Goal: Submit feedback/report problem: Provide input to the site owners about the experience or issues

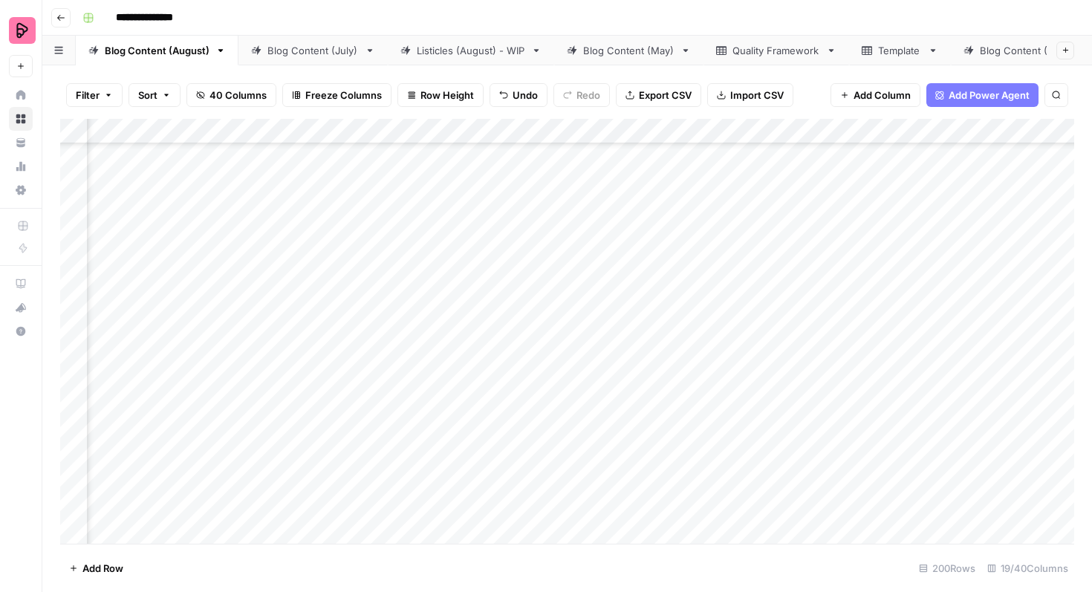
scroll to position [2448, 487]
click at [339, 309] on div "Add Column" at bounding box center [567, 331] width 1014 height 425
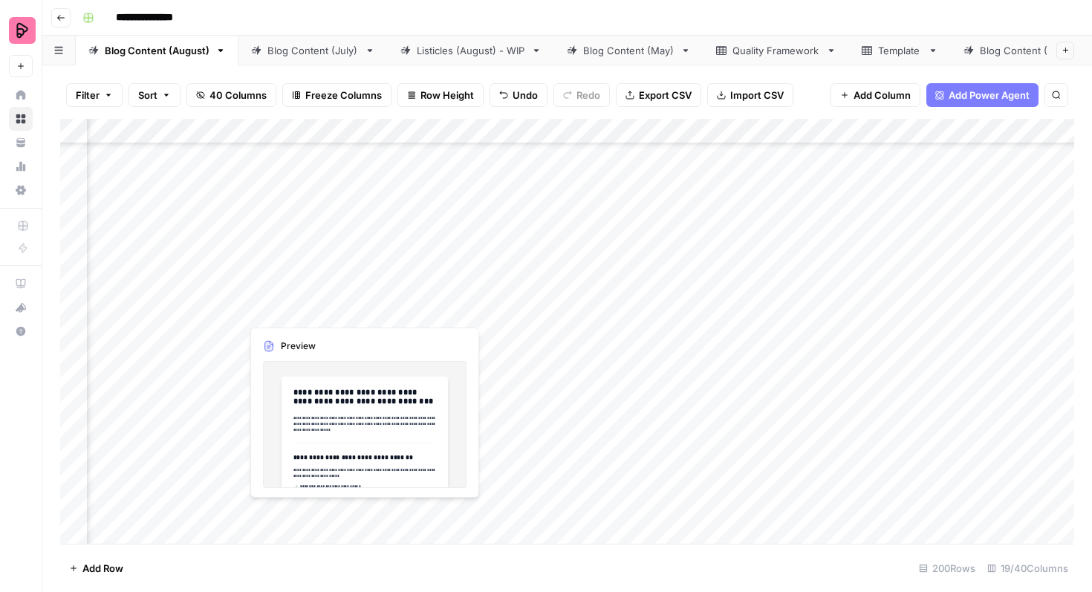
click at [320, 304] on div "Add Column" at bounding box center [567, 331] width 1014 height 425
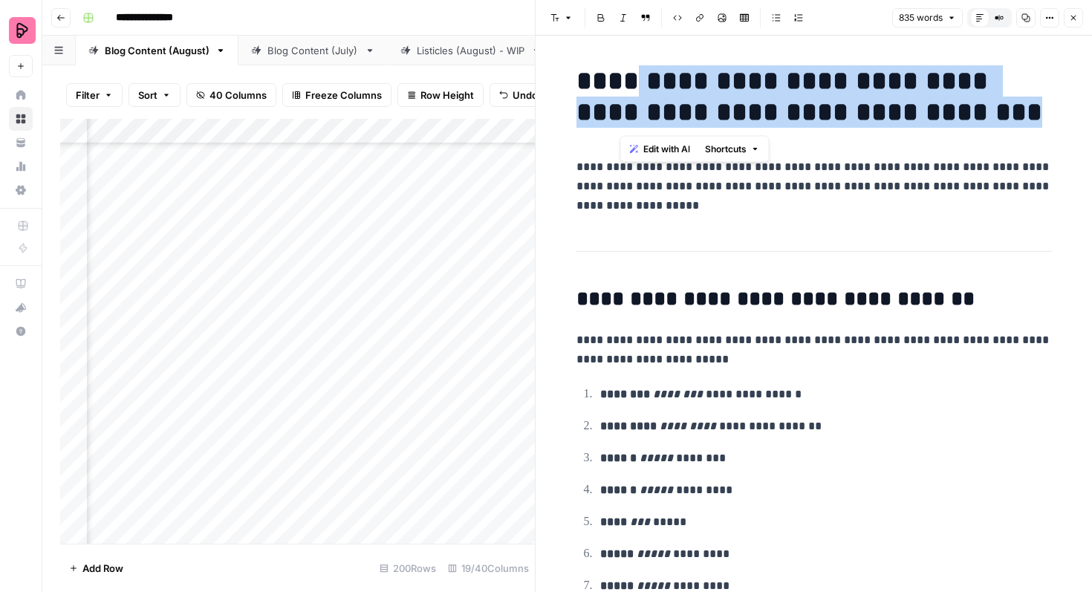
drag, startPoint x: 623, startPoint y: 80, endPoint x: 948, endPoint y: 111, distance: 326.2
click at [948, 111] on h1 "**********" at bounding box center [815, 96] width 476 height 62
copy h1 "**********"
click at [1080, 22] on button "Close" at bounding box center [1073, 17] width 19 height 19
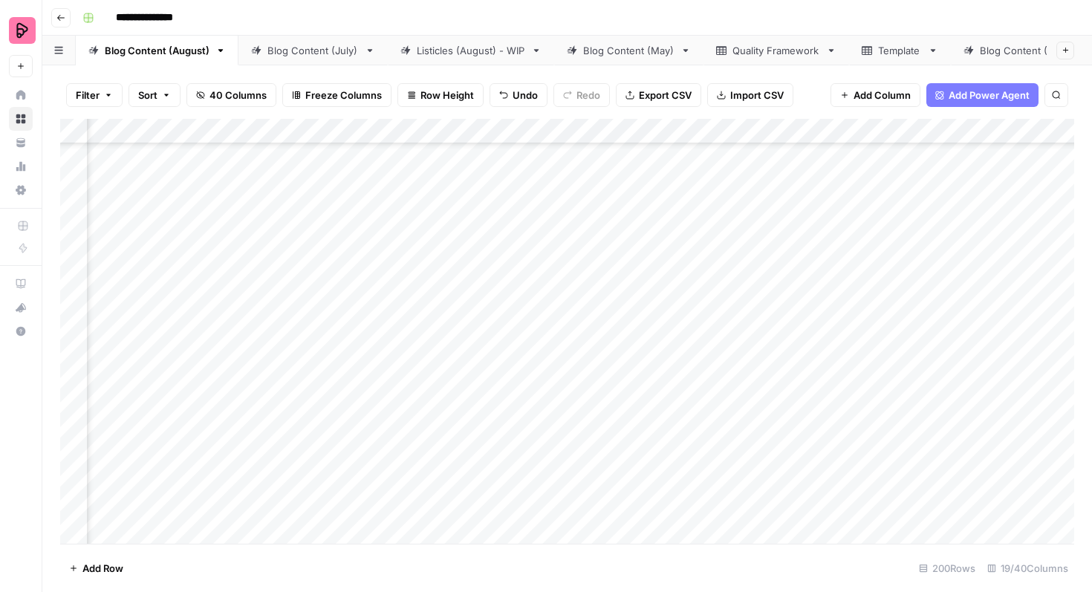
click at [707, 308] on div "Add Column" at bounding box center [567, 331] width 1014 height 425
click at [710, 301] on div "Add Column" at bounding box center [567, 331] width 1014 height 425
type textarea "**********"
click at [662, 320] on div "**********" at bounding box center [807, 303] width 291 height 41
click at [627, 302] on div "Add Column" at bounding box center [567, 331] width 1014 height 425
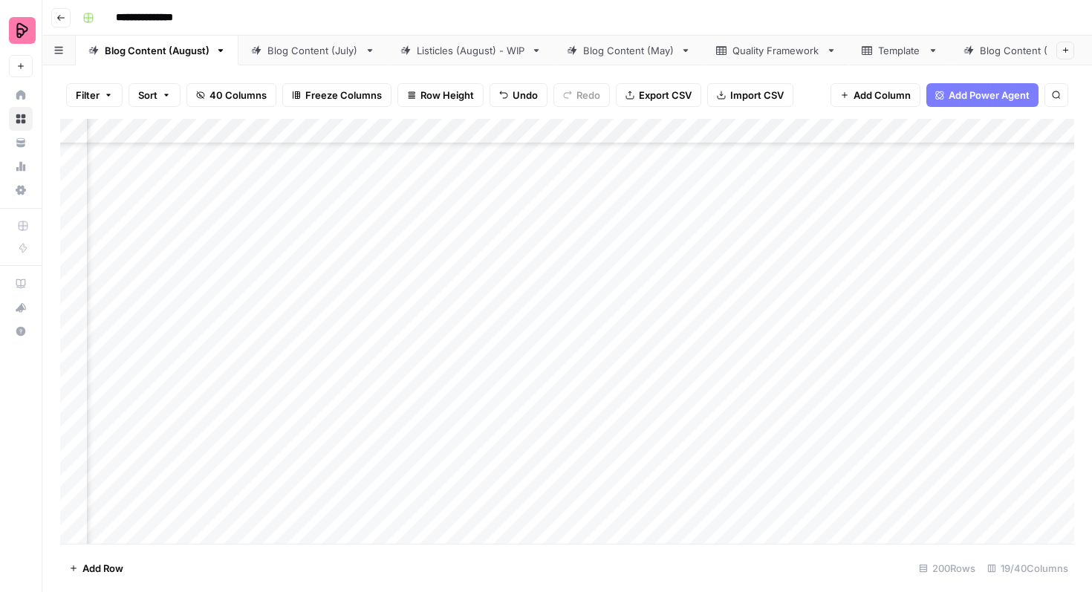
scroll to position [2448, 669]
click at [866, 296] on div "Add Column" at bounding box center [567, 331] width 1014 height 425
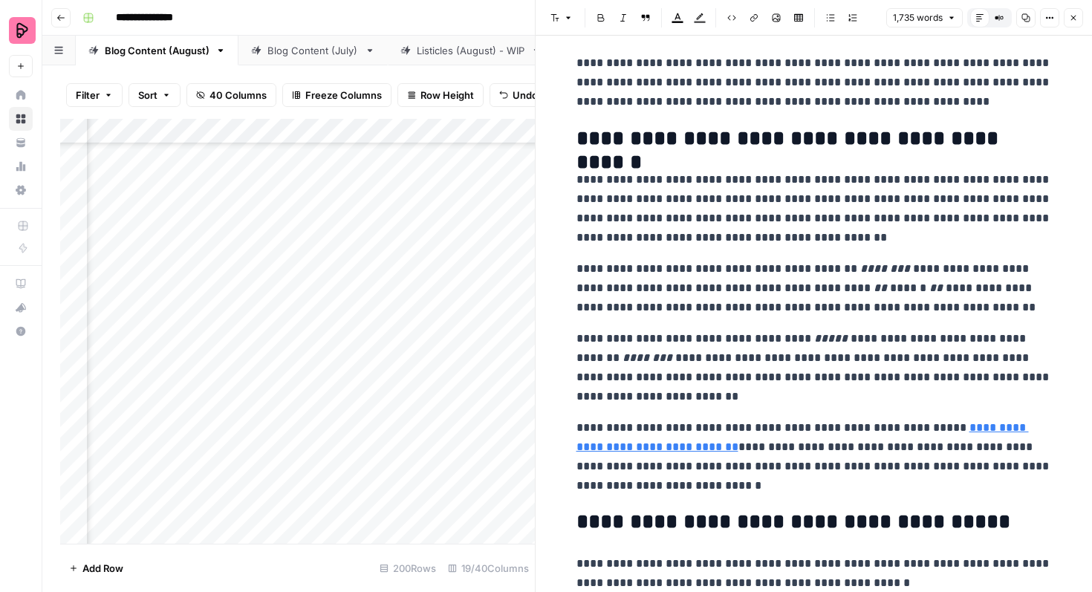
scroll to position [4967, 0]
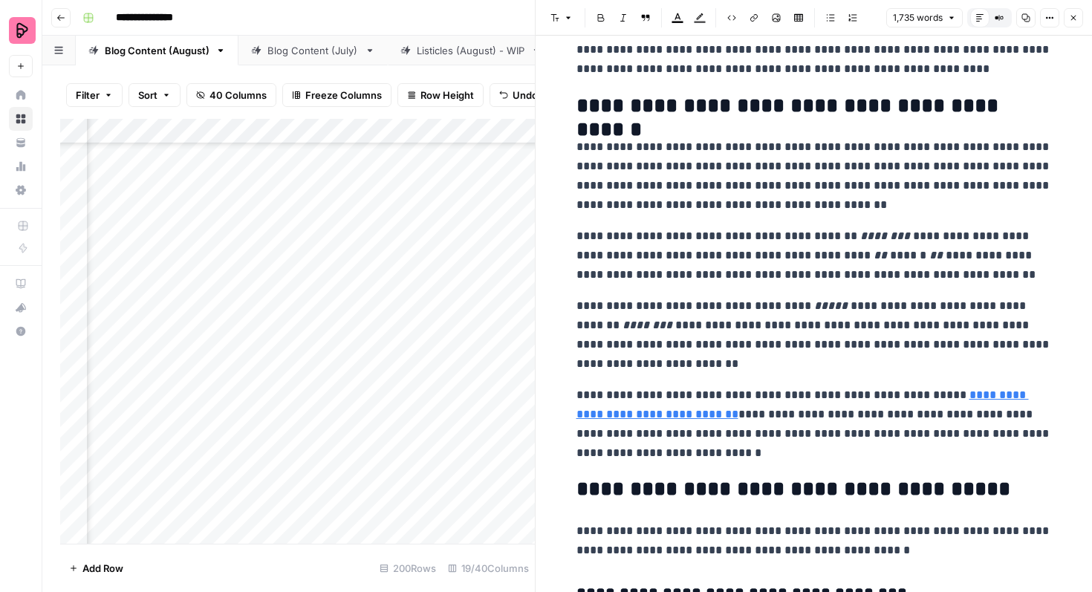
click at [1069, 17] on icon "button" at bounding box center [1073, 17] width 9 height 9
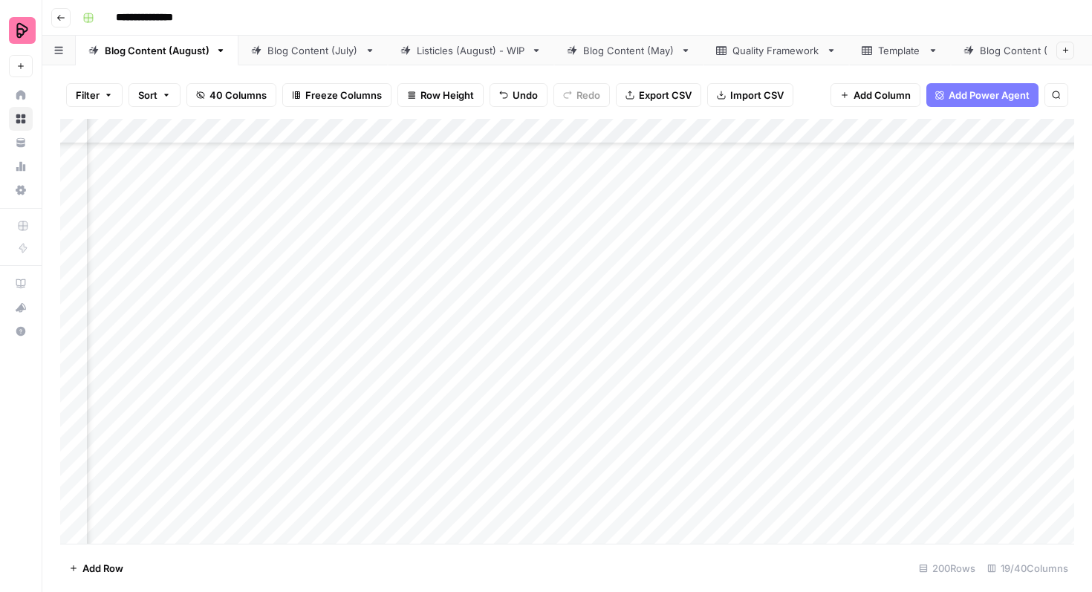
click at [374, 302] on div "Add Column" at bounding box center [567, 331] width 1014 height 425
click at [383, 305] on div "Add Column" at bounding box center [567, 331] width 1014 height 425
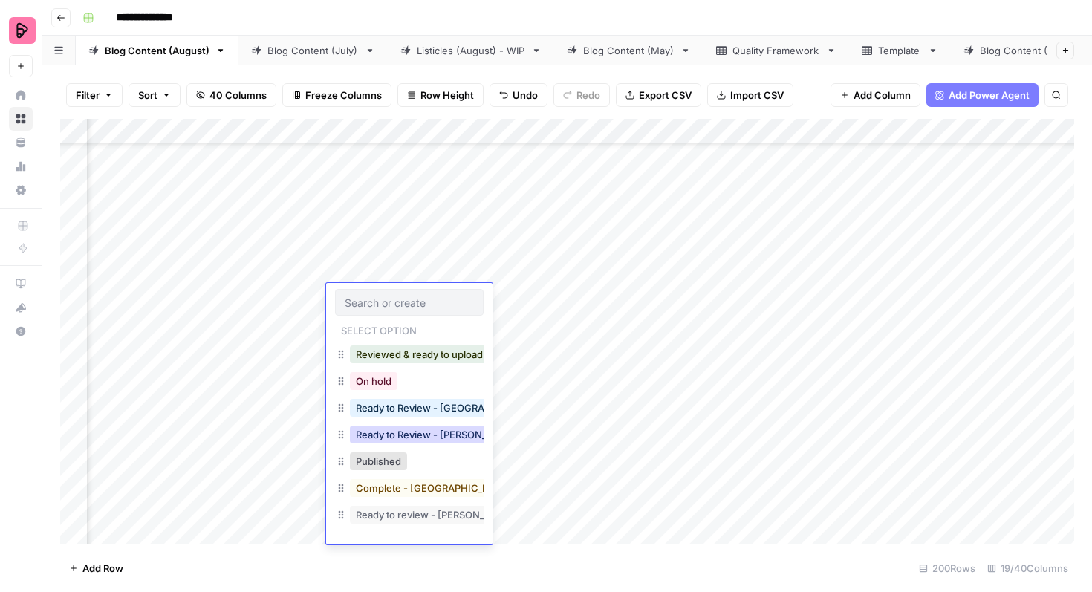
click at [409, 441] on button "Ready to Review - [PERSON_NAME]" at bounding box center [437, 435] width 175 height 18
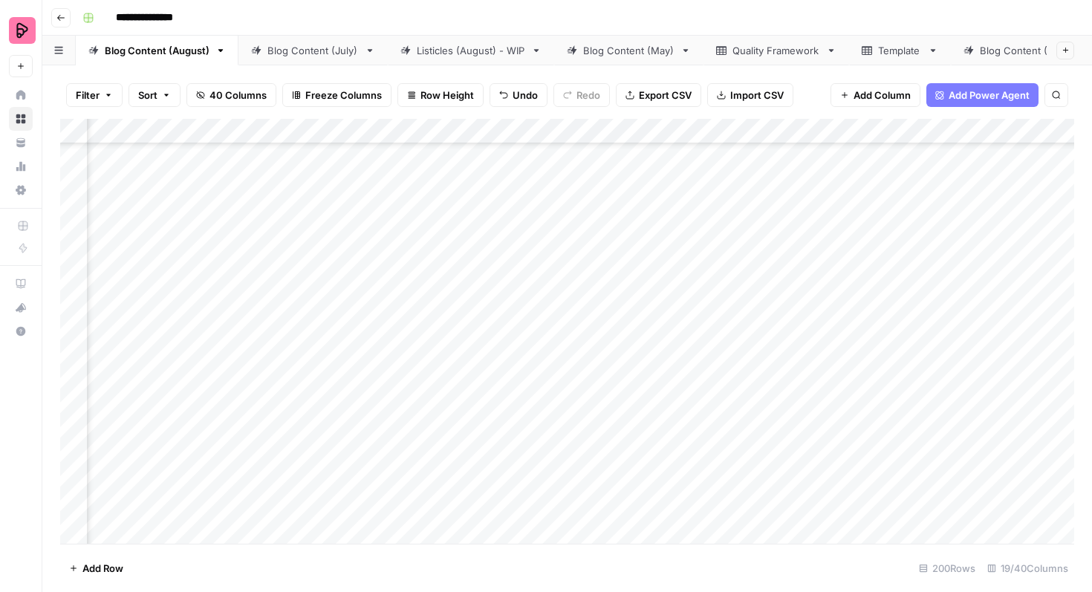
click at [866, 333] on div "Add Column" at bounding box center [567, 331] width 1014 height 425
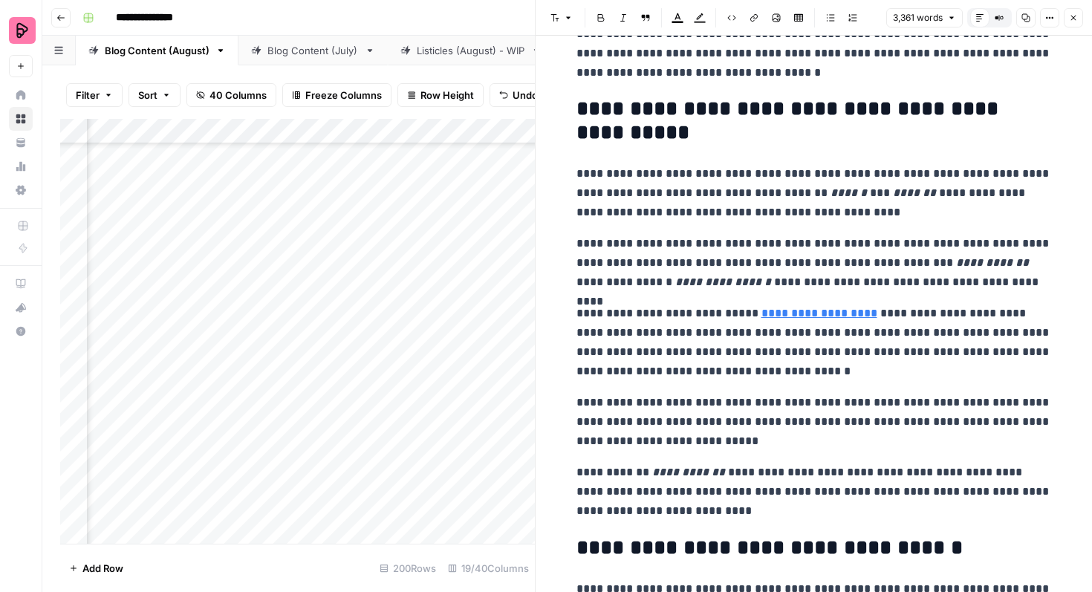
scroll to position [9158, 0]
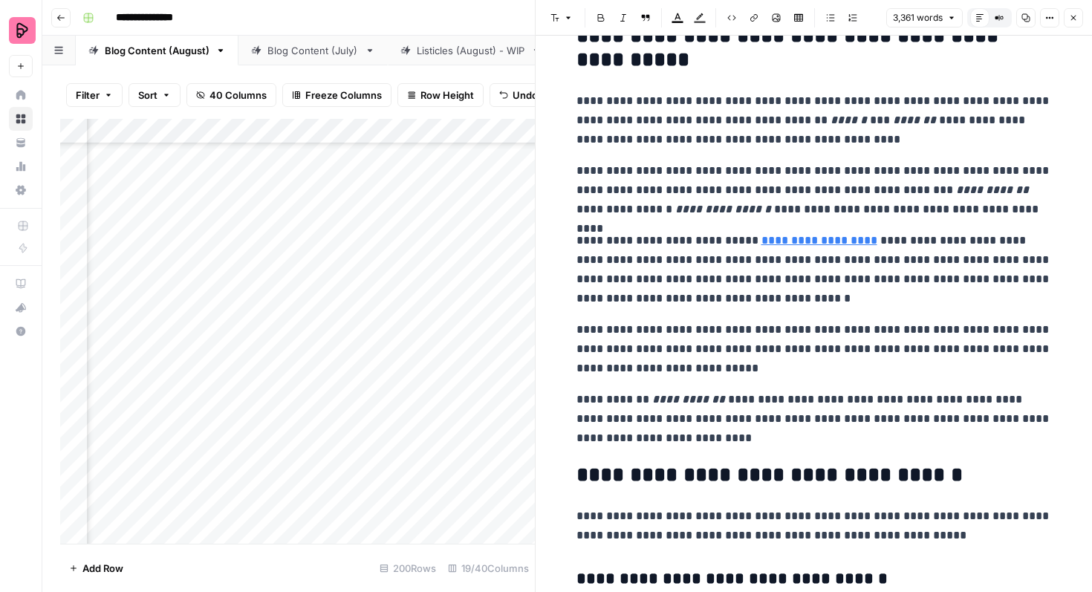
click at [1069, 16] on icon "button" at bounding box center [1073, 17] width 9 height 9
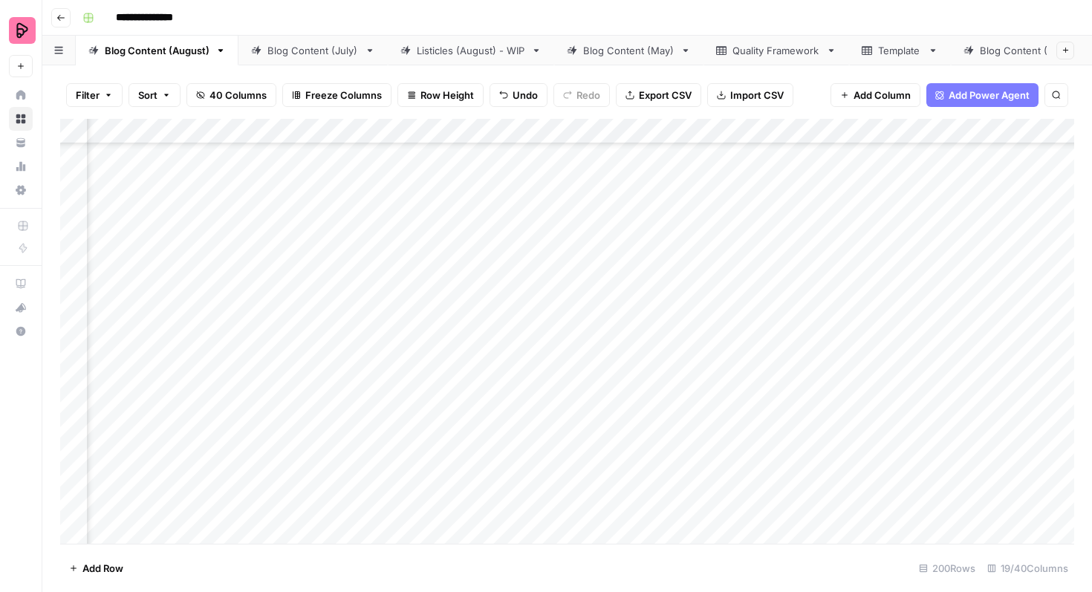
click at [394, 341] on div "Add Column" at bounding box center [567, 331] width 1014 height 425
click at [383, 342] on div "Add Column" at bounding box center [567, 331] width 1014 height 425
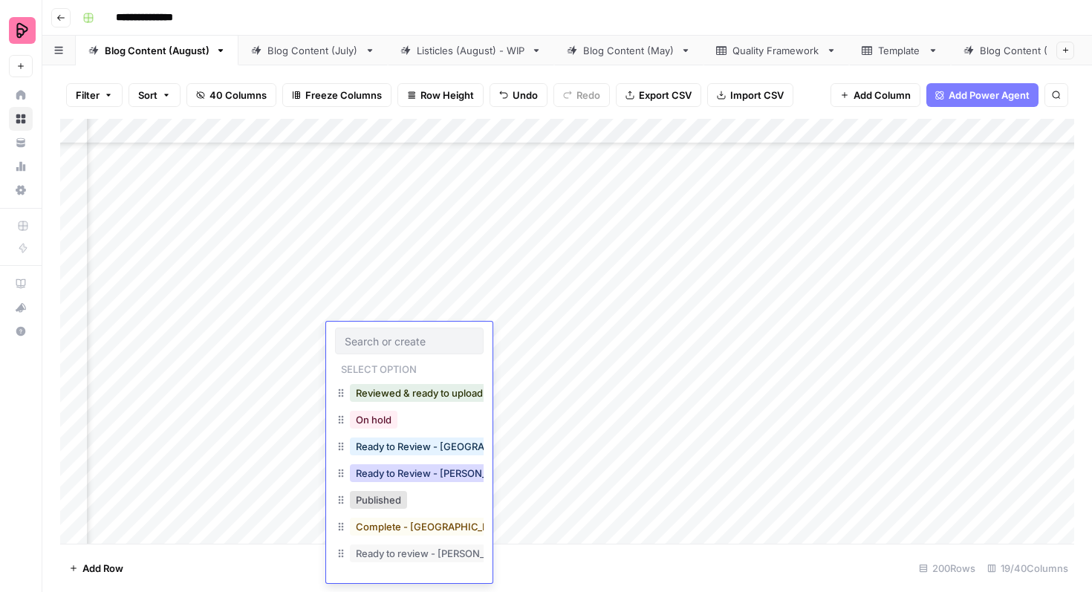
click at [423, 470] on button "Ready to Review - [PERSON_NAME]" at bounding box center [437, 473] width 175 height 18
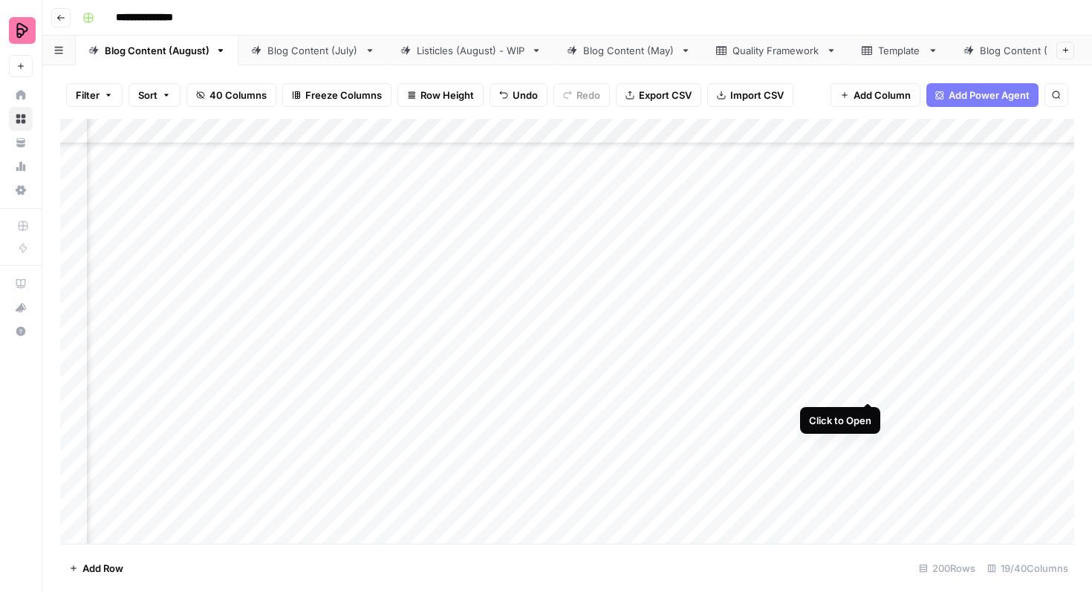
click at [867, 372] on div "Add Column" at bounding box center [567, 331] width 1014 height 425
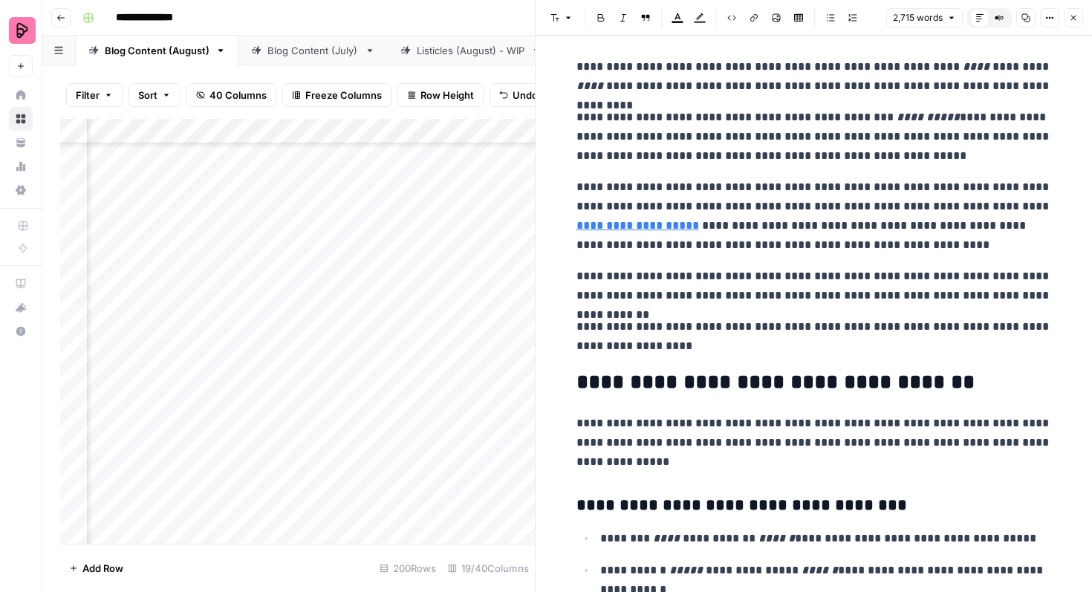
scroll to position [7131, 0]
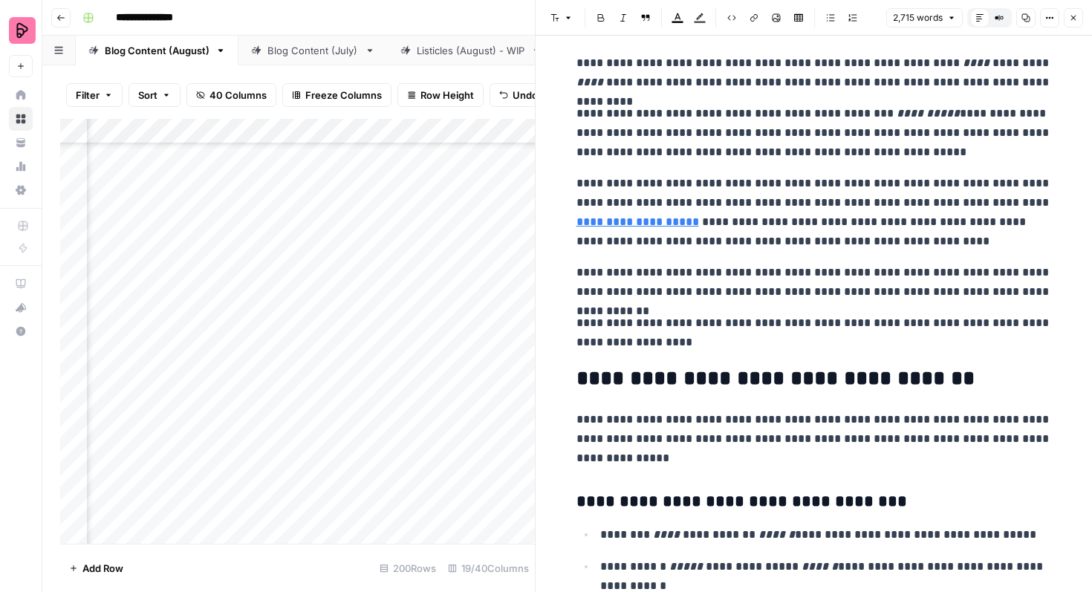
click at [1070, 13] on icon "button" at bounding box center [1073, 17] width 9 height 9
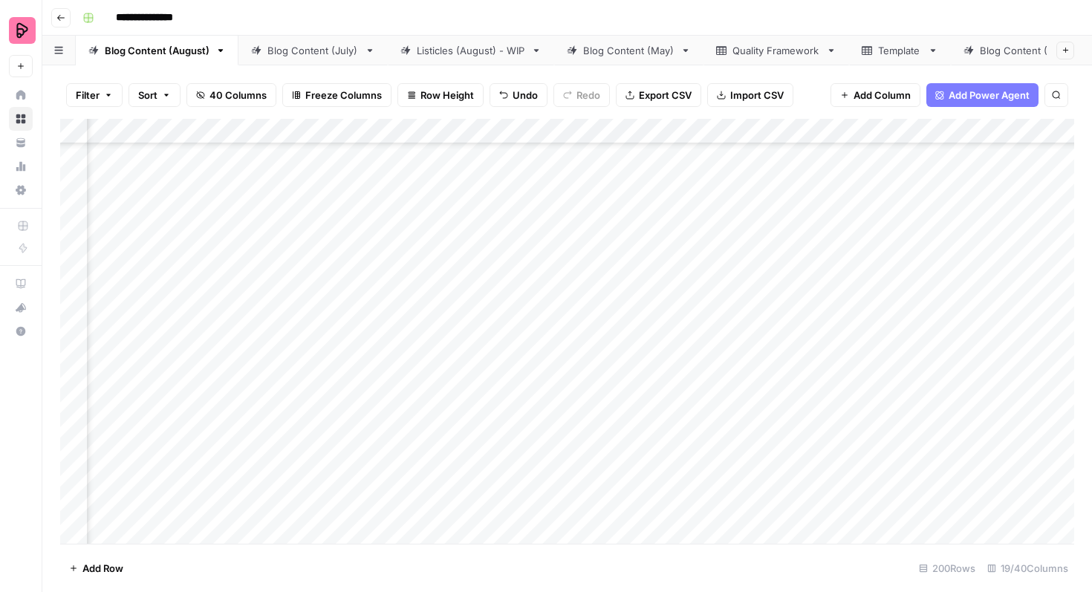
click at [439, 375] on div "Add Column" at bounding box center [567, 331] width 1014 height 425
click at [423, 386] on div "Add Column" at bounding box center [567, 331] width 1014 height 425
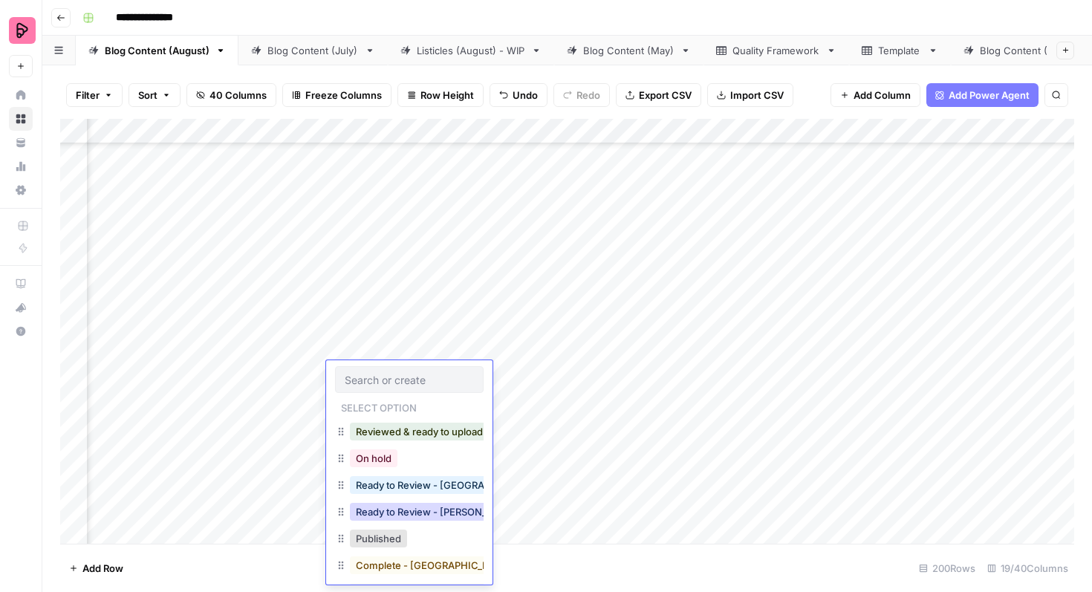
click at [449, 513] on button "Ready to Review - [PERSON_NAME]" at bounding box center [437, 512] width 175 height 18
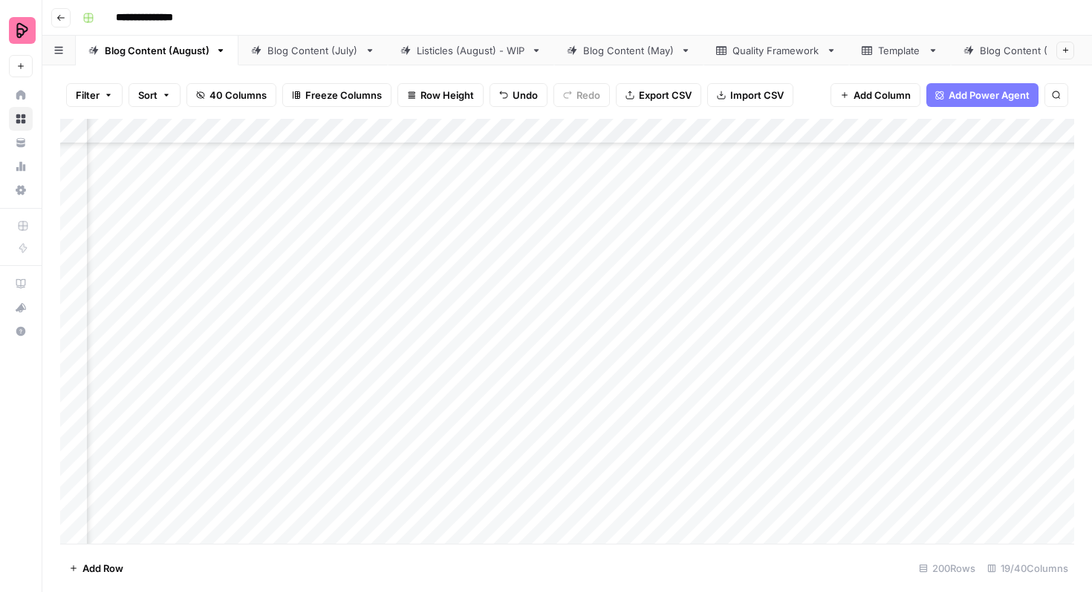
click at [869, 413] on div "Add Column" at bounding box center [567, 331] width 1014 height 425
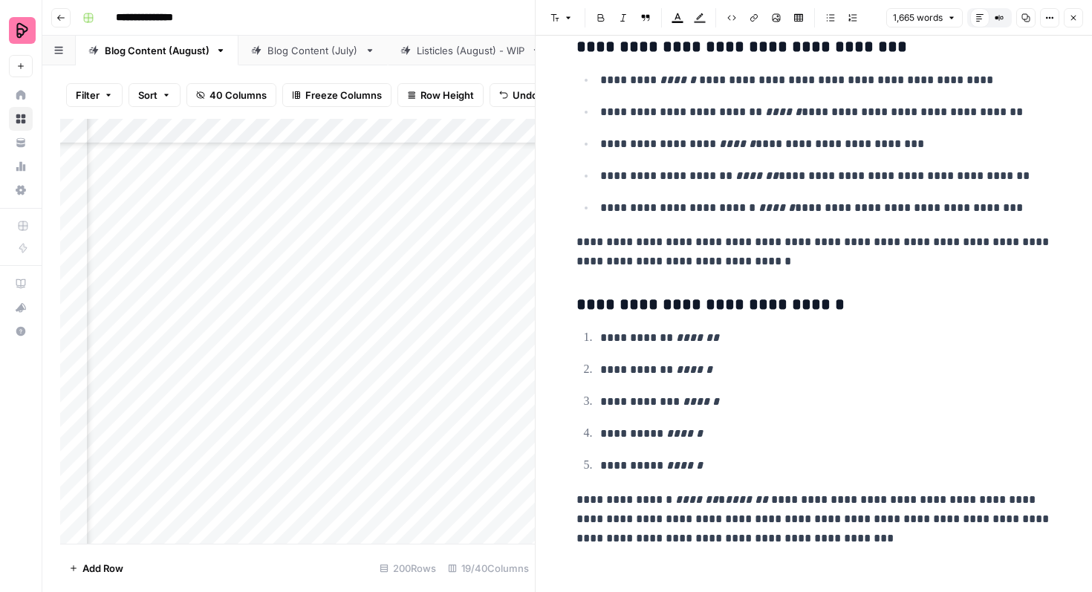
scroll to position [4323, 0]
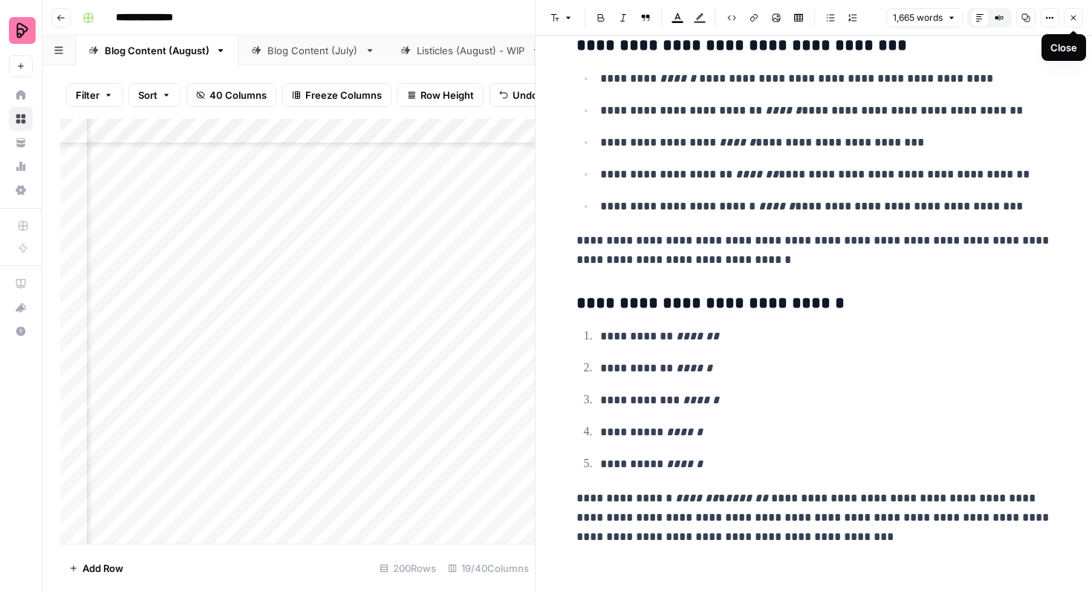
click at [1080, 19] on button "Close" at bounding box center [1073, 17] width 19 height 19
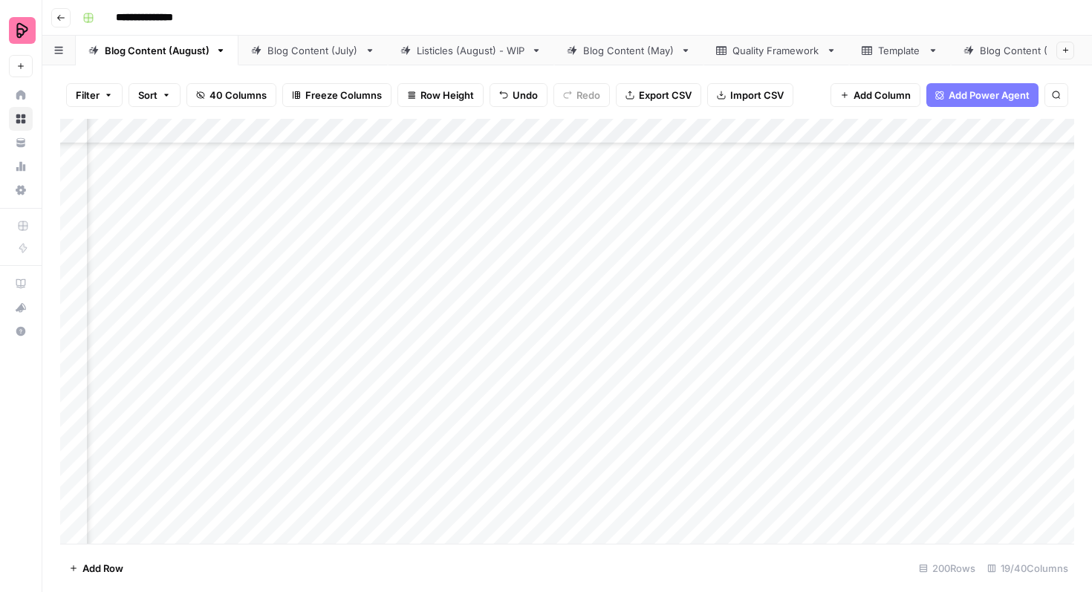
click at [421, 417] on div "Add Column" at bounding box center [567, 331] width 1014 height 425
click at [418, 417] on div "Add Column" at bounding box center [567, 331] width 1014 height 425
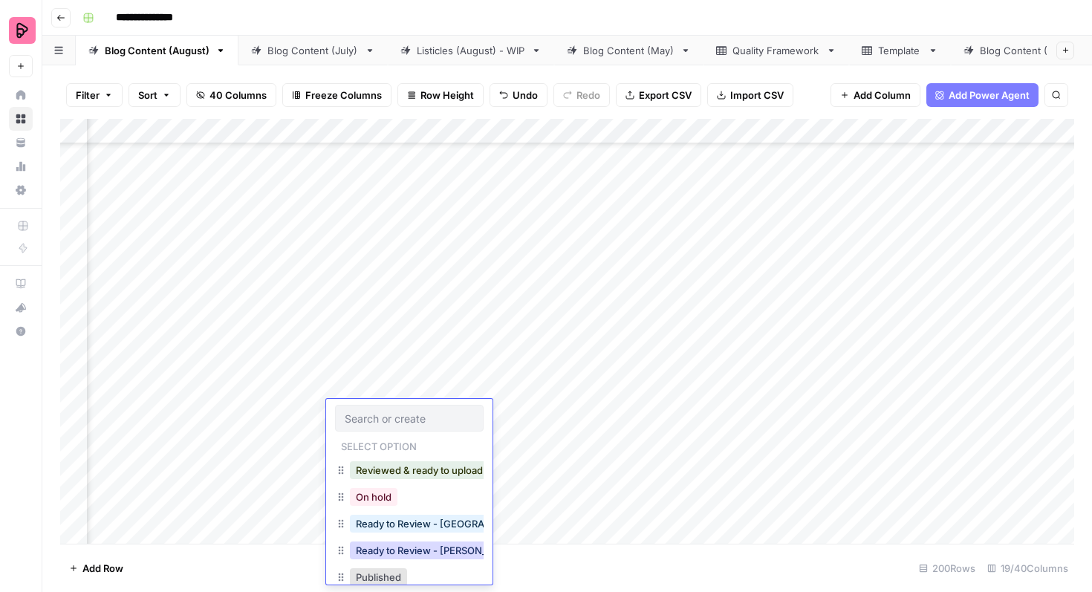
click at [425, 545] on button "Ready to Review - [PERSON_NAME]" at bounding box center [437, 551] width 175 height 18
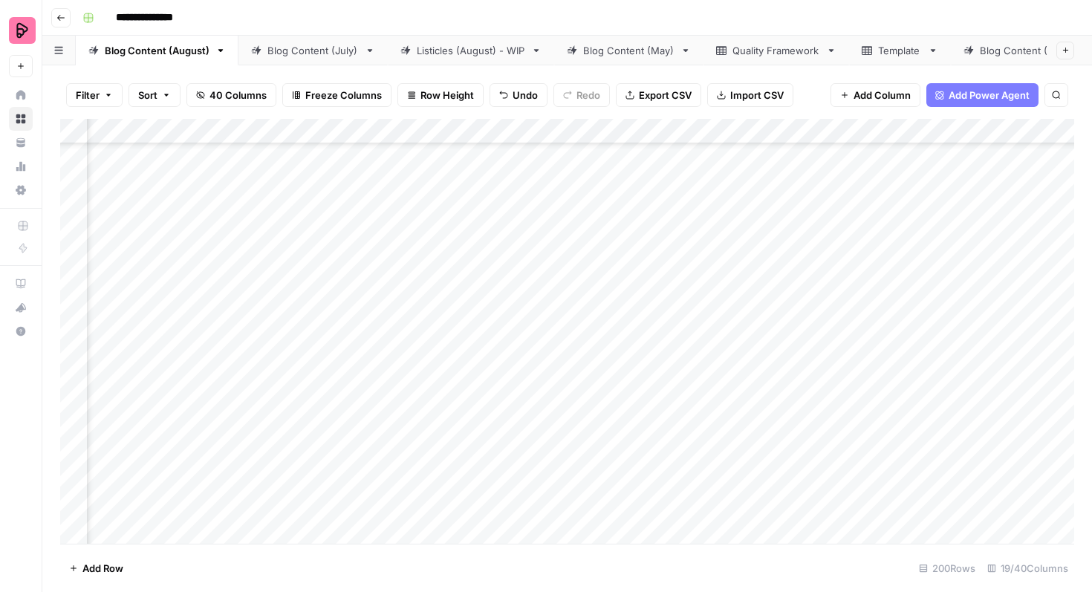
click at [436, 453] on div "Add Column" at bounding box center [567, 331] width 1014 height 425
click at [441, 464] on div "Add Column" at bounding box center [567, 331] width 1014 height 425
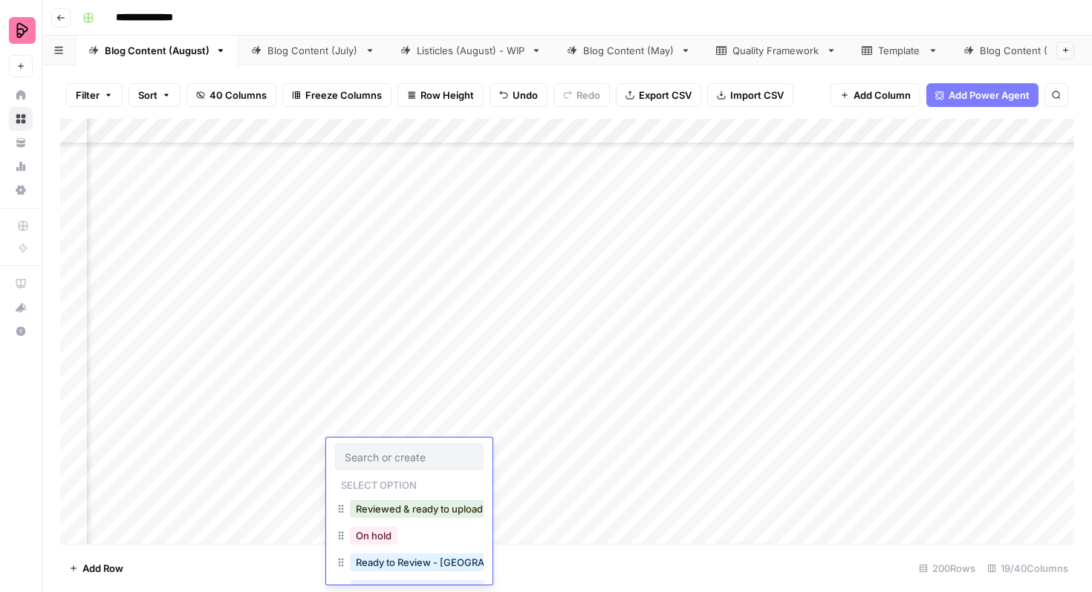
click at [863, 451] on div "Add Column" at bounding box center [567, 331] width 1014 height 425
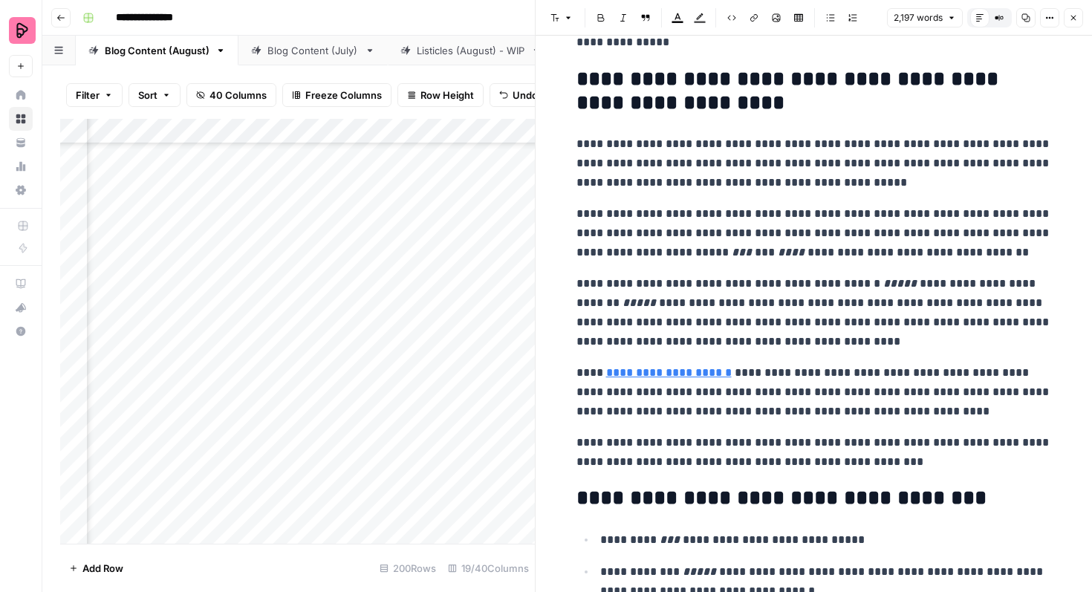
scroll to position [6683, 0]
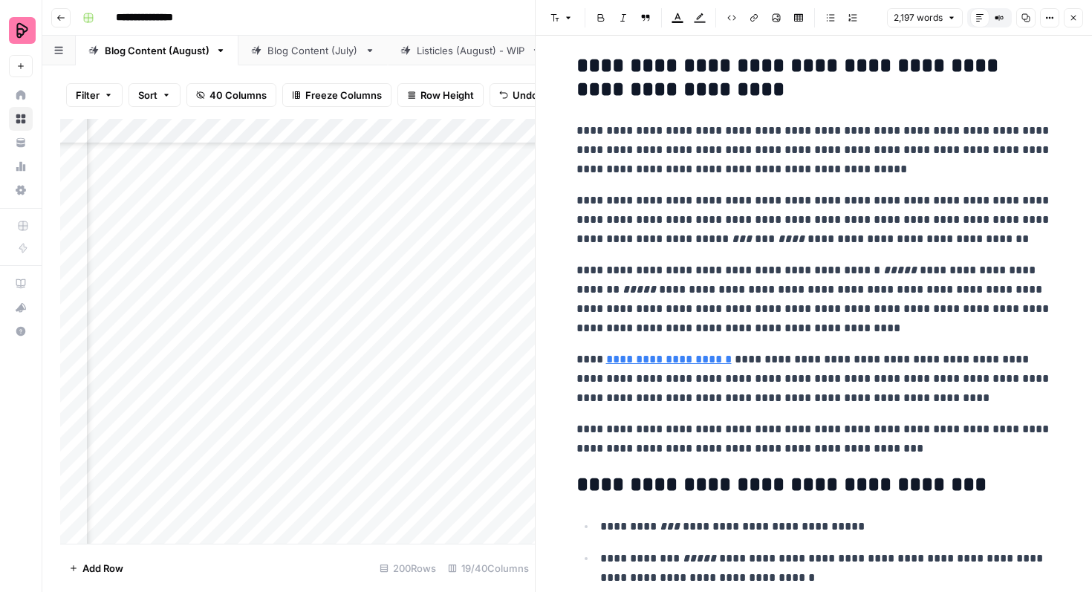
click at [1075, 12] on button "Close" at bounding box center [1073, 17] width 19 height 19
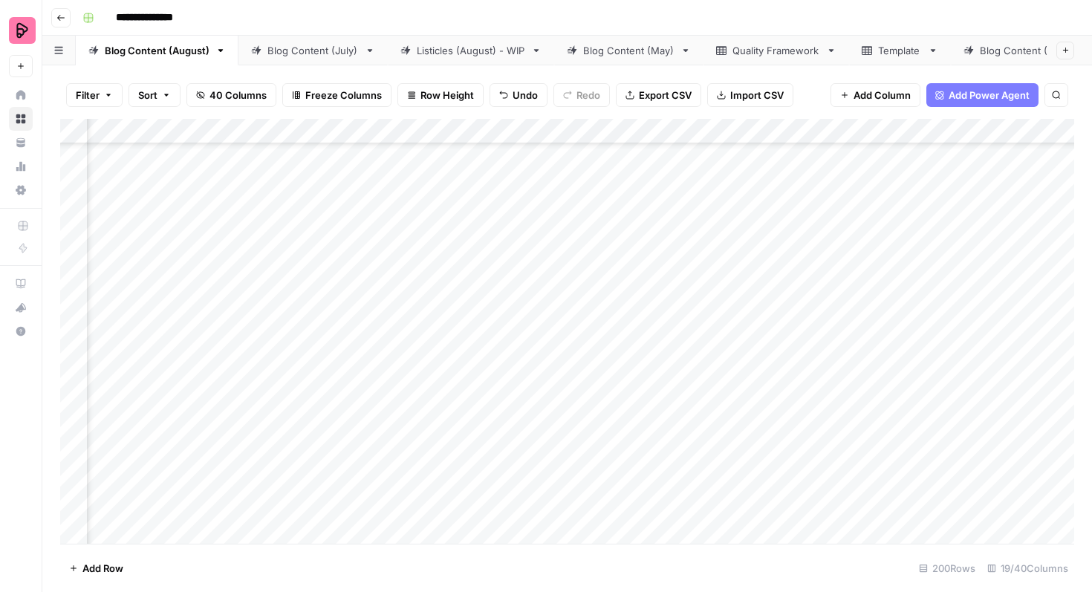
click at [386, 455] on div "Add Column" at bounding box center [567, 331] width 1014 height 425
click at [403, 455] on div "Add Column" at bounding box center [567, 331] width 1014 height 425
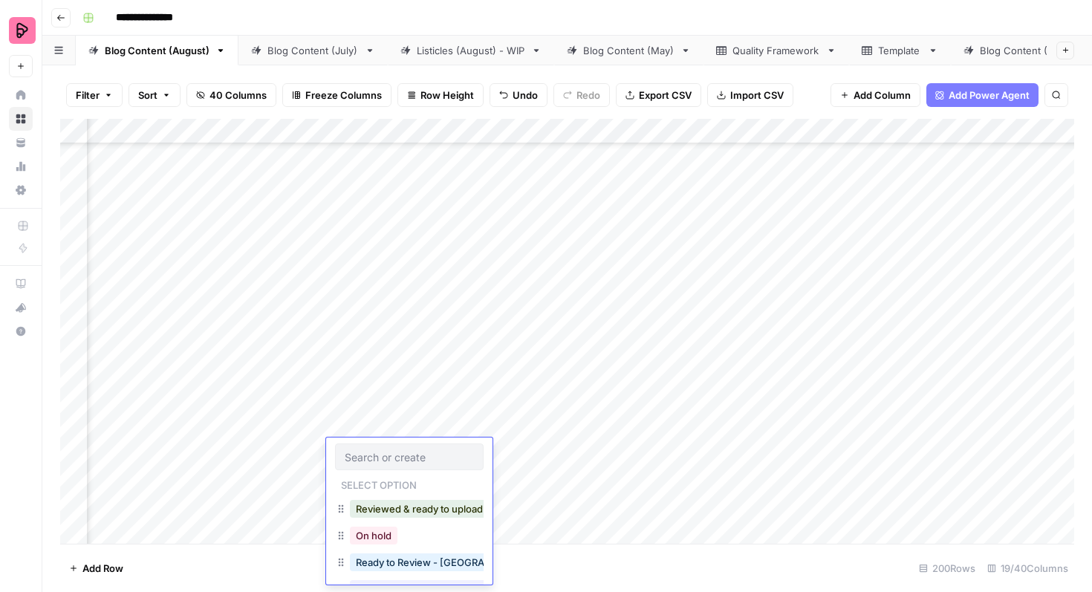
scroll to position [24, 0]
click at [410, 564] on button "Ready to Review - [PERSON_NAME]" at bounding box center [437, 566] width 175 height 18
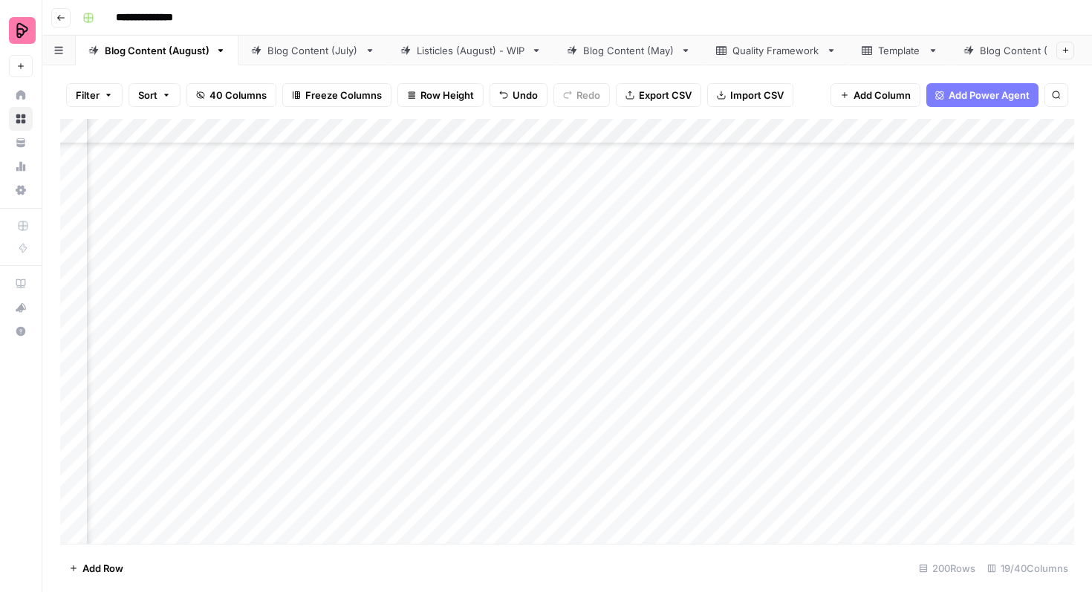
scroll to position [2469, 669]
click at [560, 474] on div "Add Column" at bounding box center [567, 331] width 1014 height 425
click at [284, 326] on div "Add Column" at bounding box center [567, 331] width 1014 height 425
click at [276, 369] on div "Add Column" at bounding box center [567, 331] width 1014 height 425
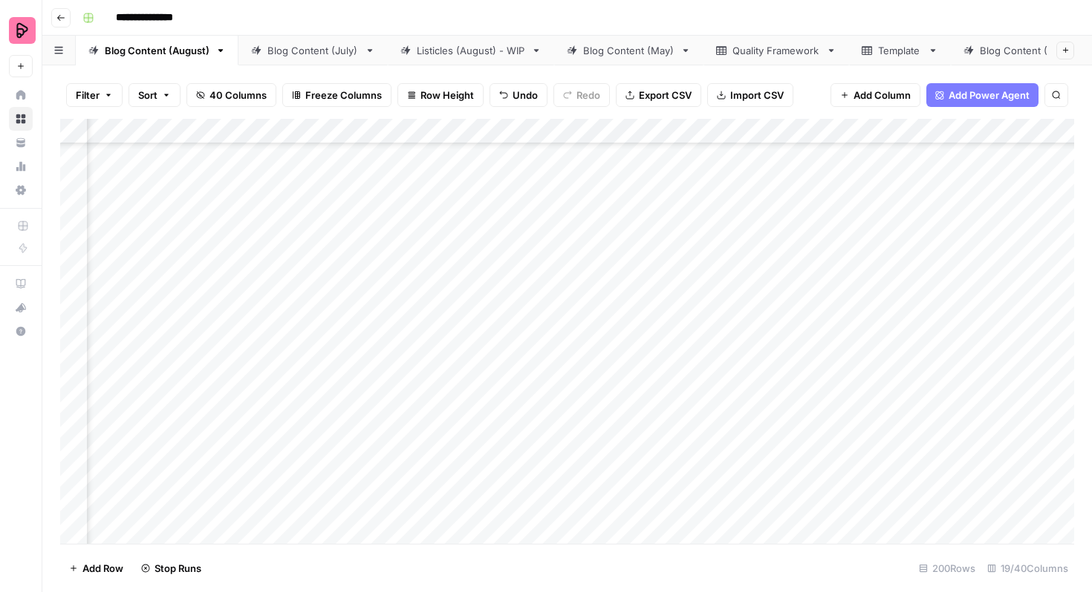
click at [277, 409] on div "Add Column" at bounding box center [567, 331] width 1014 height 425
click at [276, 448] on div "Add Column" at bounding box center [567, 331] width 1014 height 425
click at [277, 484] on div "Add Column" at bounding box center [567, 331] width 1014 height 425
click at [317, 300] on div "Add Column" at bounding box center [567, 331] width 1014 height 425
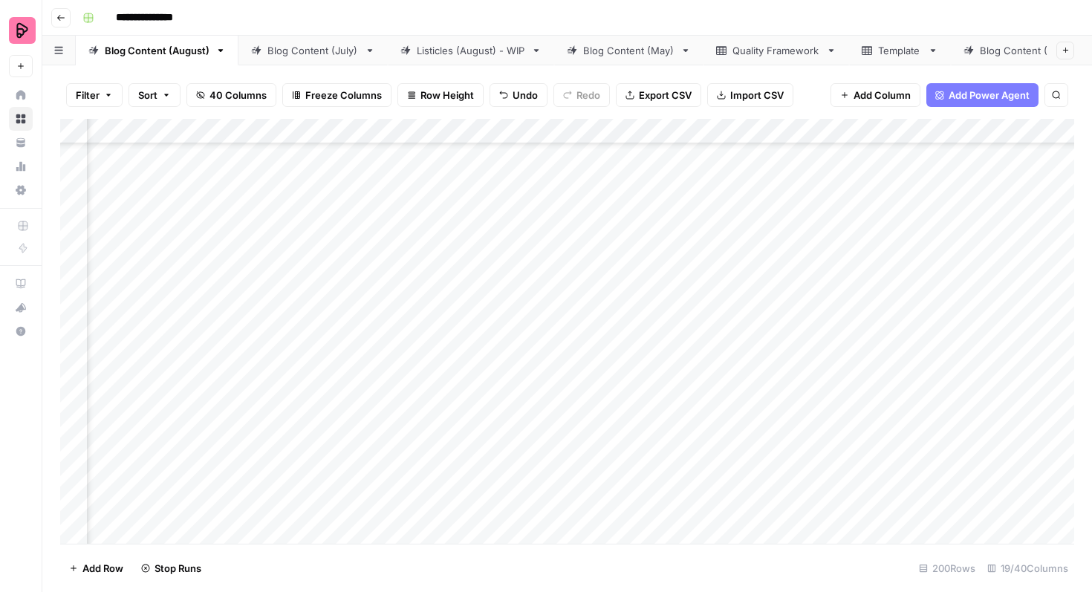
drag, startPoint x: 334, startPoint y: 317, endPoint x: 298, endPoint y: 488, distance: 174.7
click at [298, 488] on div "Add Column" at bounding box center [567, 331] width 1014 height 425
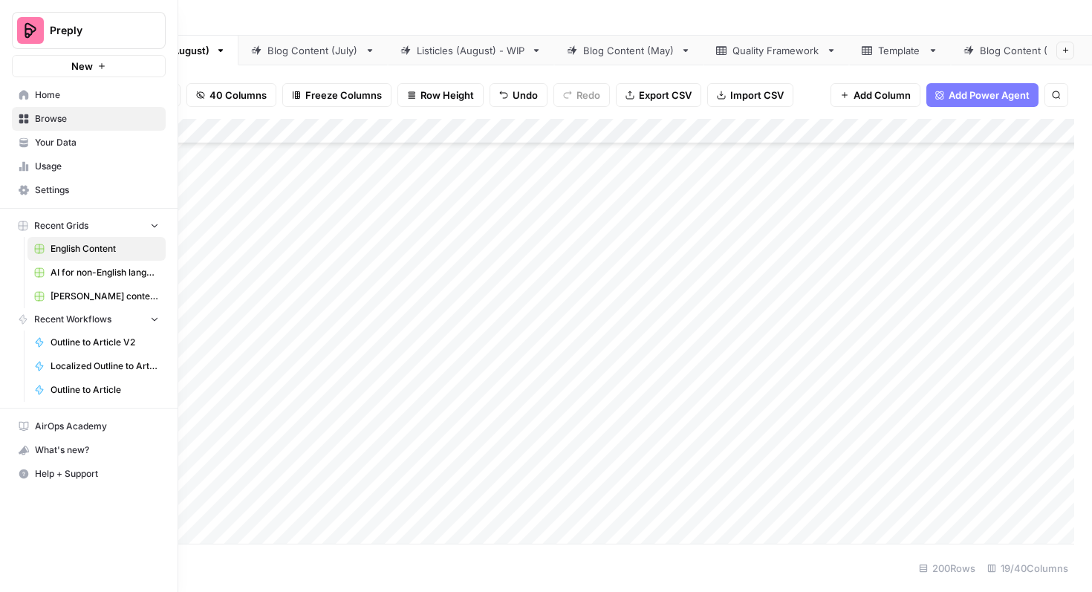
click at [77, 268] on span "AI for non-English languages" at bounding box center [105, 272] width 108 height 13
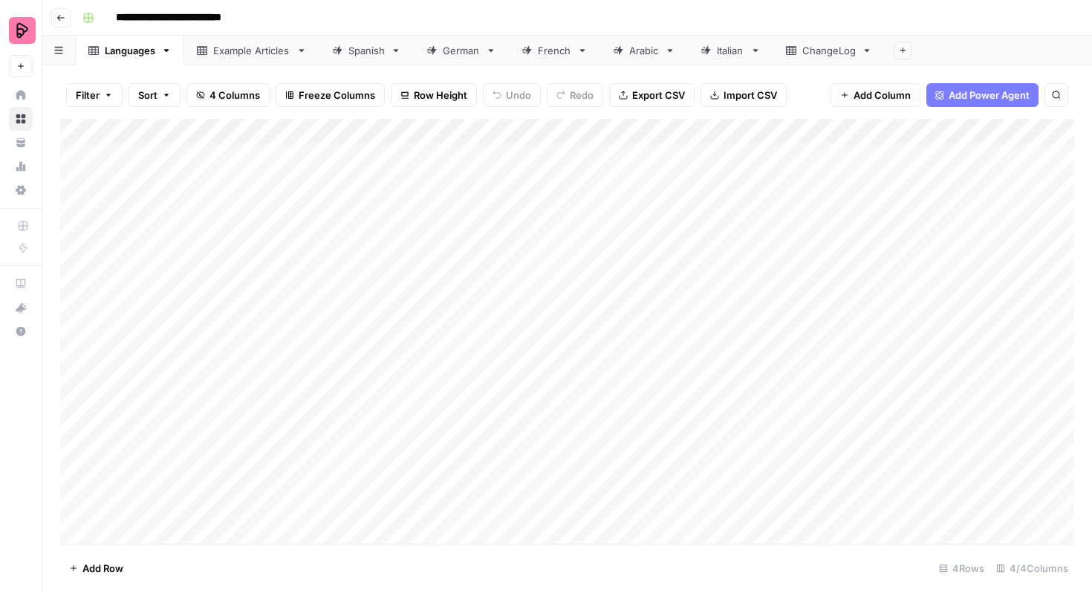
click at [372, 56] on div "Spanish" at bounding box center [367, 50] width 36 height 15
click at [466, 54] on div "German" at bounding box center [461, 50] width 37 height 15
click at [550, 45] on div "French" at bounding box center [554, 50] width 33 height 15
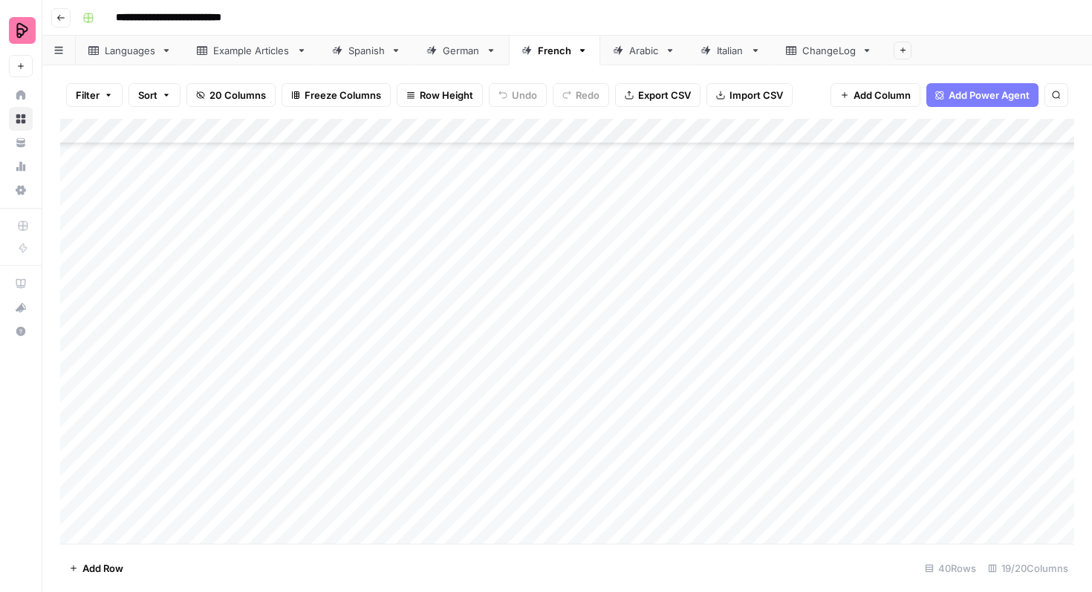
scroll to position [264, 0]
click at [469, 51] on div "German" at bounding box center [461, 50] width 37 height 15
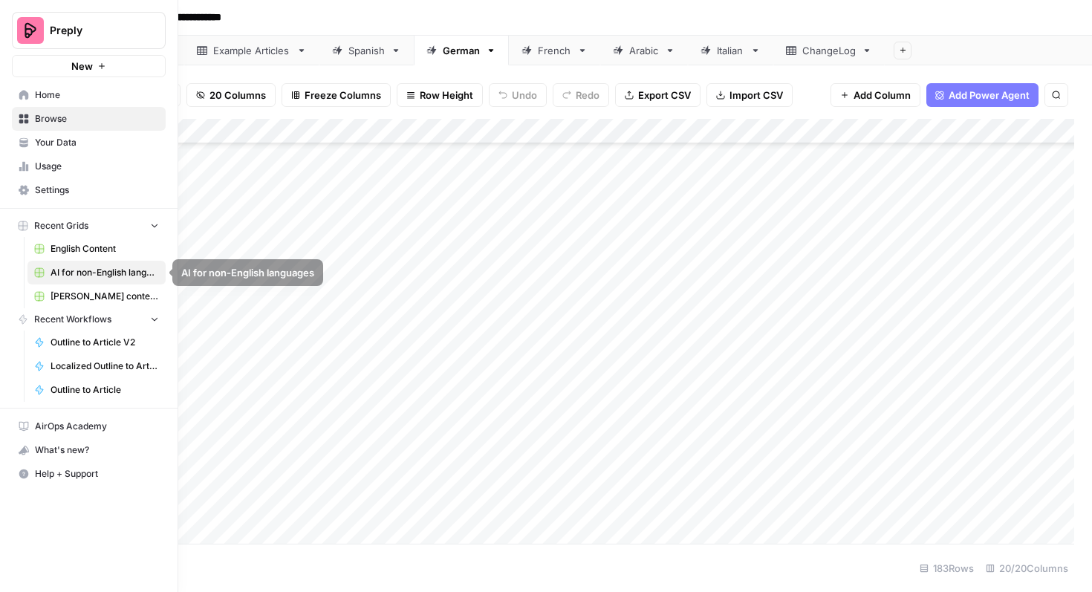
click at [79, 248] on span "English Content" at bounding box center [105, 248] width 108 height 13
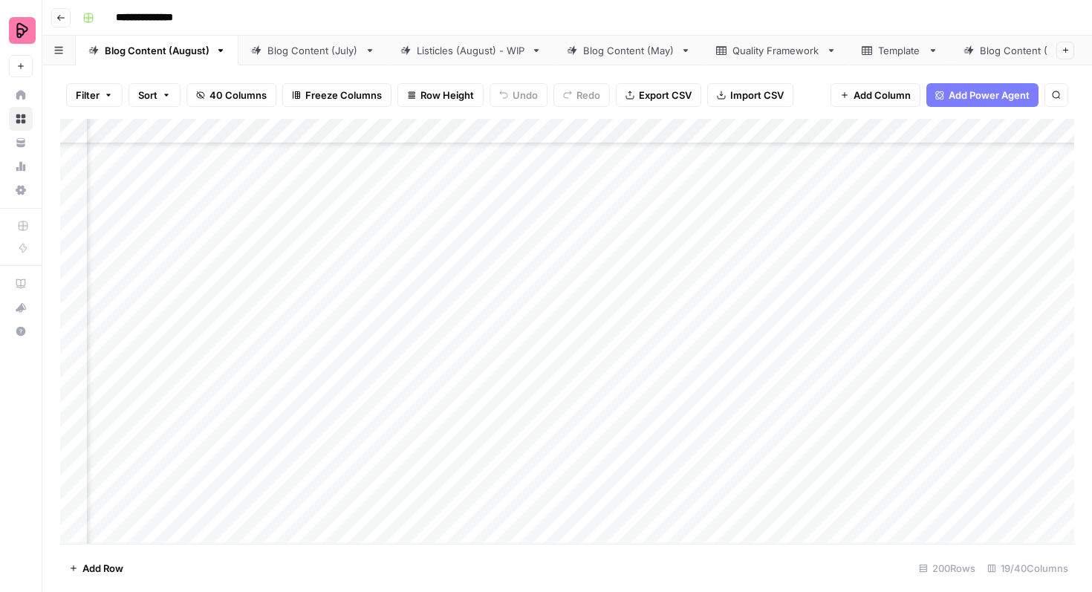
scroll to position [2634, 440]
click at [489, 304] on div "Add Column" at bounding box center [567, 331] width 1014 height 425
click at [492, 342] on div "Add Column" at bounding box center [567, 331] width 1014 height 425
click at [489, 379] on div "Add Column" at bounding box center [567, 331] width 1014 height 425
click at [487, 420] on div "Add Column" at bounding box center [567, 331] width 1014 height 425
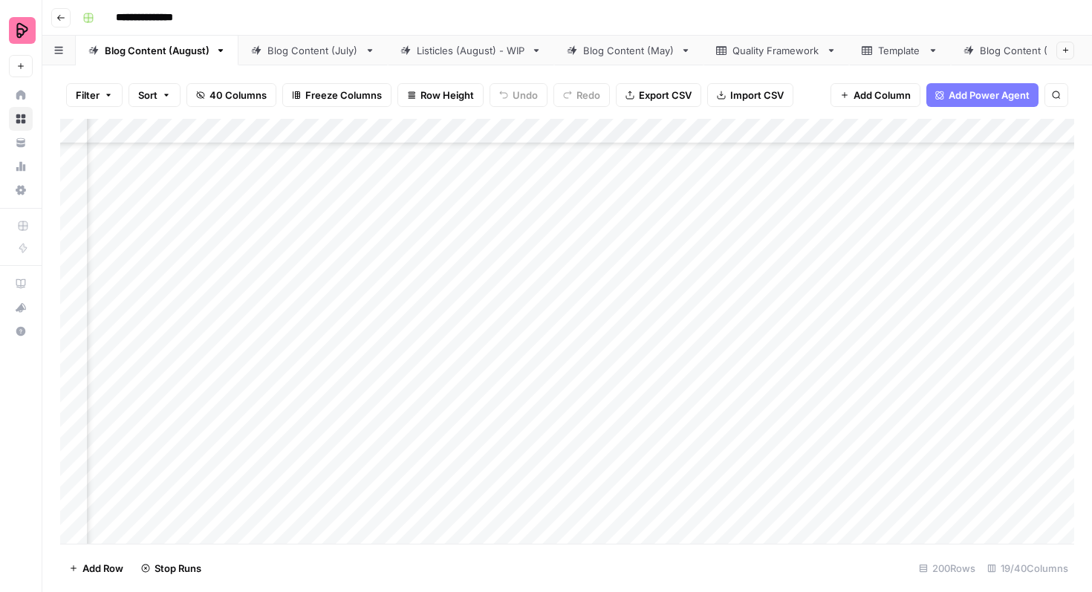
click at [486, 456] on div "Add Column" at bounding box center [567, 331] width 1014 height 425
click at [77, 239] on div "Add Column" at bounding box center [567, 331] width 1014 height 425
click at [75, 314] on div "Add Column" at bounding box center [567, 331] width 1014 height 425
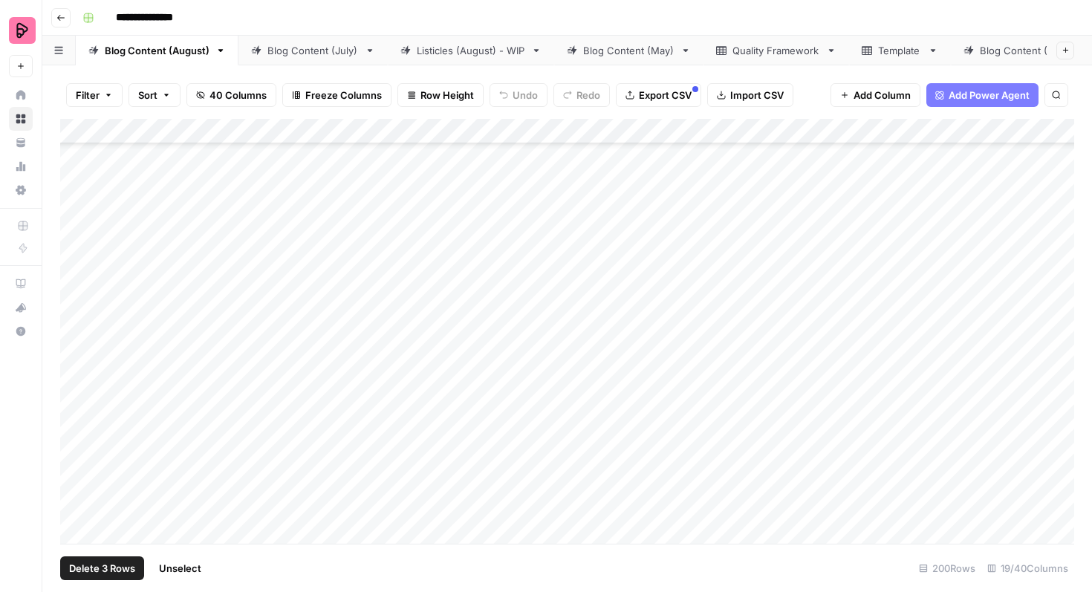
click at [71, 324] on div "Add Column" at bounding box center [567, 331] width 1014 height 425
click at [79, 347] on div "Add Column" at bounding box center [567, 331] width 1014 height 425
click at [76, 383] on div "Add Column" at bounding box center [567, 331] width 1014 height 425
click at [644, 103] on button "Export CSV" at bounding box center [658, 95] width 85 height 24
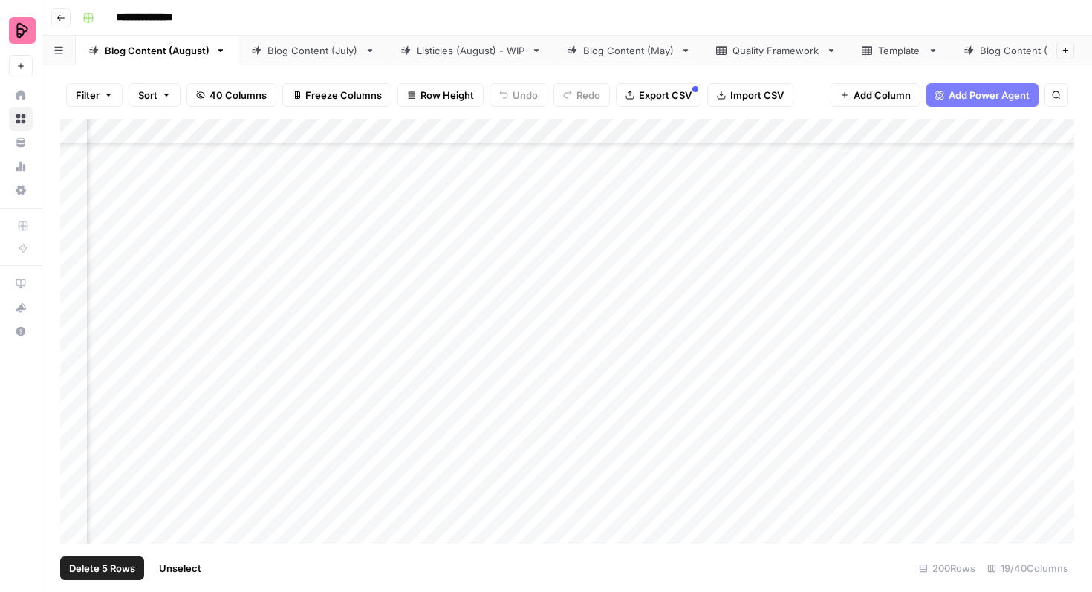
scroll to position [2055, 185]
click at [74, 351] on div "Add Column" at bounding box center [567, 331] width 1014 height 425
click at [74, 389] on div "Add Column" at bounding box center [567, 331] width 1014 height 425
click at [875, 380] on div "Add Column" at bounding box center [567, 331] width 1014 height 425
click at [895, 382] on div "Add Column" at bounding box center [567, 331] width 1014 height 425
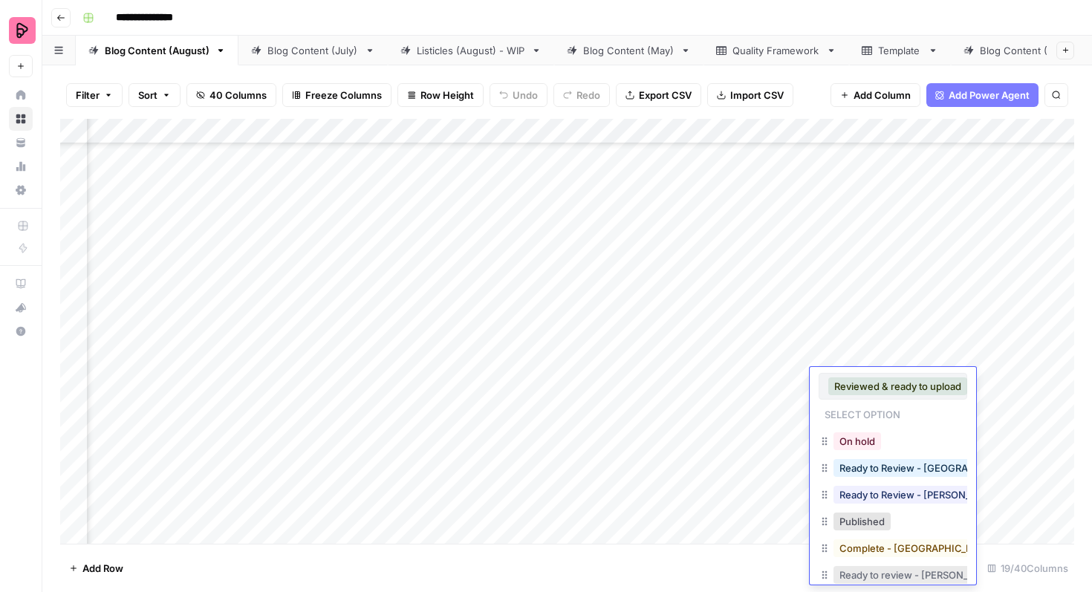
scroll to position [44, 0]
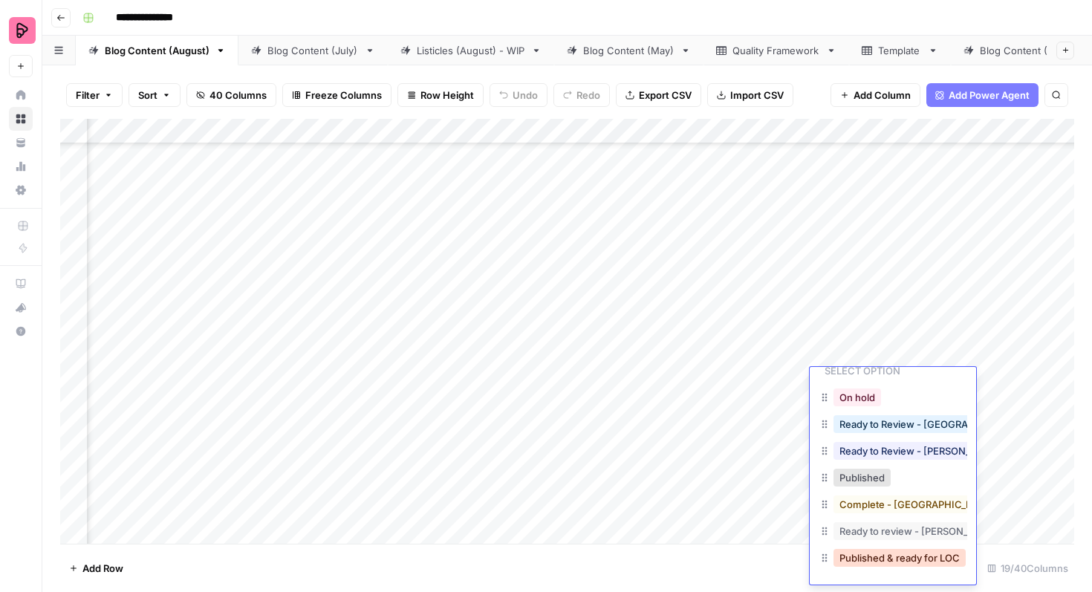
click at [893, 560] on button "Published & ready for LOC" at bounding box center [900, 558] width 132 height 18
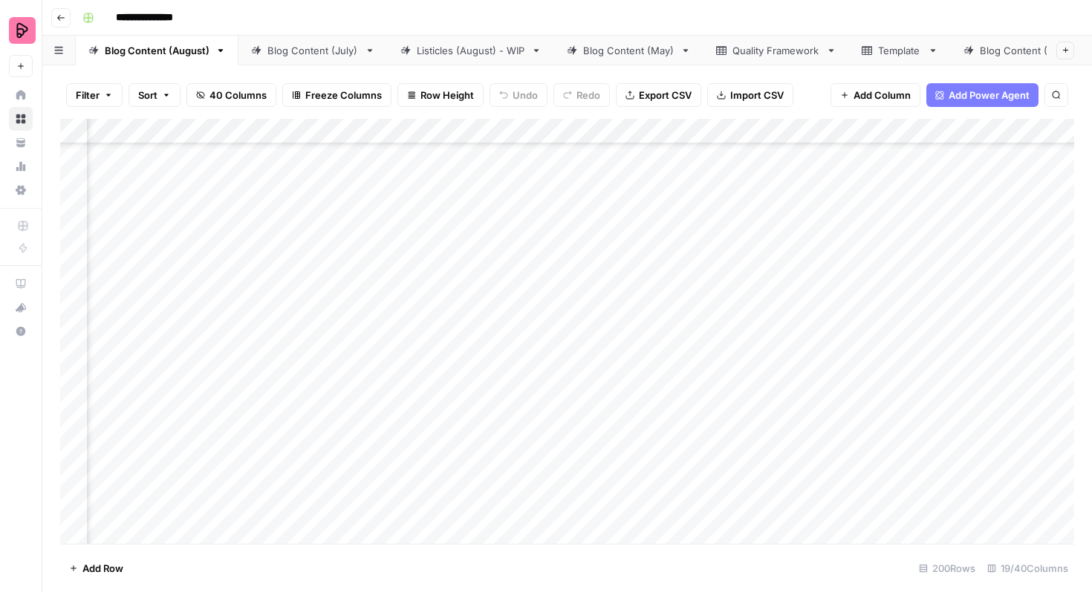
click at [892, 343] on div "Add Column" at bounding box center [567, 331] width 1014 height 425
click at [887, 342] on div "Add Column" at bounding box center [567, 331] width 1014 height 425
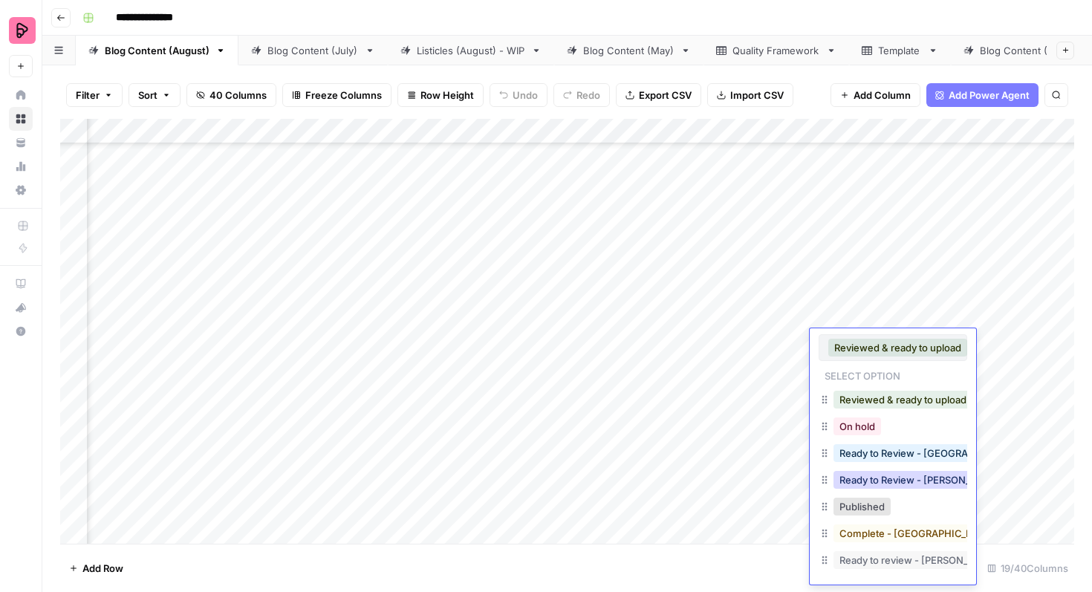
scroll to position [24, 0]
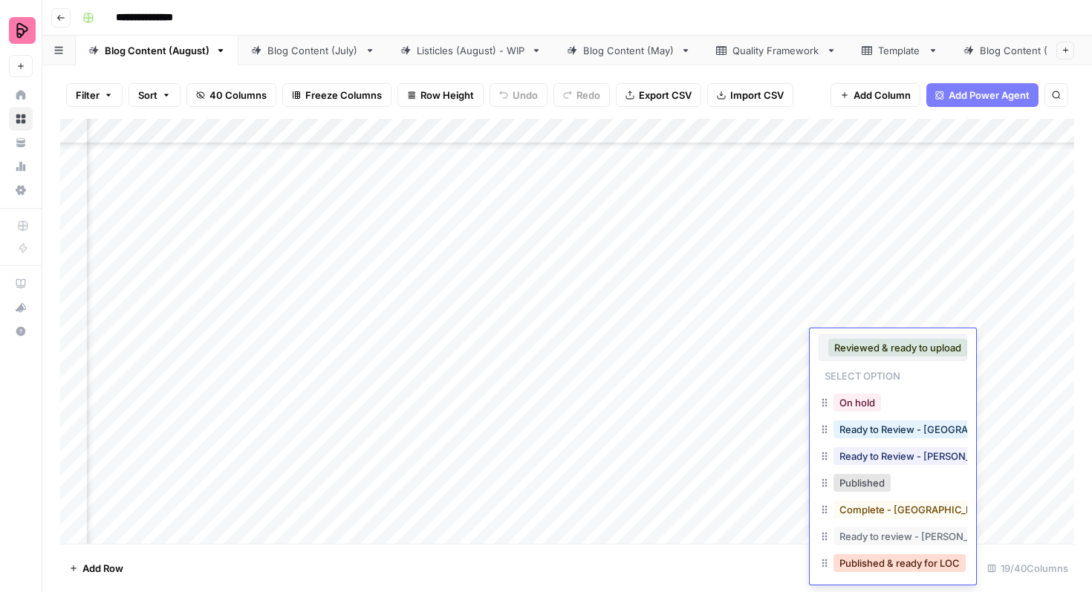
click at [883, 564] on button "Published & ready for LOC" at bounding box center [900, 563] width 132 height 18
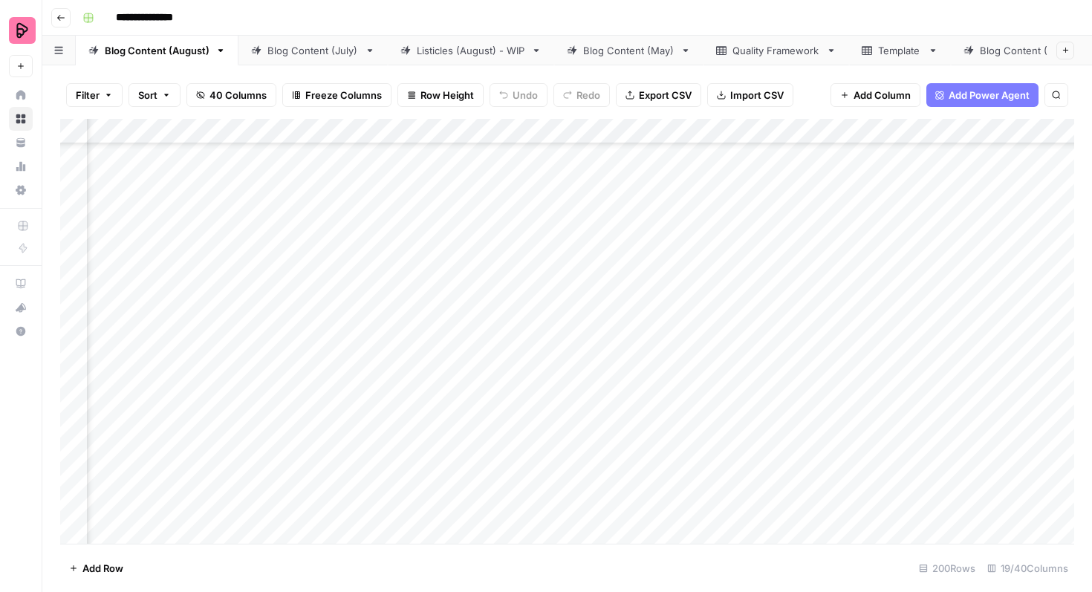
scroll to position [1284, 185]
click at [897, 346] on div "Add Column" at bounding box center [567, 331] width 1014 height 425
click at [896, 343] on div "Add Column" at bounding box center [567, 331] width 1014 height 425
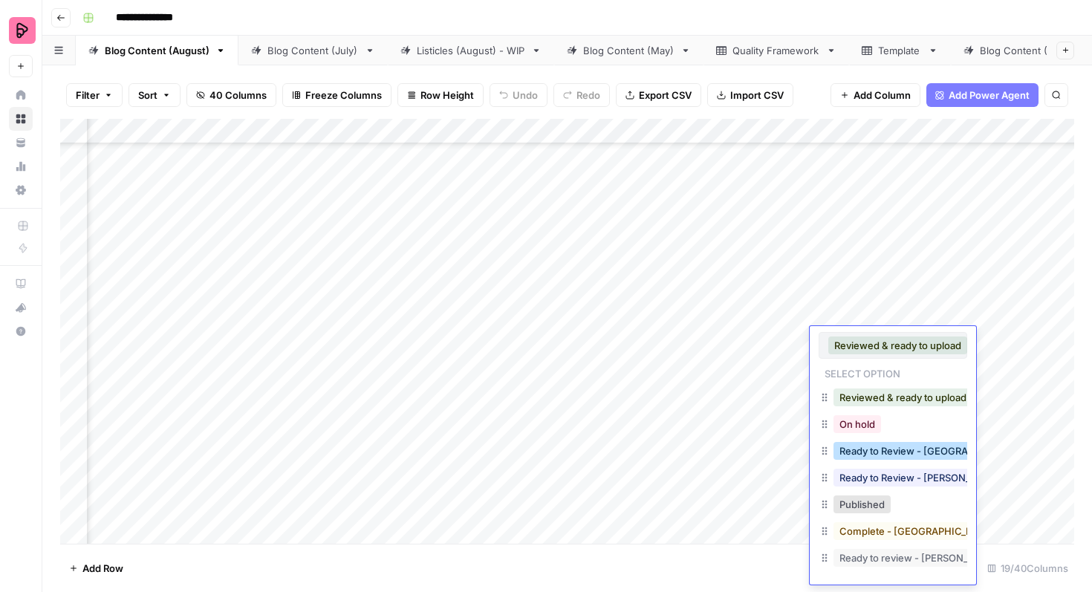
scroll to position [24, 0]
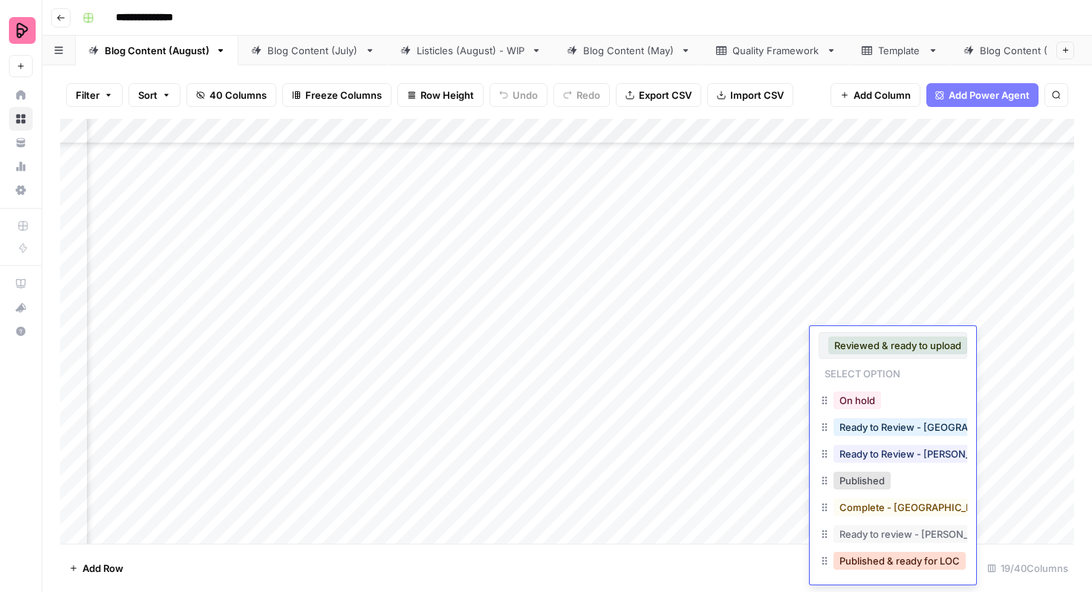
click at [872, 565] on button "Published & ready for LOC" at bounding box center [900, 561] width 132 height 18
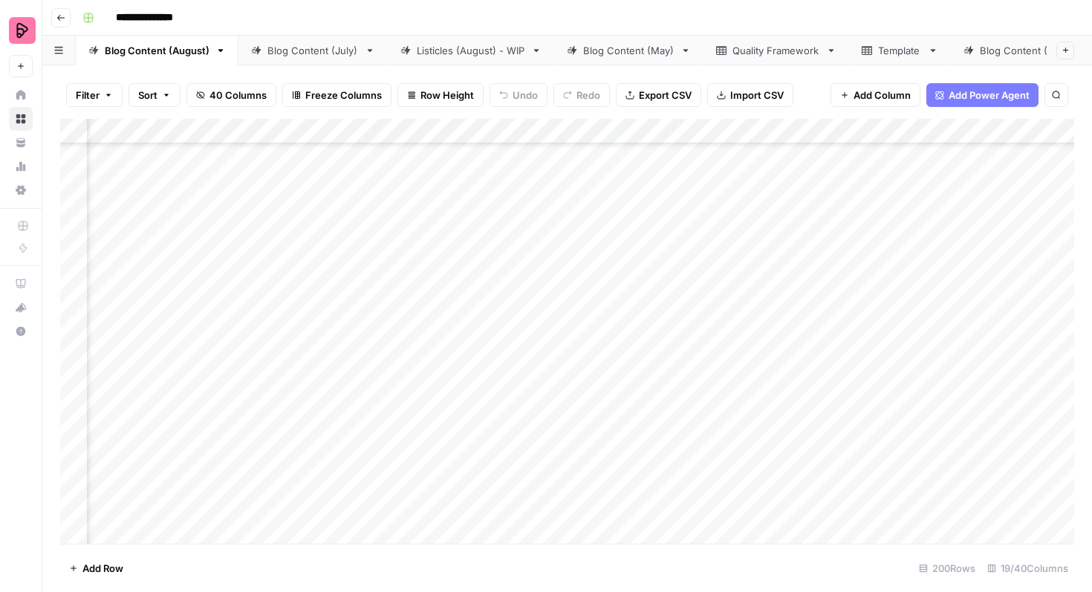
scroll to position [482, 185]
click at [891, 217] on div "Add Column" at bounding box center [567, 331] width 1014 height 425
click at [886, 217] on div "Add Column" at bounding box center [567, 331] width 1014 height 425
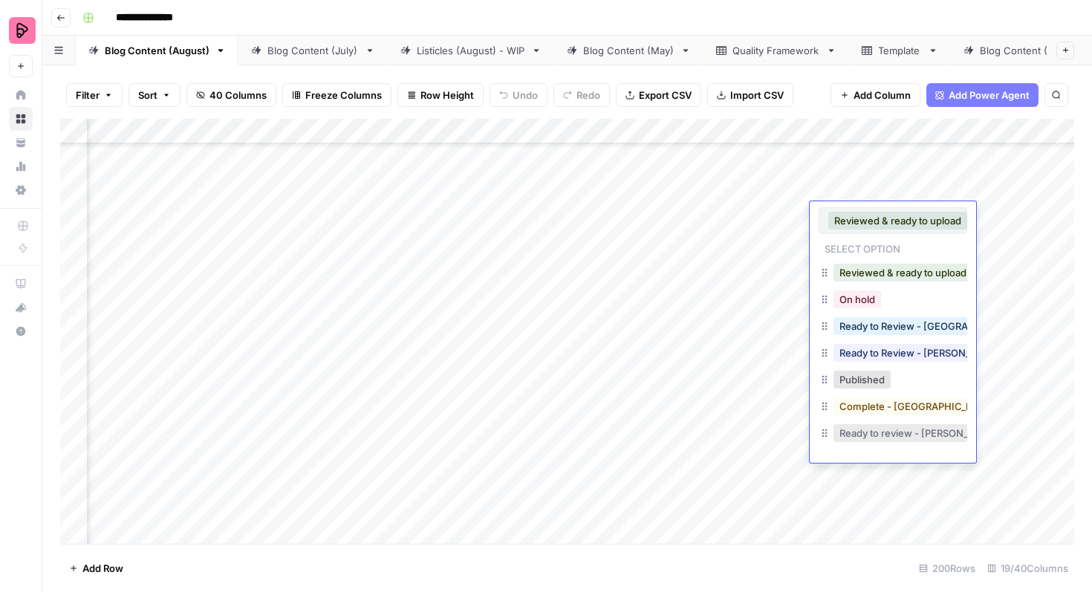
scroll to position [24, 0]
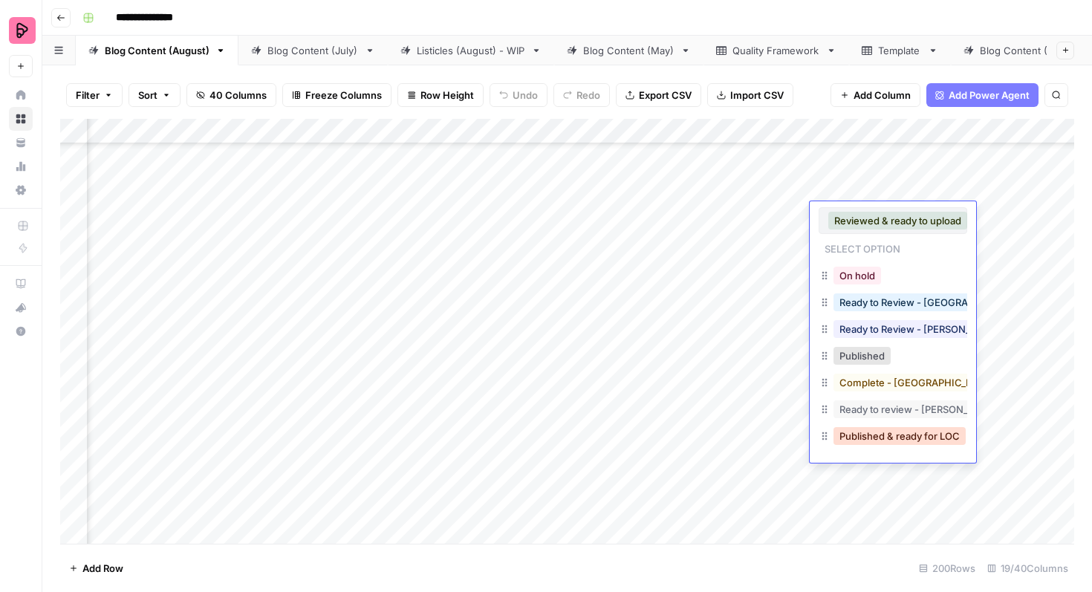
click at [886, 434] on button "Published & ready for LOC" at bounding box center [900, 436] width 132 height 18
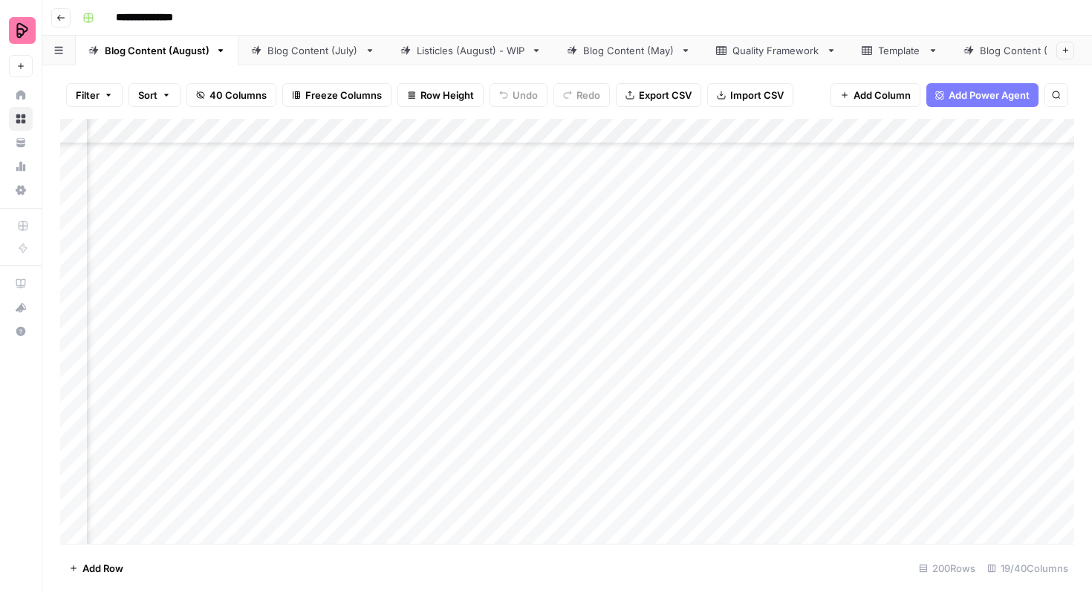
click at [887, 291] on div "Add Column" at bounding box center [567, 331] width 1014 height 425
click at [879, 299] on div "Add Column" at bounding box center [567, 331] width 1014 height 425
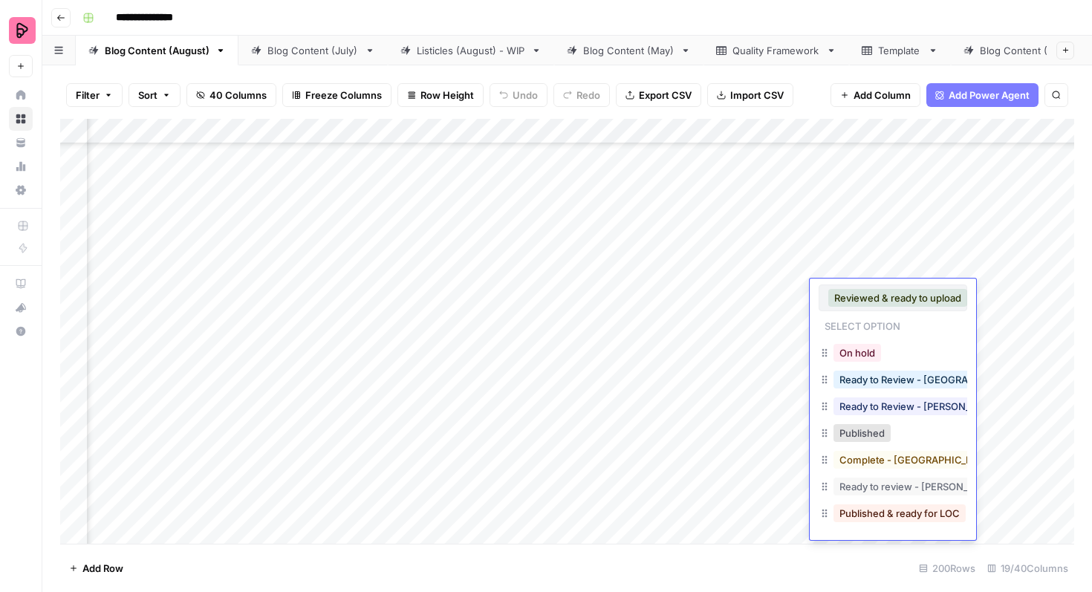
click at [895, 516] on button "Published & ready for LOC" at bounding box center [900, 514] width 132 height 18
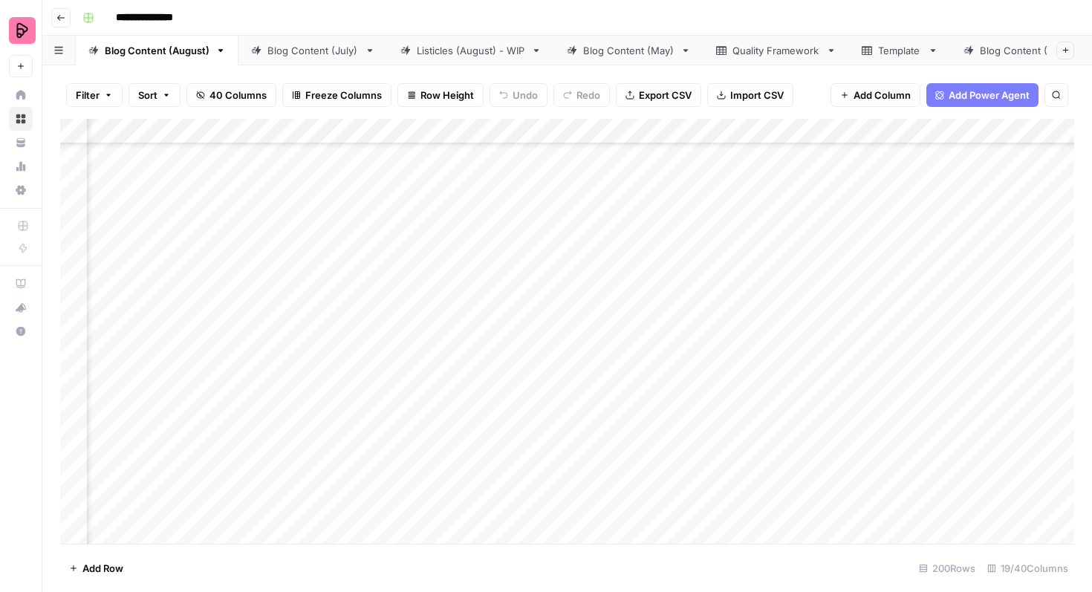
scroll to position [2727, 436]
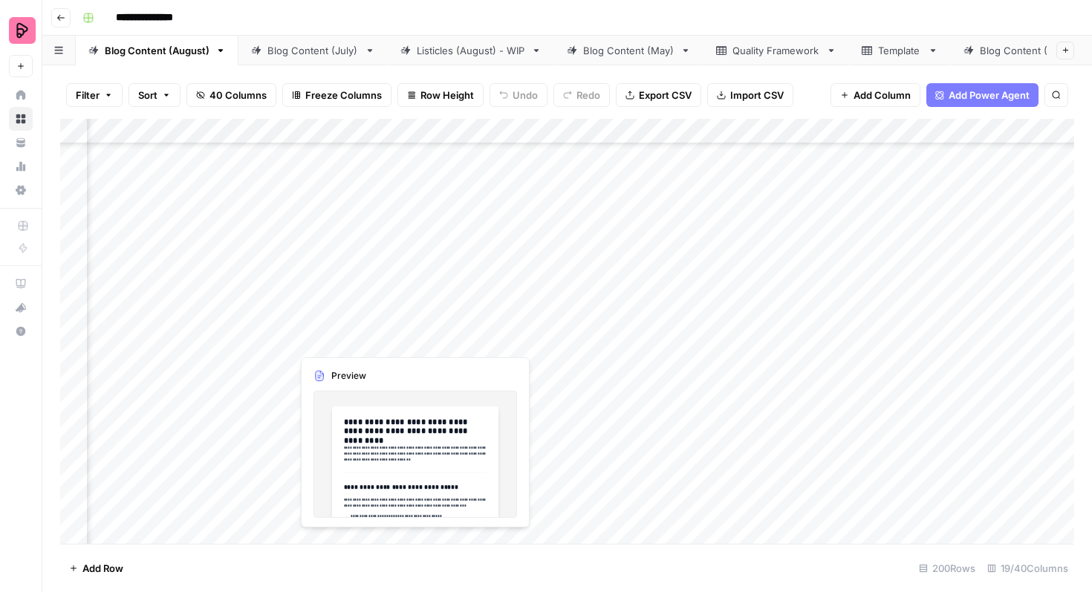
click at [354, 327] on div "Add Column" at bounding box center [567, 331] width 1014 height 425
click at [382, 328] on div "Add Column" at bounding box center [567, 331] width 1014 height 425
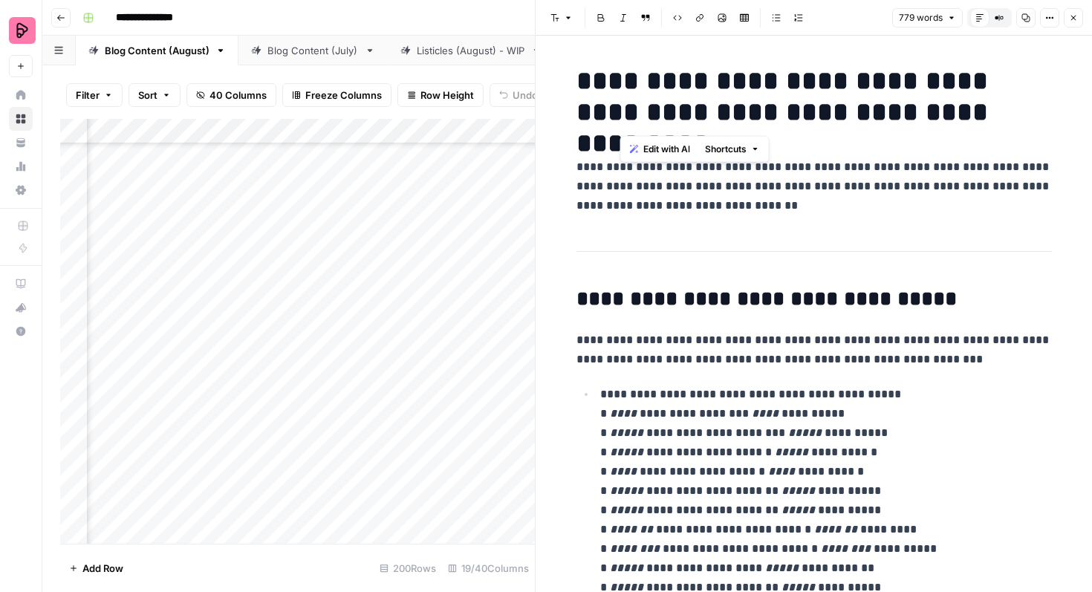
drag, startPoint x: 625, startPoint y: 74, endPoint x: 993, endPoint y: 120, distance: 371.4
click at [993, 120] on h1 "**********" at bounding box center [815, 96] width 476 height 62
copy h1 "**********"
click at [1069, 23] on button "Close" at bounding box center [1073, 17] width 19 height 19
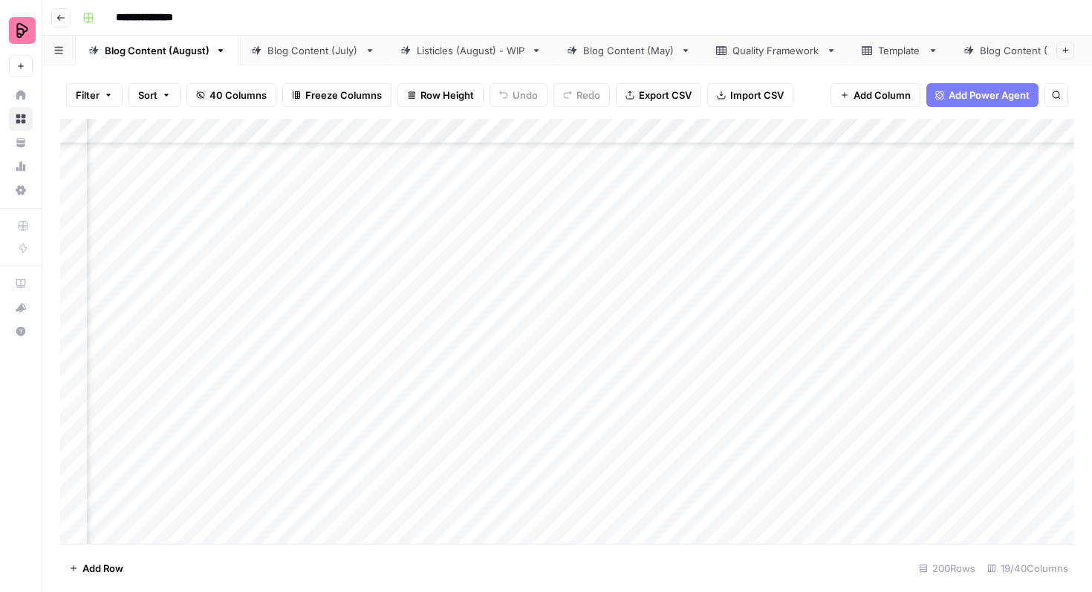
click at [756, 329] on div "Add Column" at bounding box center [567, 331] width 1014 height 425
click at [757, 329] on div "Add Column" at bounding box center [567, 331] width 1014 height 425
click at [757, 329] on textarea at bounding box center [832, 327] width 238 height 21
type textarea "**********"
click at [654, 306] on div "Add Column" at bounding box center [567, 331] width 1014 height 425
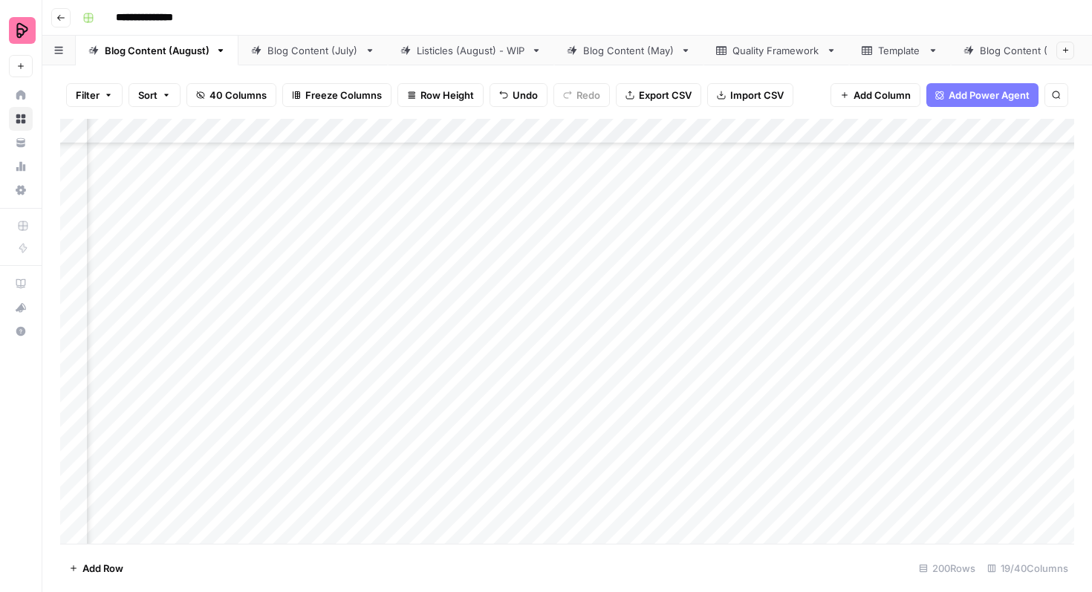
scroll to position [2697, 641]
click at [900, 239] on div "Add Column" at bounding box center [567, 331] width 1014 height 425
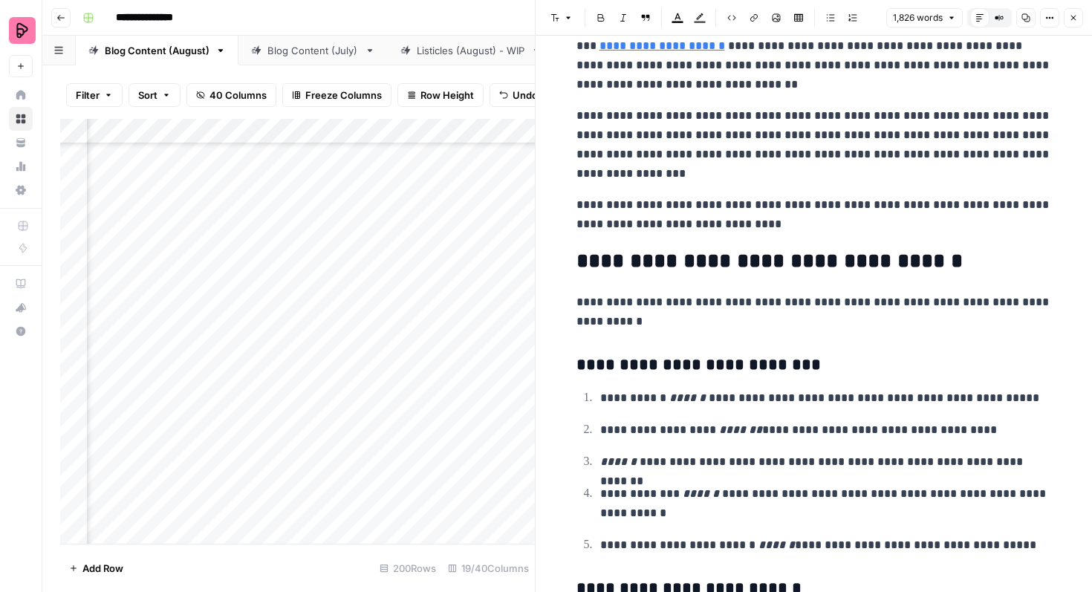
scroll to position [4662, 0]
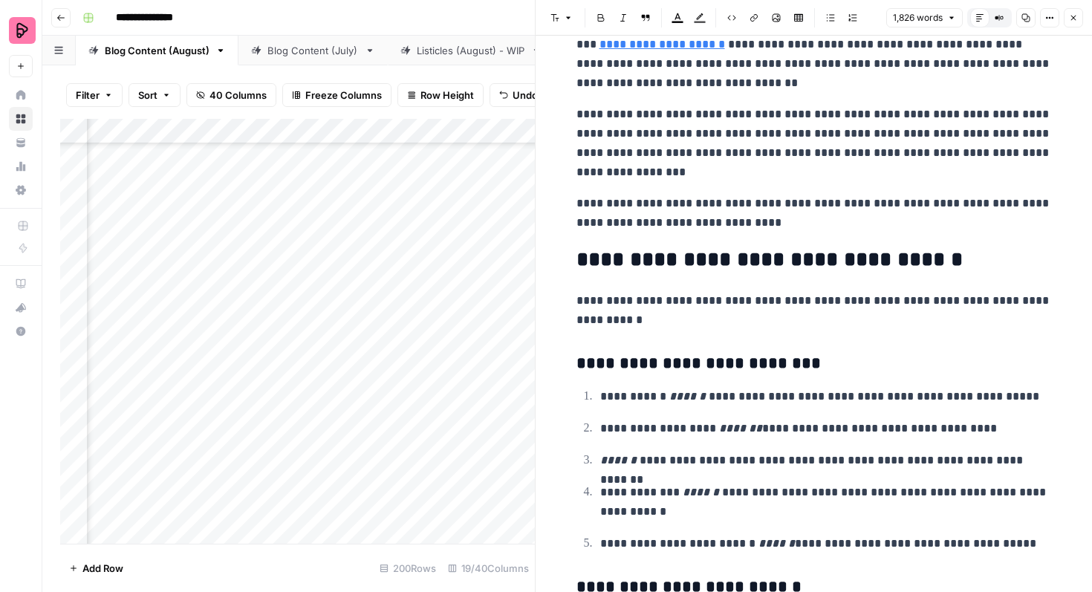
click at [1071, 19] on icon "button" at bounding box center [1073, 17] width 9 height 9
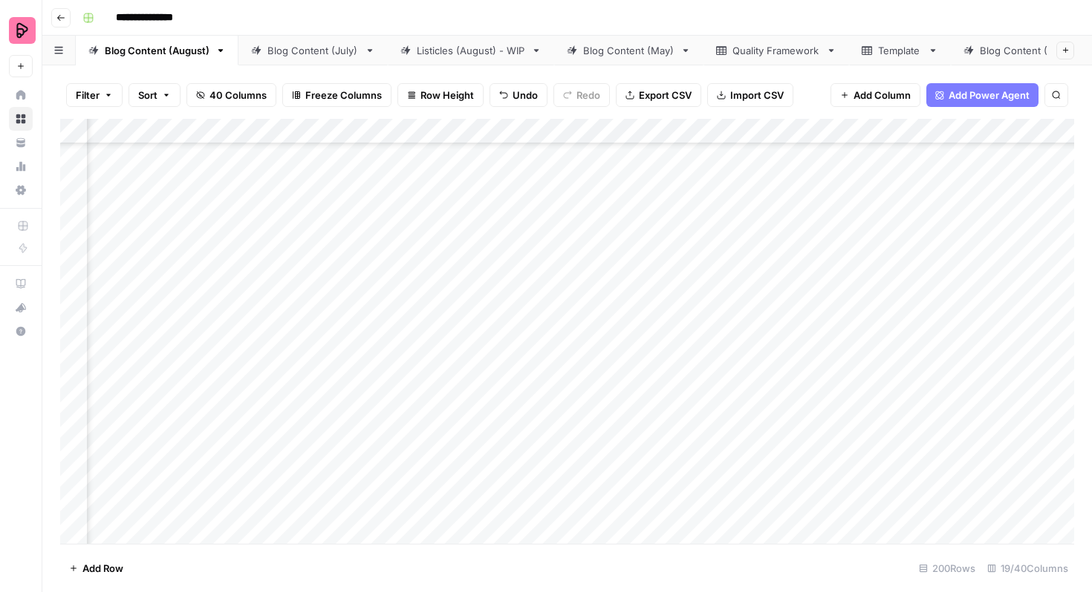
click at [433, 235] on div "Add Column" at bounding box center [567, 331] width 1014 height 425
click at [433, 250] on div "Add Column" at bounding box center [567, 331] width 1014 height 425
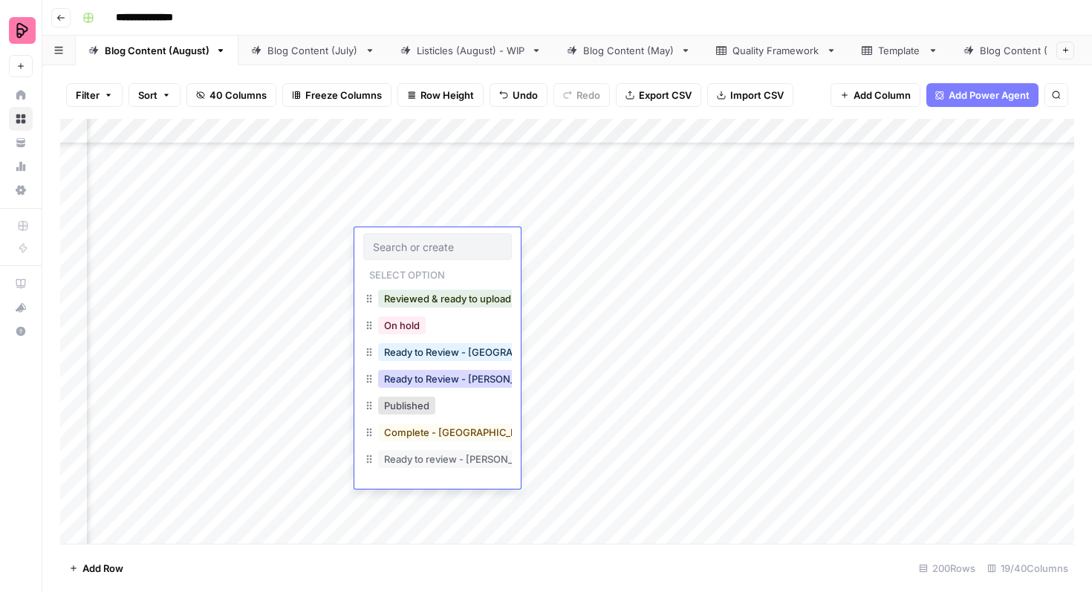
click at [440, 380] on button "Ready to Review - [PERSON_NAME]" at bounding box center [465, 379] width 175 height 18
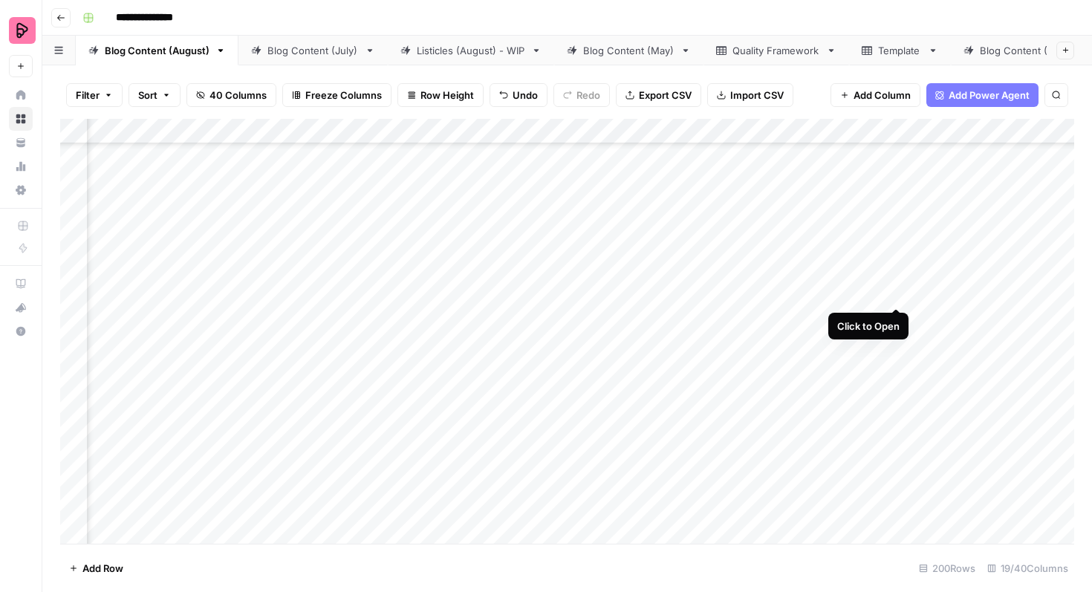
click at [898, 277] on div "Add Column" at bounding box center [567, 331] width 1014 height 425
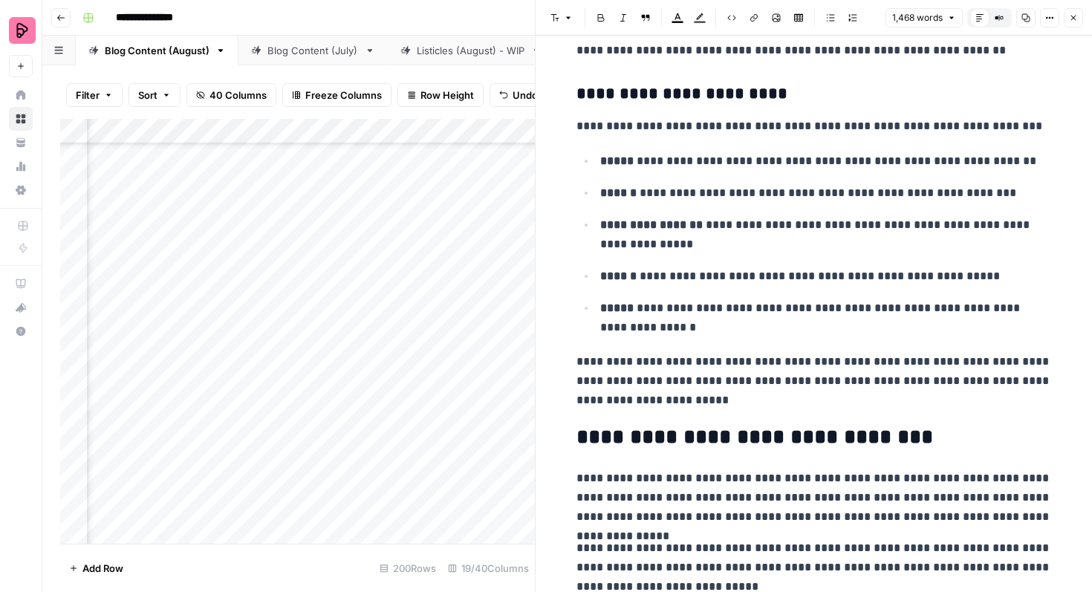
scroll to position [1863, 0]
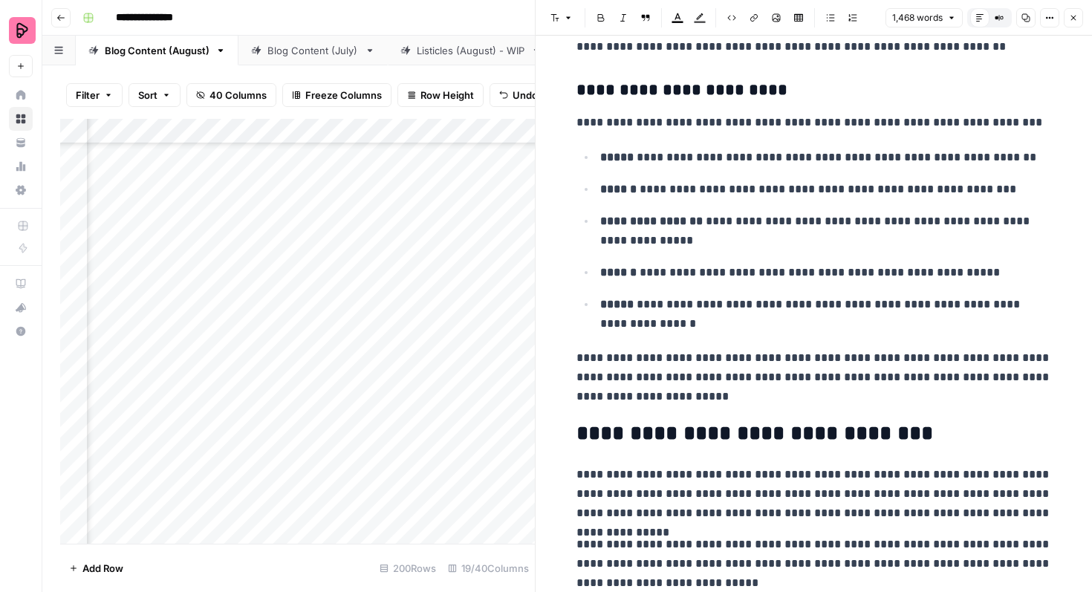
click at [1072, 23] on button "Close" at bounding box center [1073, 17] width 19 height 19
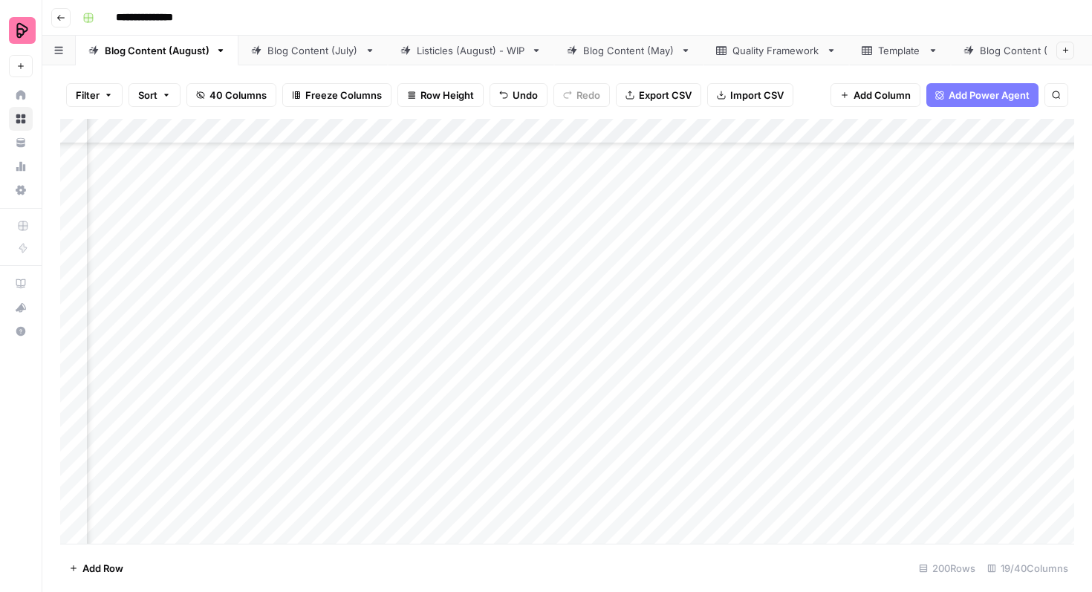
click at [405, 287] on div "Add Column" at bounding box center [567, 331] width 1014 height 425
click at [221, 283] on div "Add Column" at bounding box center [567, 331] width 1014 height 425
click at [252, 279] on div "Add Column" at bounding box center [567, 331] width 1014 height 425
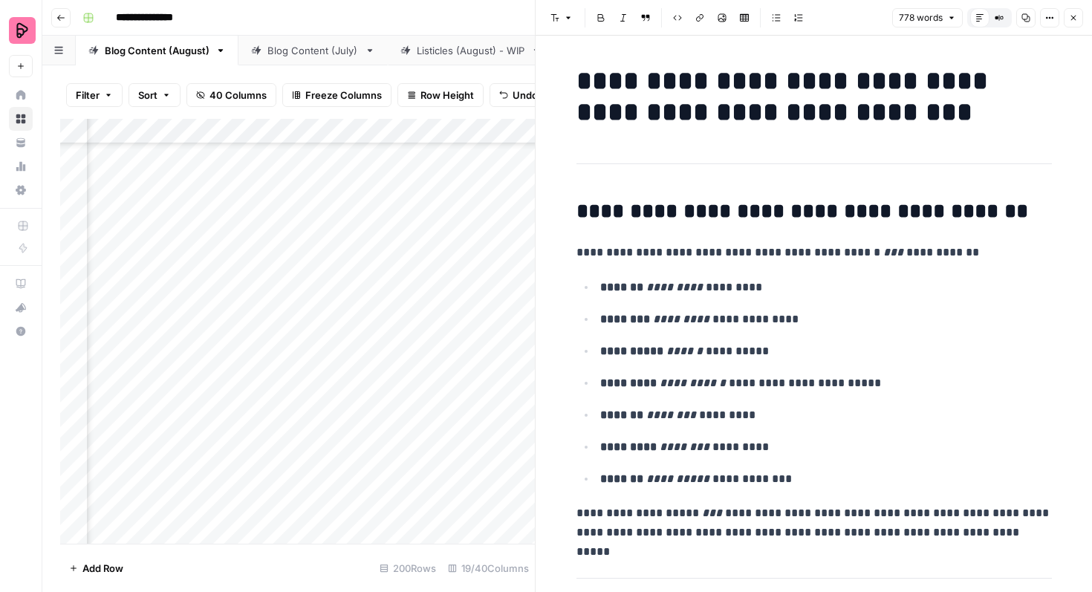
click at [1073, 21] on icon "button" at bounding box center [1073, 17] width 9 height 9
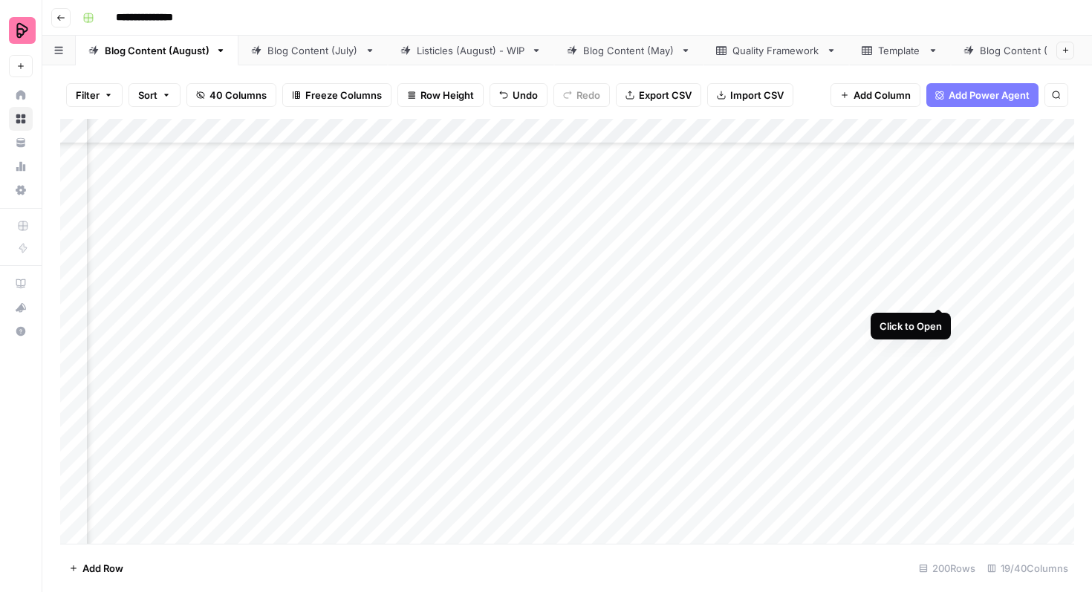
click at [936, 276] on div "Add Column" at bounding box center [567, 331] width 1014 height 425
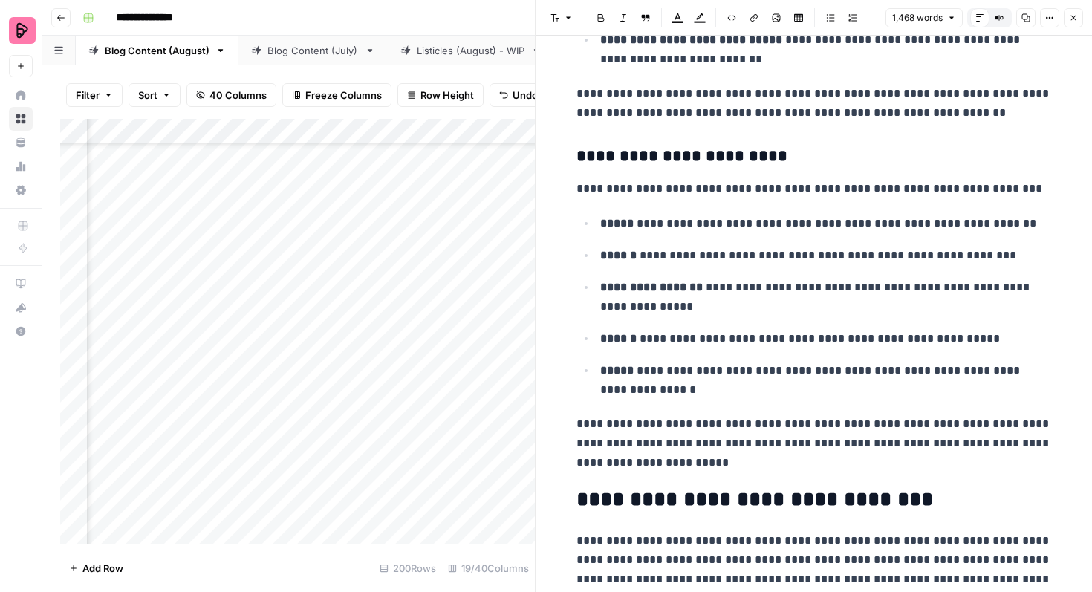
scroll to position [1795, 0]
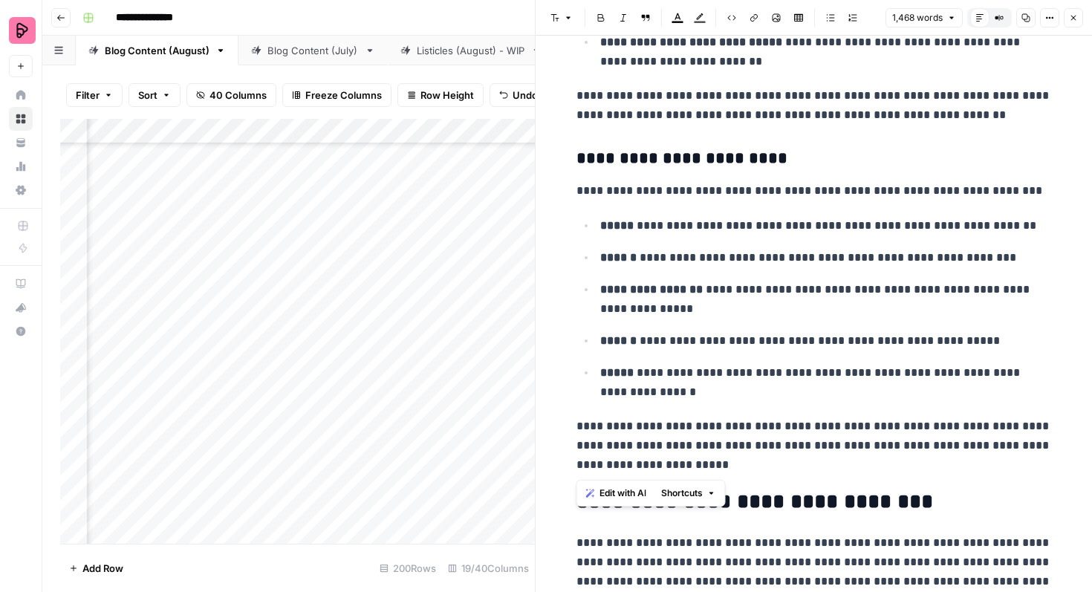
drag, startPoint x: 696, startPoint y: 470, endPoint x: 558, endPoint y: 158, distance: 342.0
click at [558, 158] on div "**********" at bounding box center [814, 192] width 557 height 3902
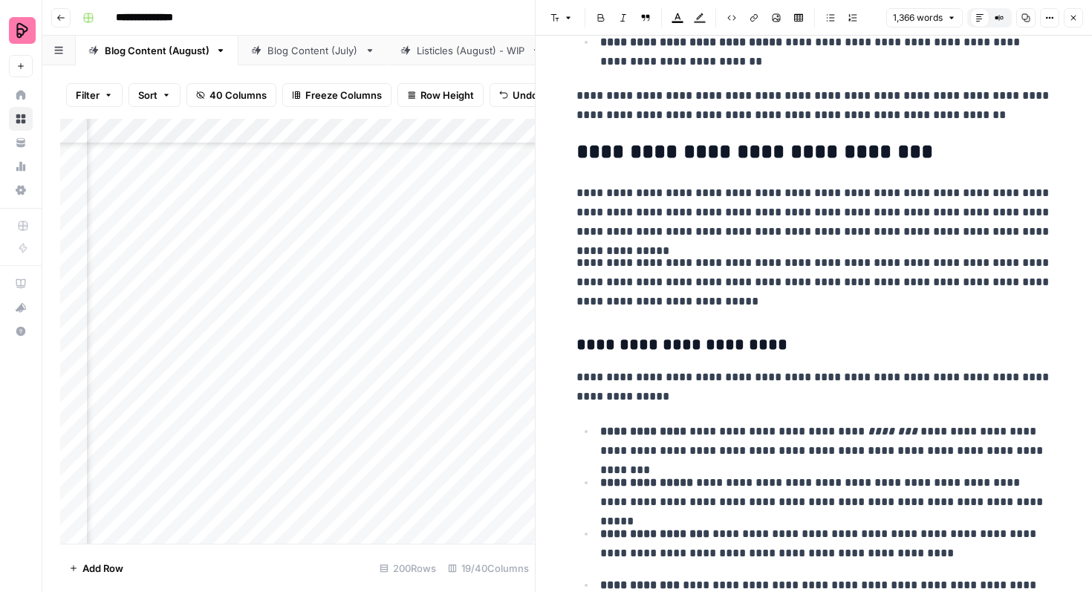
click at [577, 158] on h2 "**********" at bounding box center [815, 152] width 476 height 24
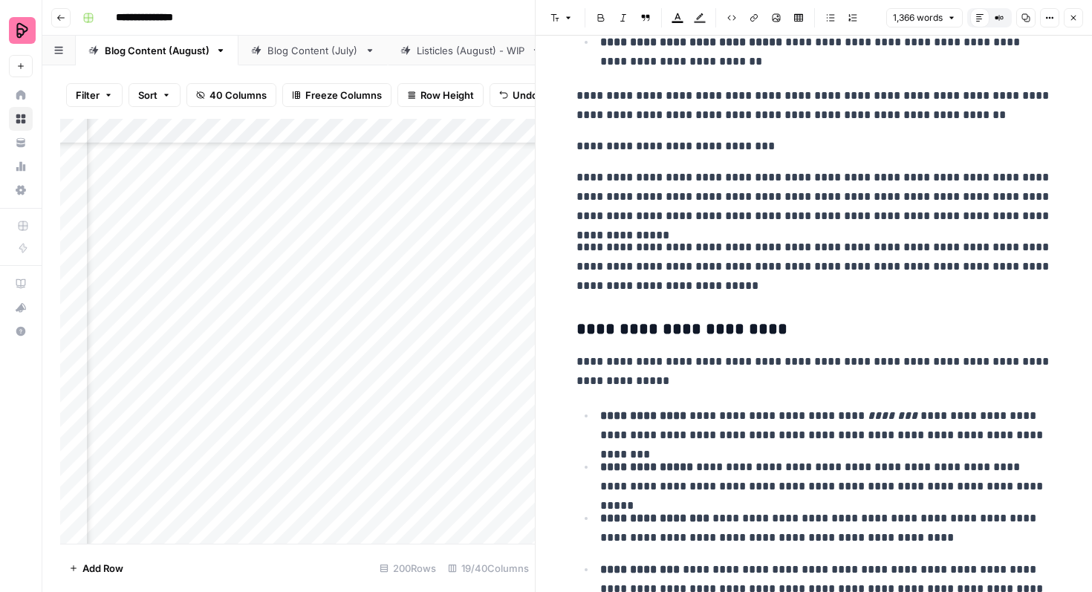
click at [685, 321] on h3 "**********" at bounding box center [815, 330] width 476 height 21
click at [687, 146] on p "**********" at bounding box center [815, 146] width 476 height 19
click at [715, 171] on icon "button" at bounding box center [711, 174] width 9 height 9
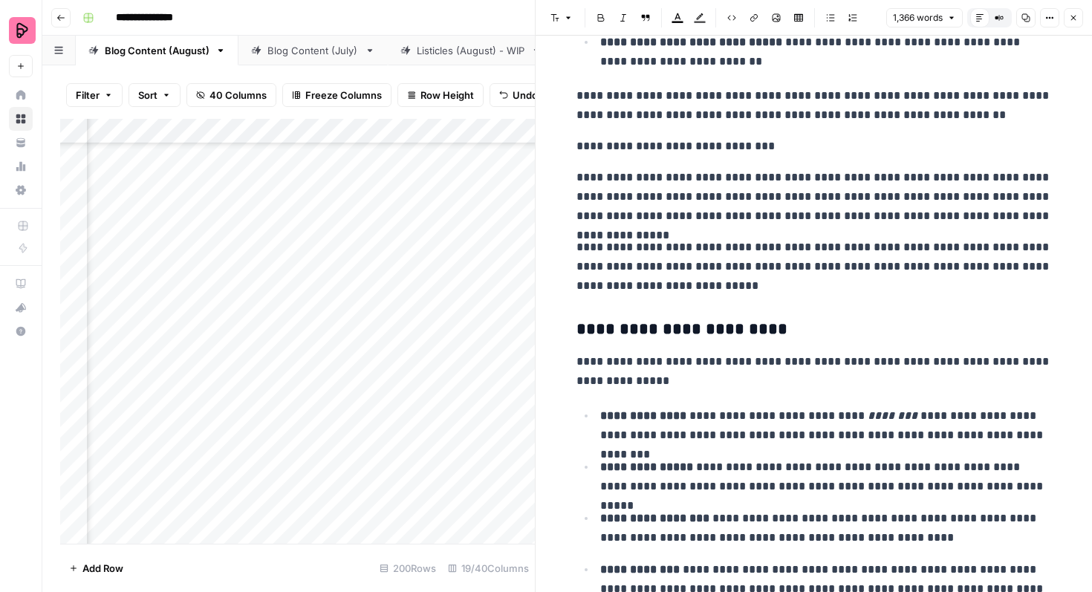
click at [571, 18] on icon "button" at bounding box center [568, 17] width 9 height 9
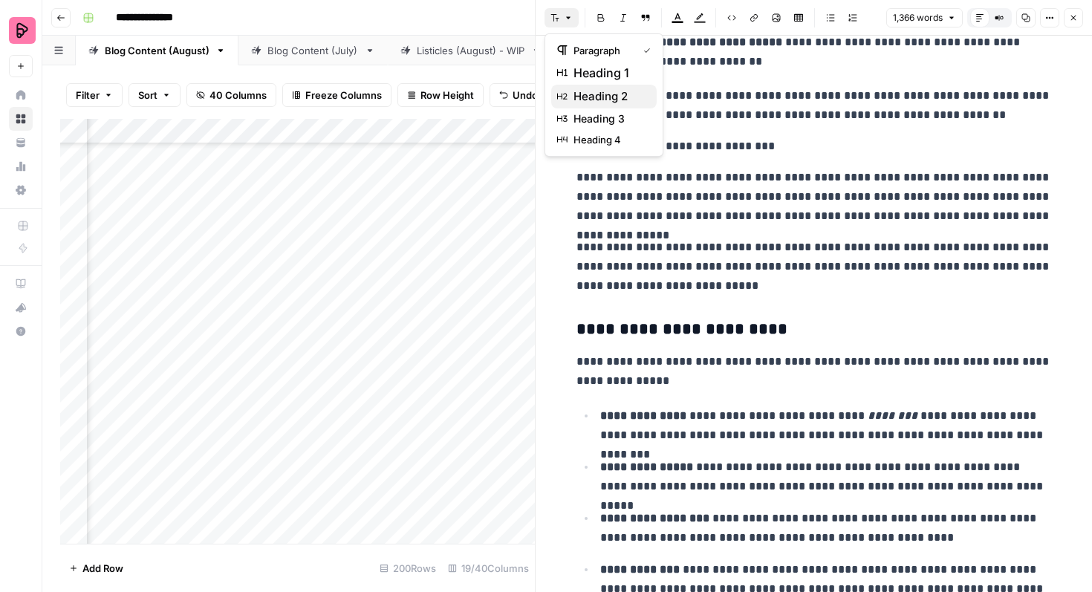
click at [599, 91] on span "heading 2" at bounding box center [609, 97] width 71 height 18
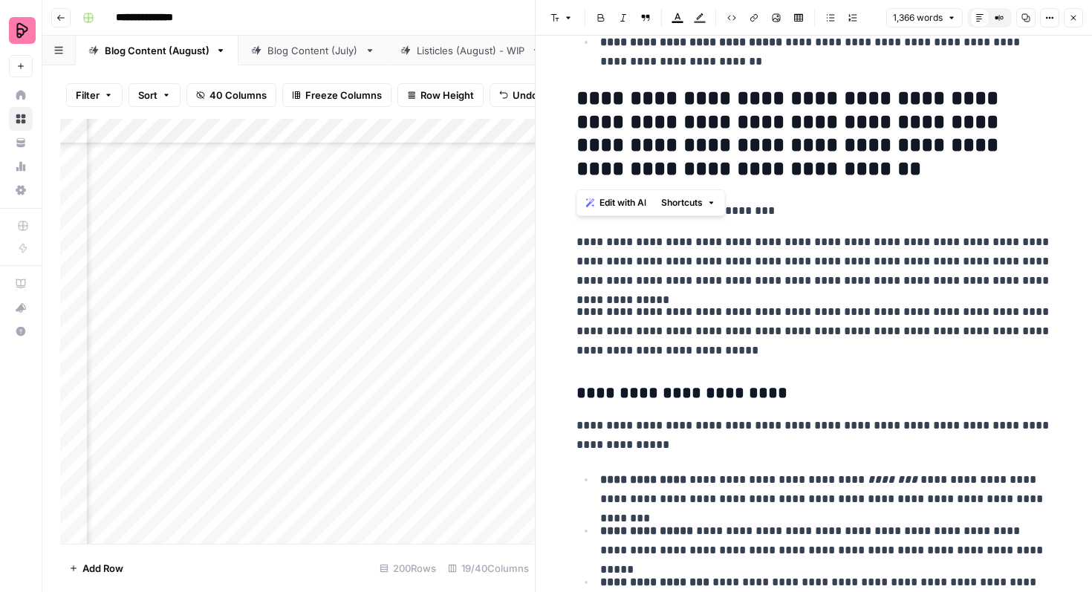
drag, startPoint x: 668, startPoint y: 160, endPoint x: 574, endPoint y: 97, distance: 113.1
click at [573, 97] on div "**********" at bounding box center [814, 30] width 493 height 3530
click at [564, 21] on icon "button" at bounding box center [568, 17] width 9 height 9
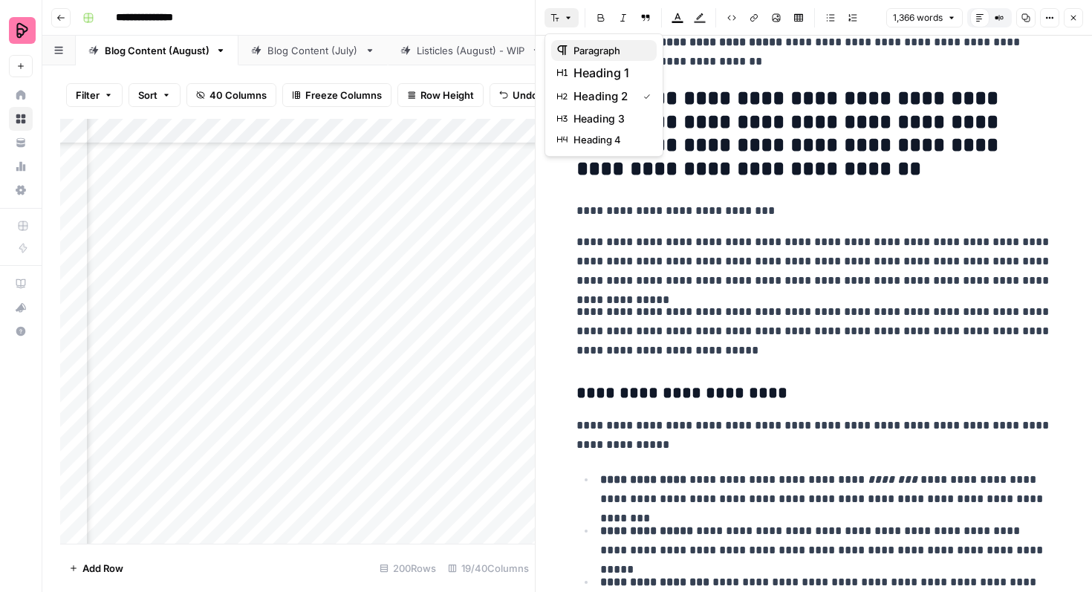
click at [578, 48] on span "paragraph" at bounding box center [609, 50] width 71 height 15
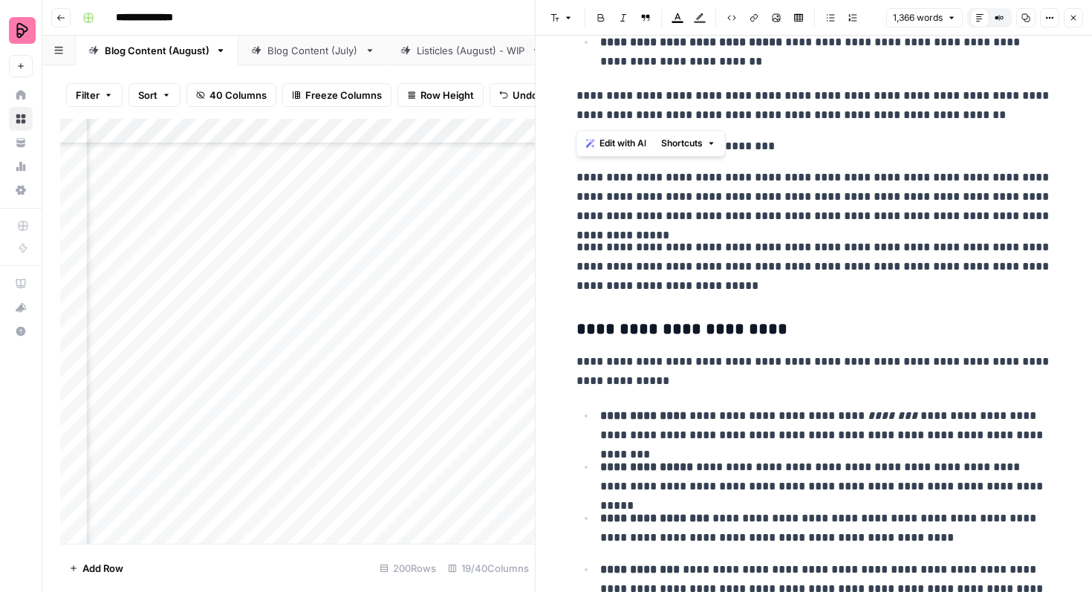
click at [781, 144] on p "**********" at bounding box center [815, 146] width 476 height 19
drag, startPoint x: 772, startPoint y: 144, endPoint x: 575, endPoint y: 147, distance: 196.9
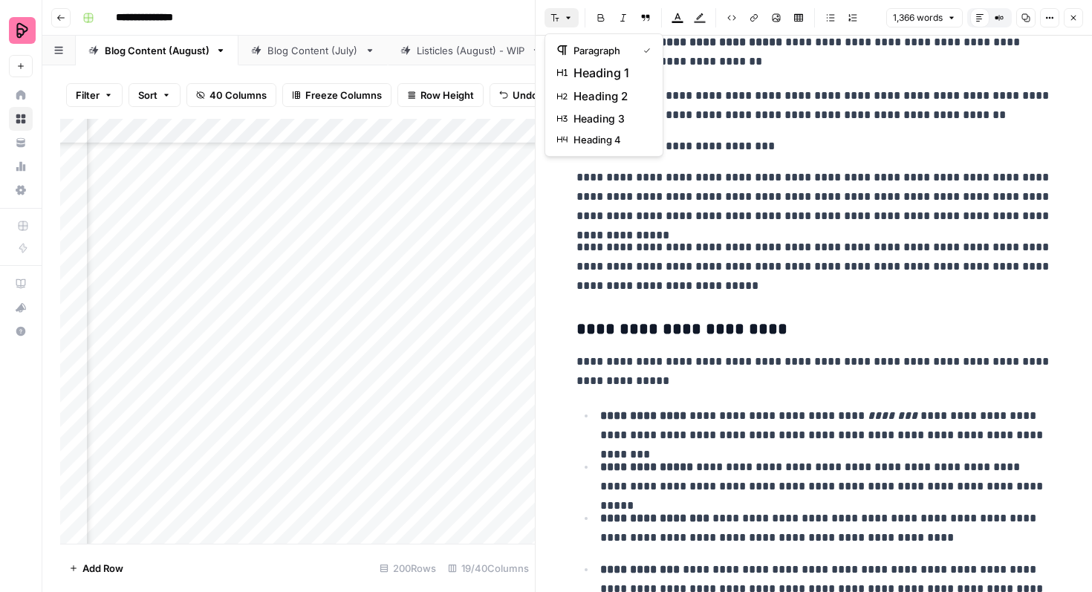
click at [571, 20] on icon "button" at bounding box center [568, 17] width 9 height 9
click at [599, 92] on span "heading 2" at bounding box center [609, 97] width 71 height 18
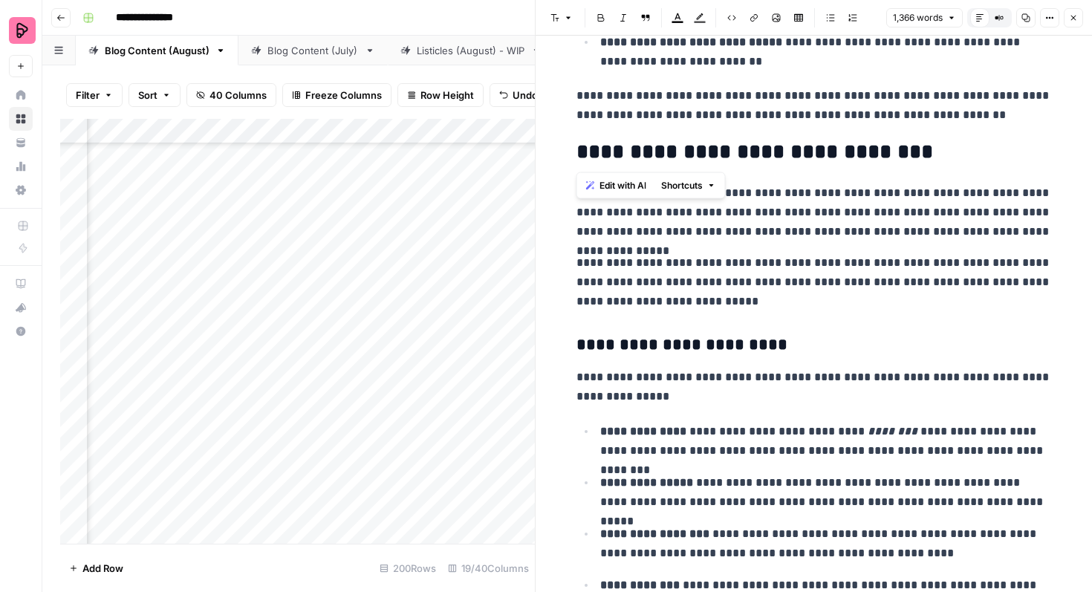
click at [713, 348] on h3 "**********" at bounding box center [815, 345] width 476 height 21
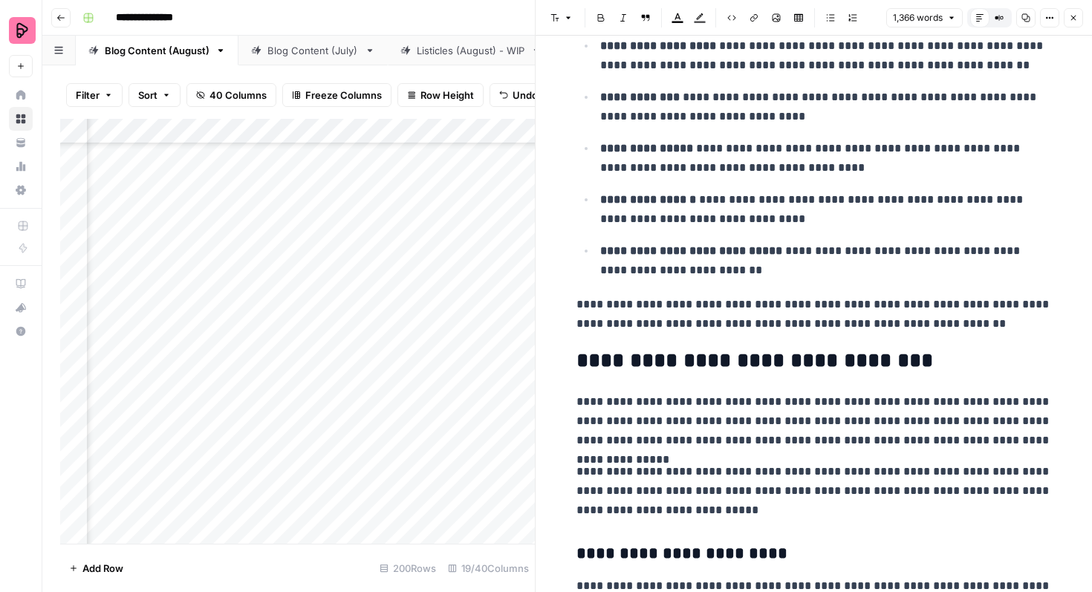
scroll to position [1595, 0]
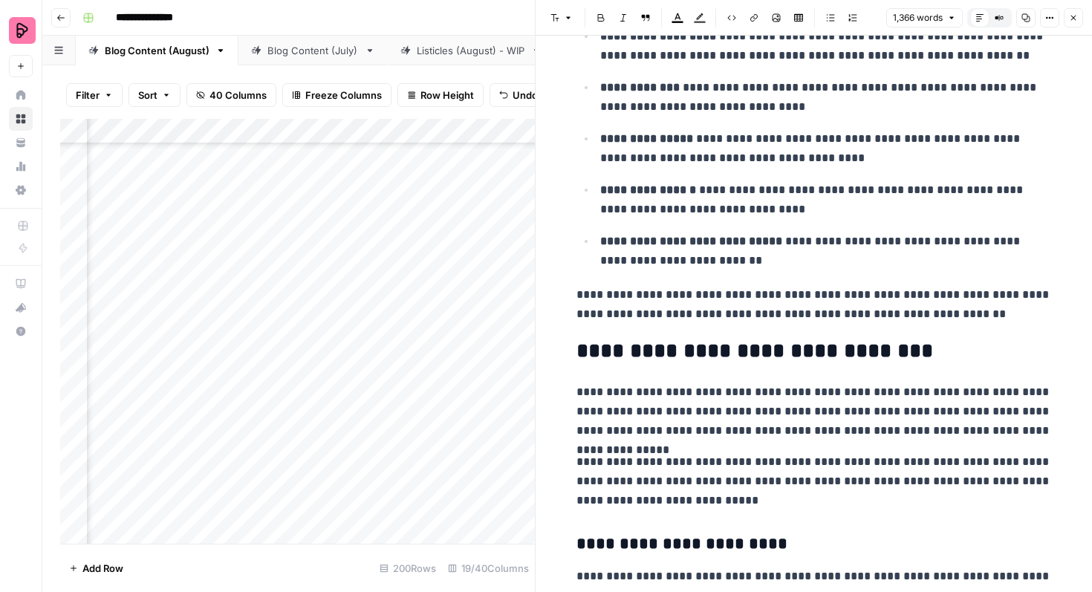
click at [690, 353] on h2 "**********" at bounding box center [815, 352] width 476 height 24
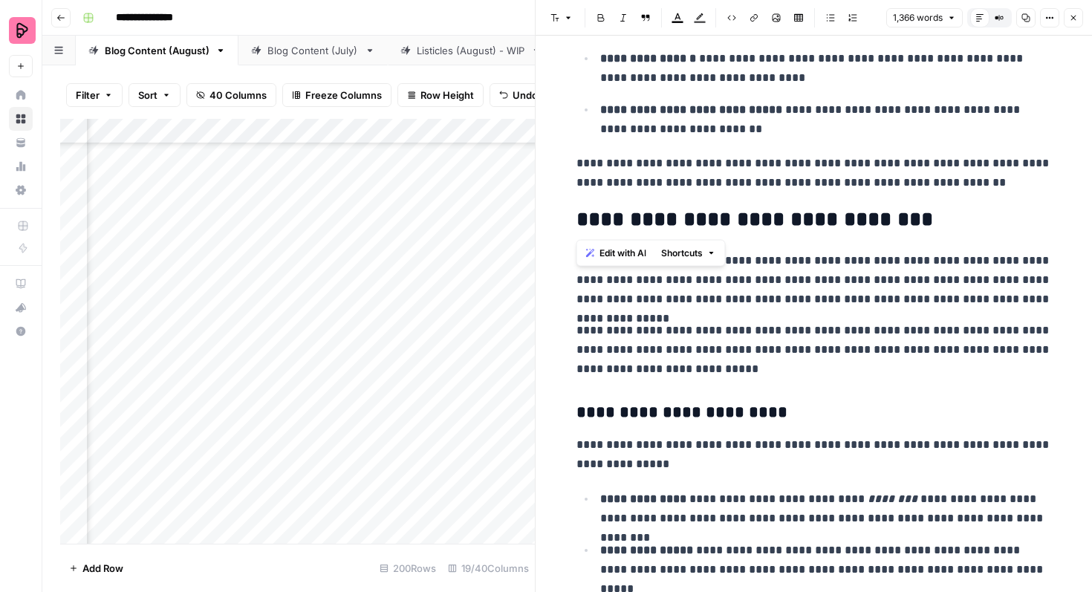
scroll to position [1728, 0]
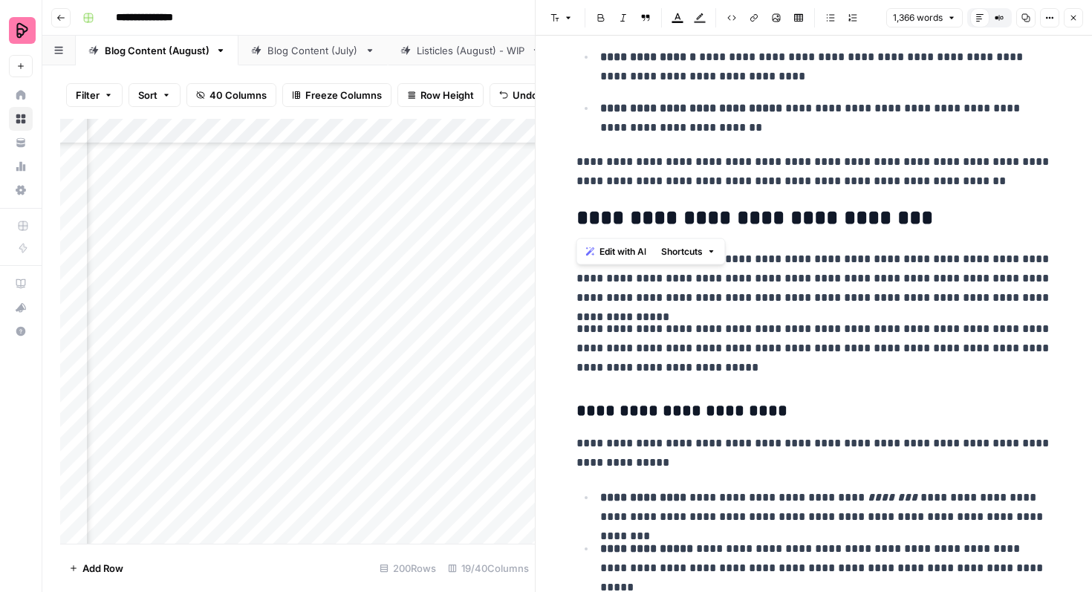
click at [690, 353] on p "**********" at bounding box center [815, 349] width 476 height 58
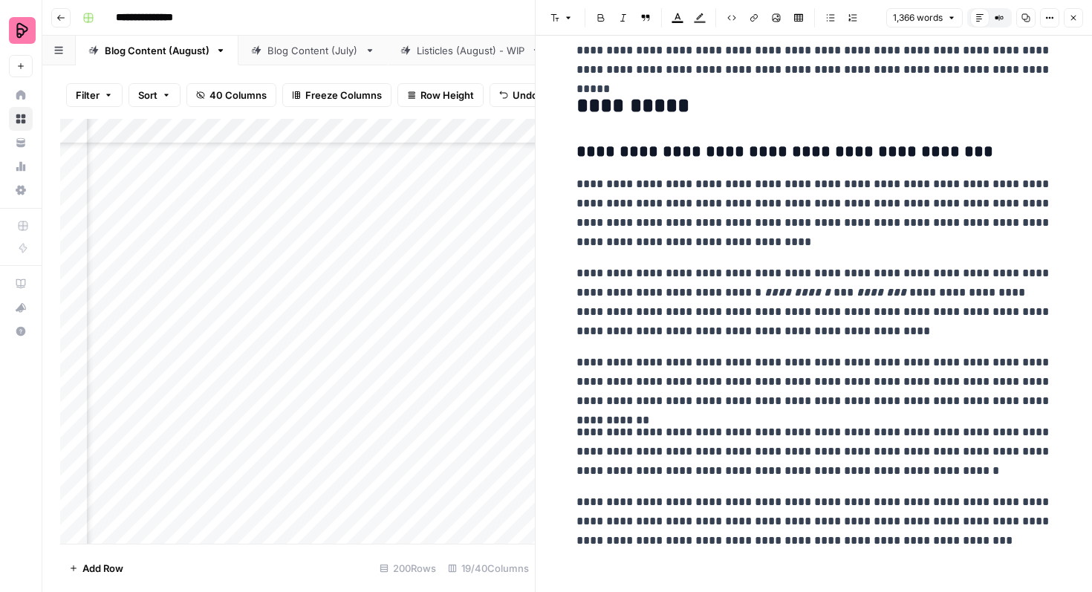
scroll to position [2995, 0]
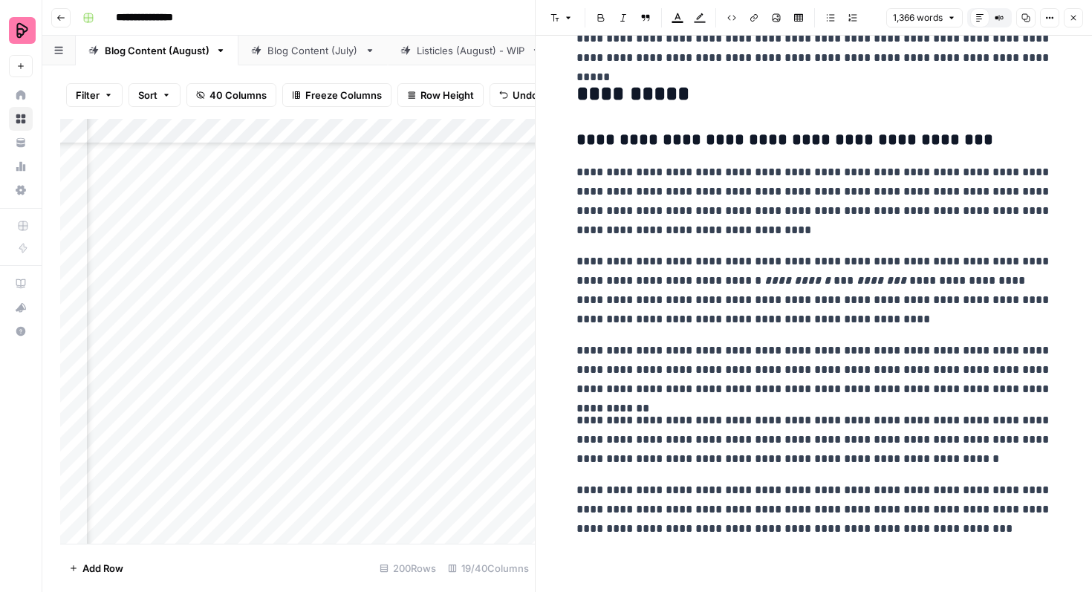
click at [1077, 14] on icon "button" at bounding box center [1073, 17] width 9 height 9
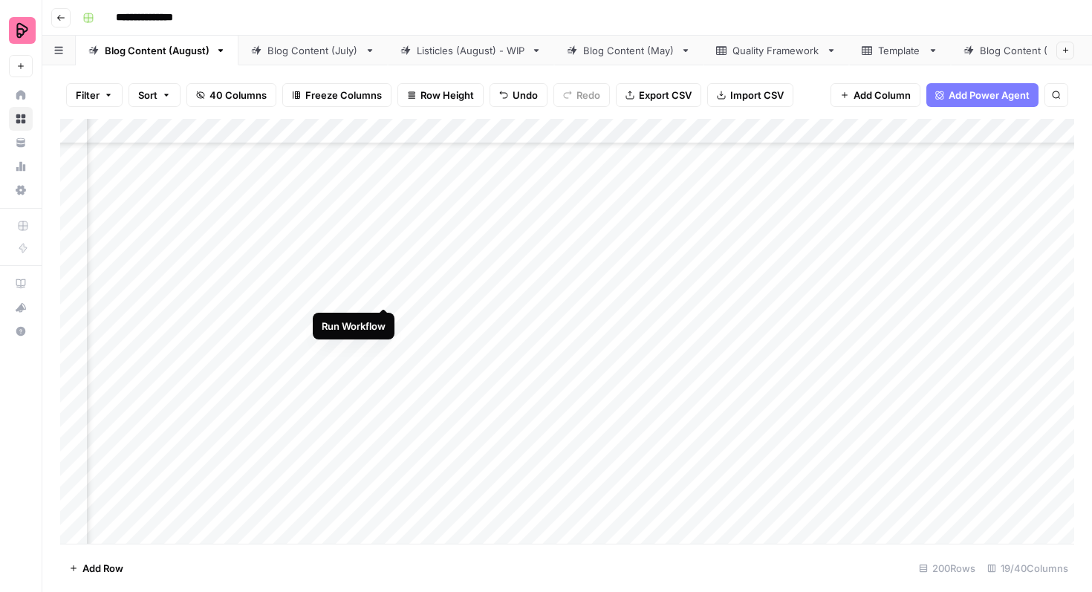
click at [382, 279] on div "Add Column" at bounding box center [567, 331] width 1014 height 425
click at [939, 318] on div "Add Column" at bounding box center [567, 331] width 1014 height 425
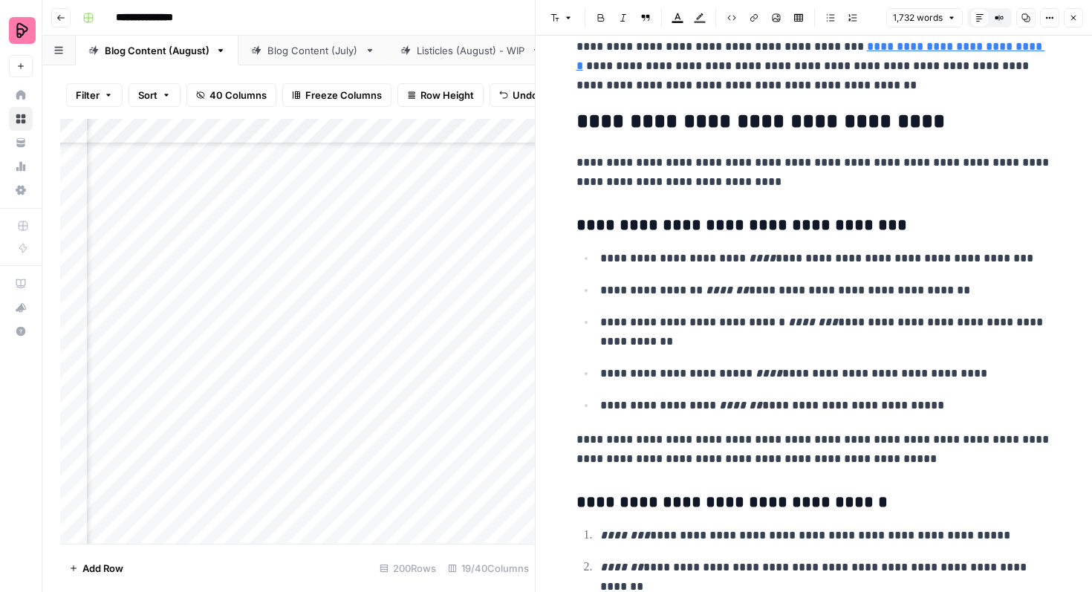
scroll to position [4140, 0]
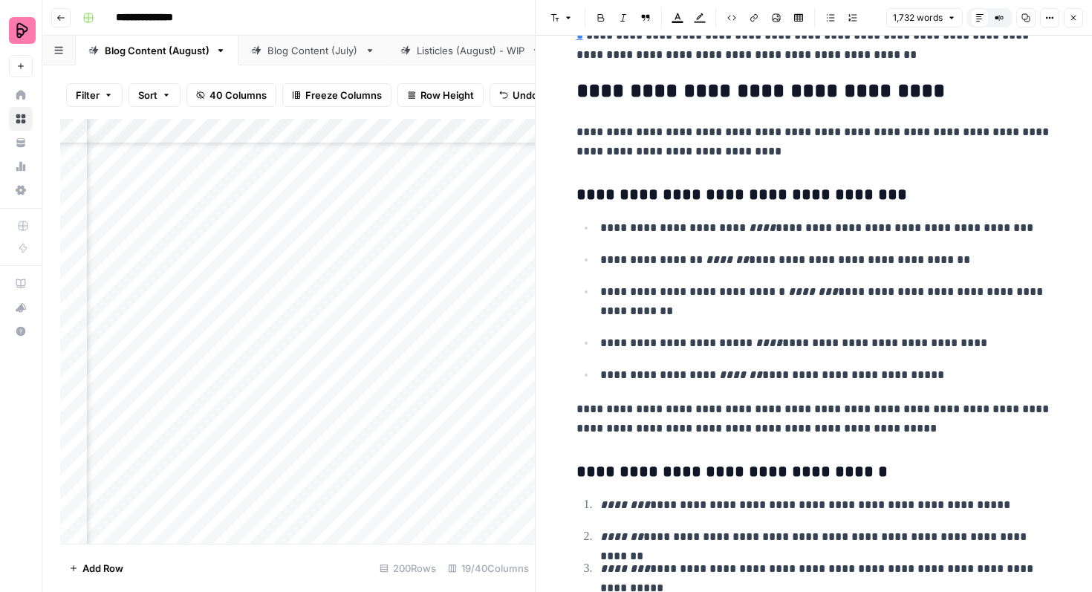
click at [1074, 19] on icon "button" at bounding box center [1073, 17] width 9 height 9
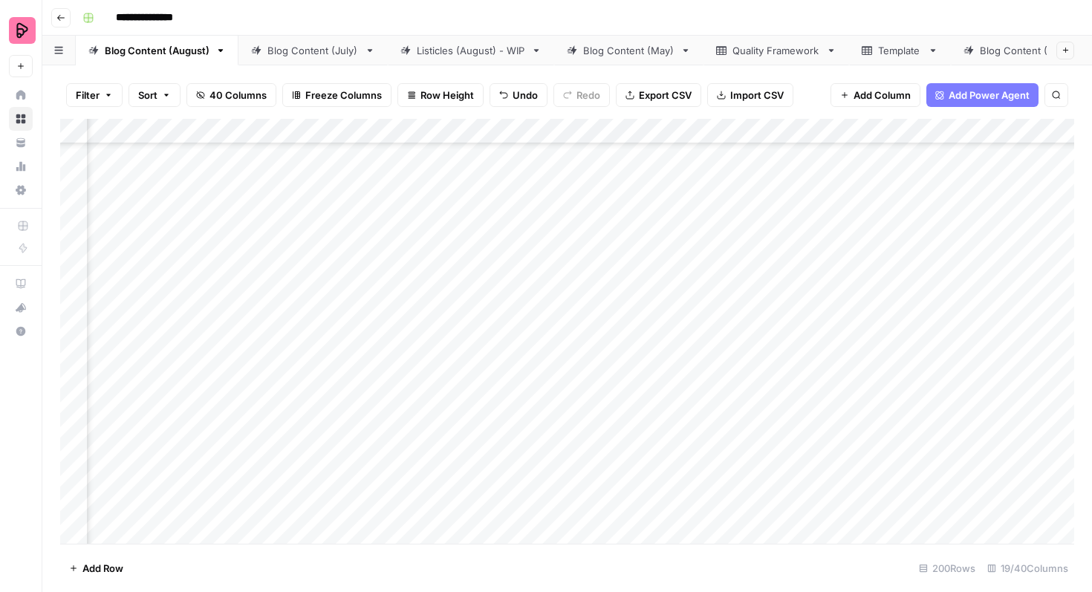
click at [513, 331] on div "Add Column" at bounding box center [567, 331] width 1014 height 425
click at [494, 331] on div "Add Column" at bounding box center [567, 331] width 1014 height 425
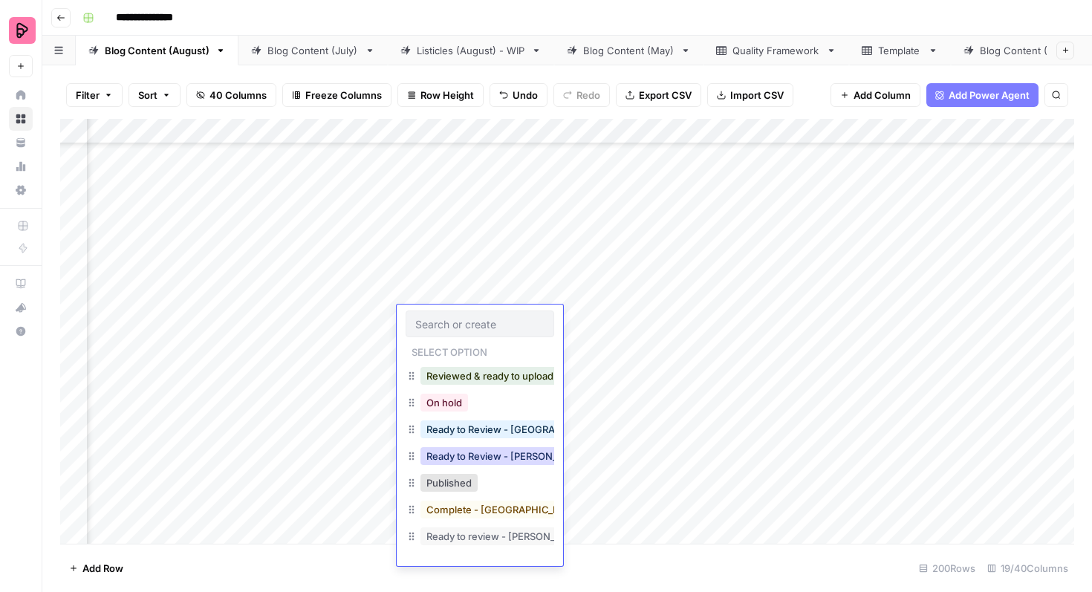
click at [487, 457] on button "Ready to Review - [PERSON_NAME]" at bounding box center [508, 456] width 175 height 18
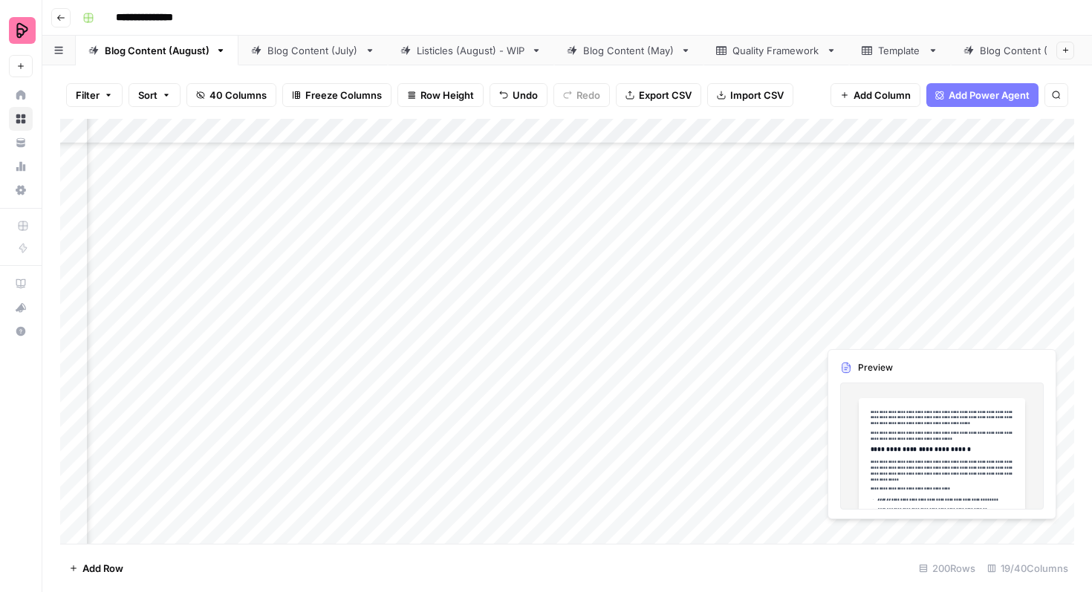
click at [903, 319] on div "Add Column" at bounding box center [567, 331] width 1014 height 425
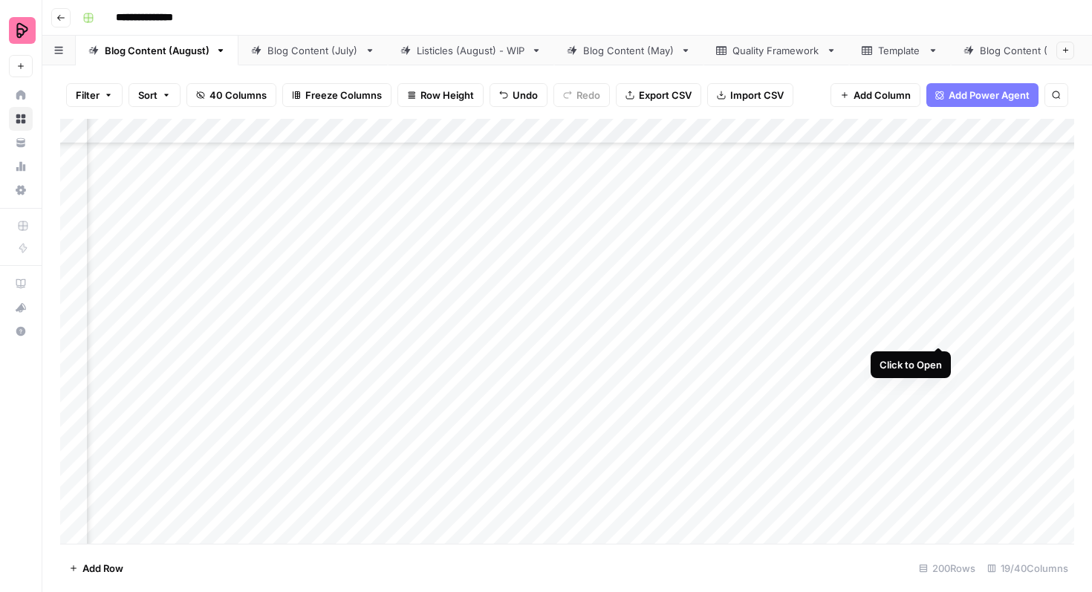
click at [934, 317] on div "Add Column" at bounding box center [567, 331] width 1014 height 425
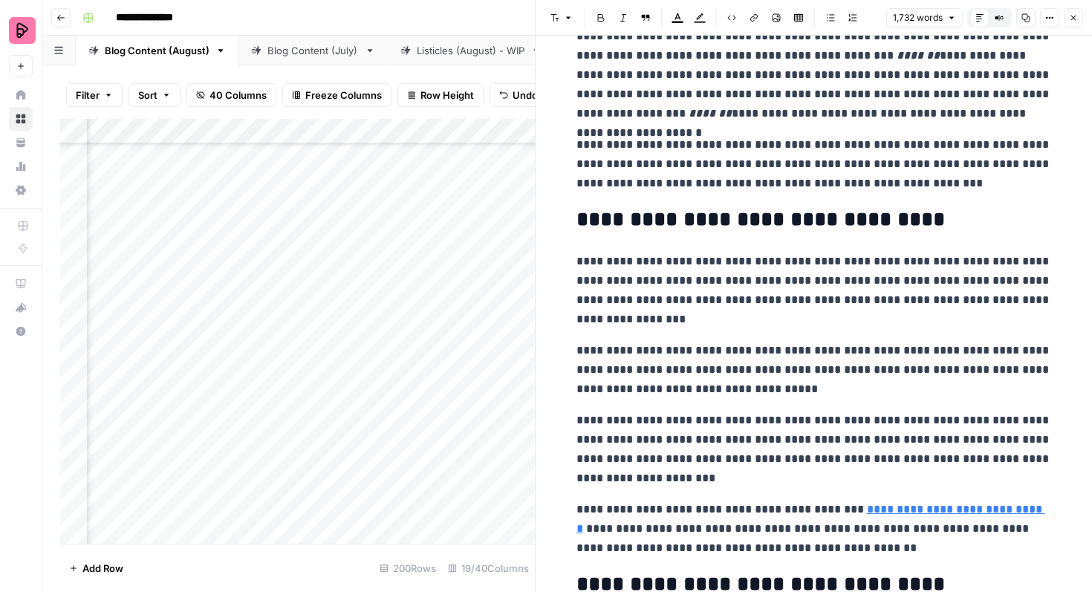
scroll to position [3727, 0]
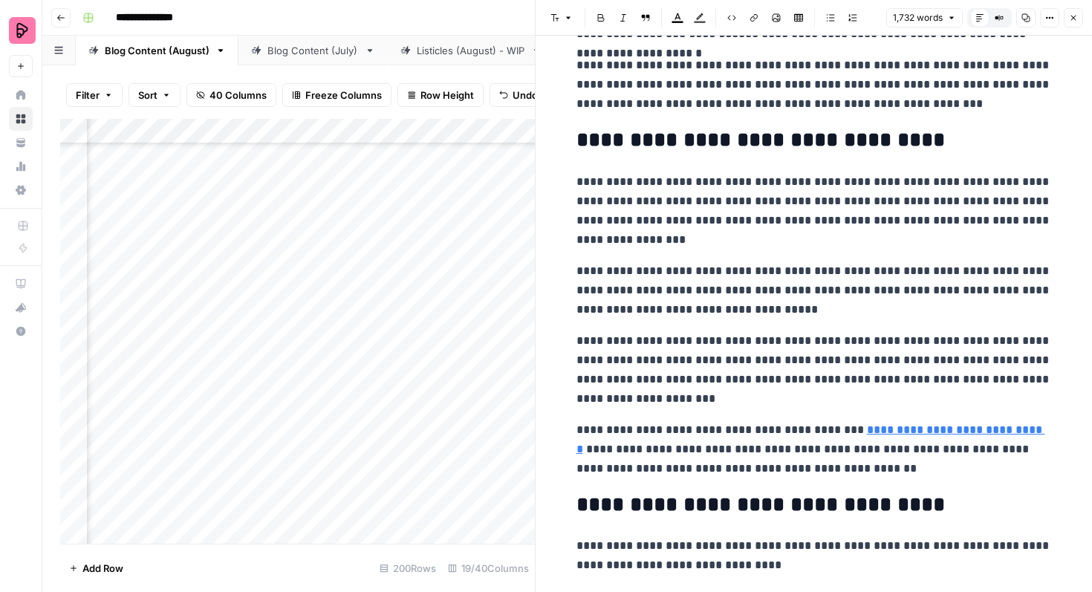
click at [1071, 16] on icon "button" at bounding box center [1073, 17] width 9 height 9
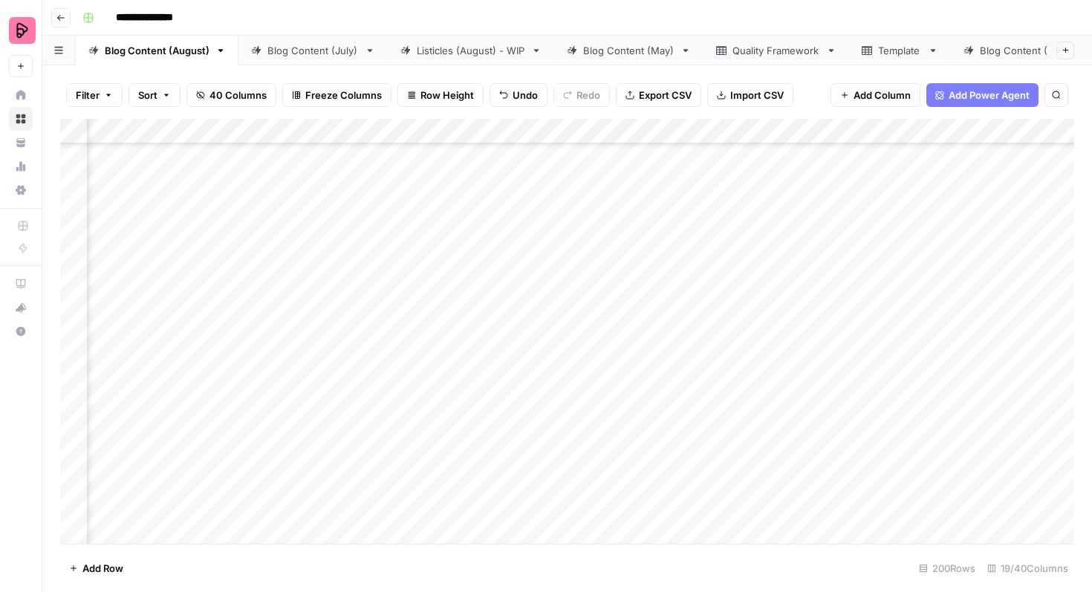
click at [477, 365] on div "Add Column" at bounding box center [567, 331] width 1014 height 425
click at [467, 365] on div "Add Column" at bounding box center [567, 331] width 1014 height 425
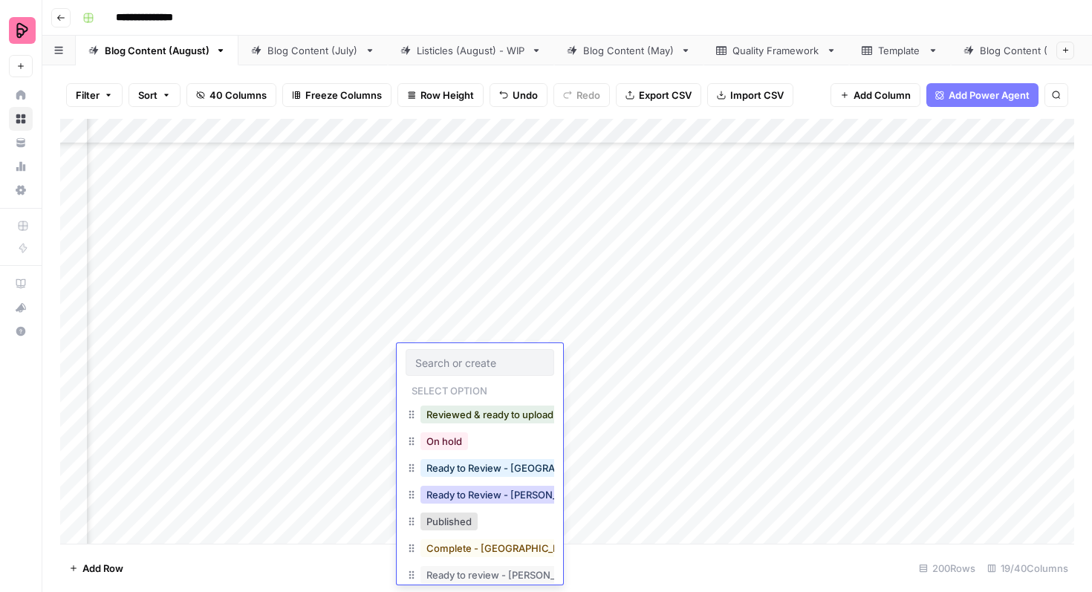
click at [496, 494] on button "Ready to Review - [PERSON_NAME]" at bounding box center [508, 495] width 175 height 18
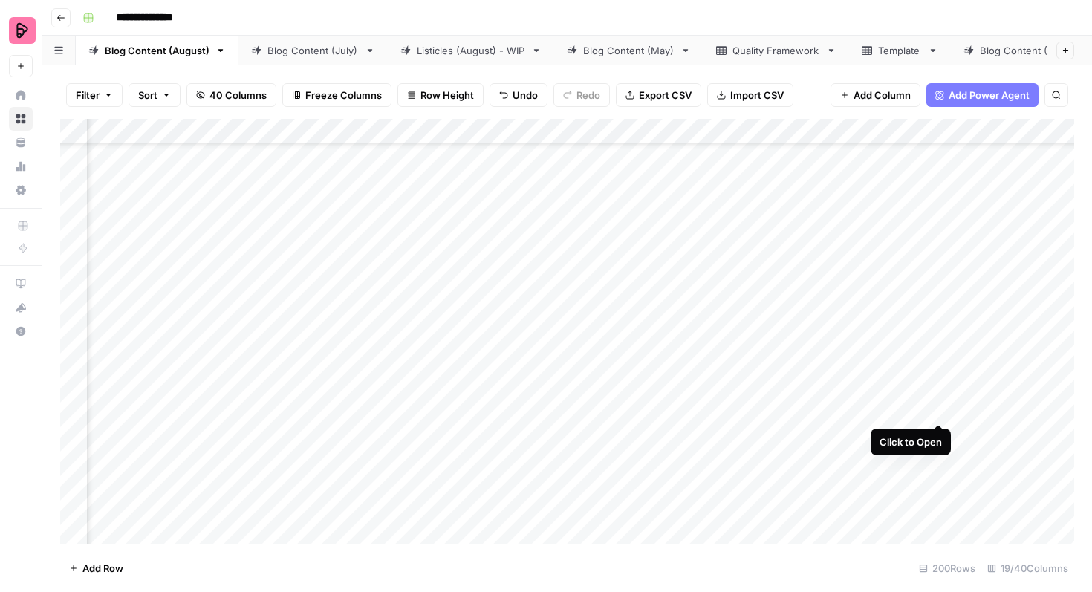
click at [937, 395] on div "Add Column" at bounding box center [567, 331] width 1014 height 425
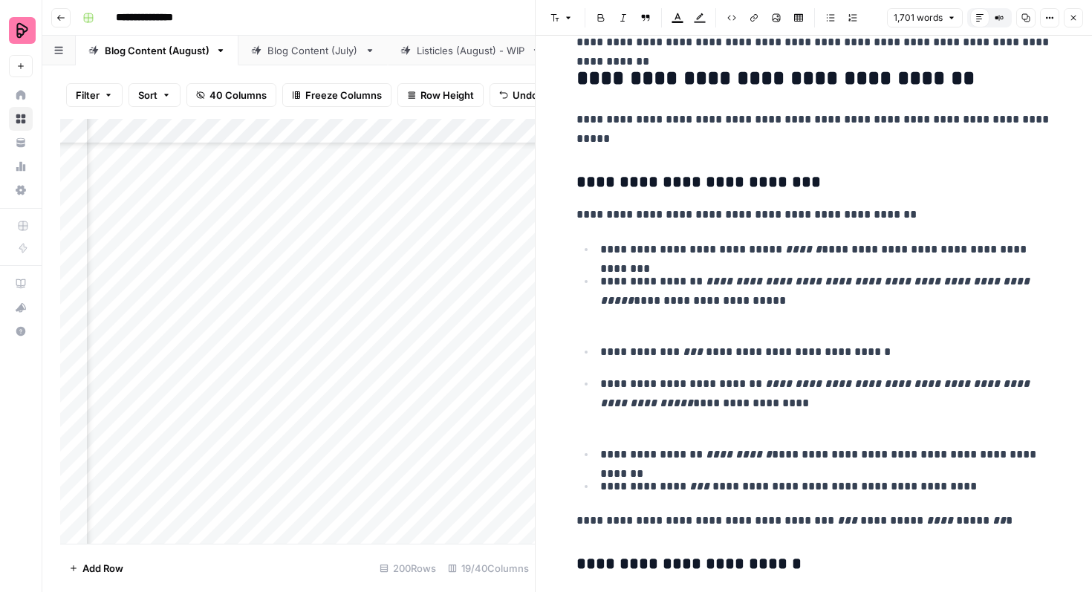
scroll to position [5494, 0]
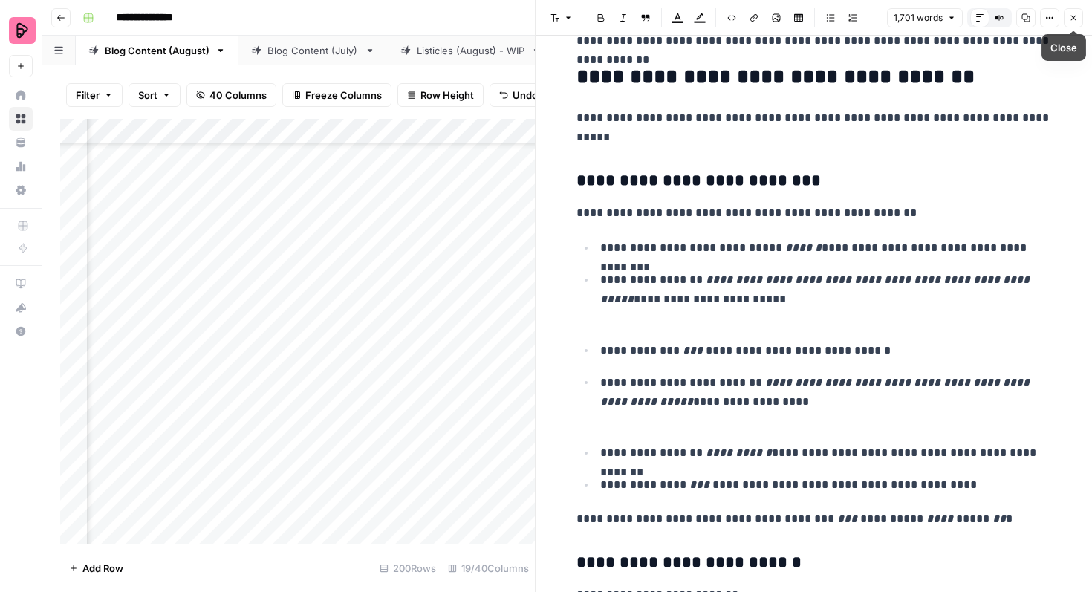
click at [1079, 19] on button "Close" at bounding box center [1073, 17] width 19 height 19
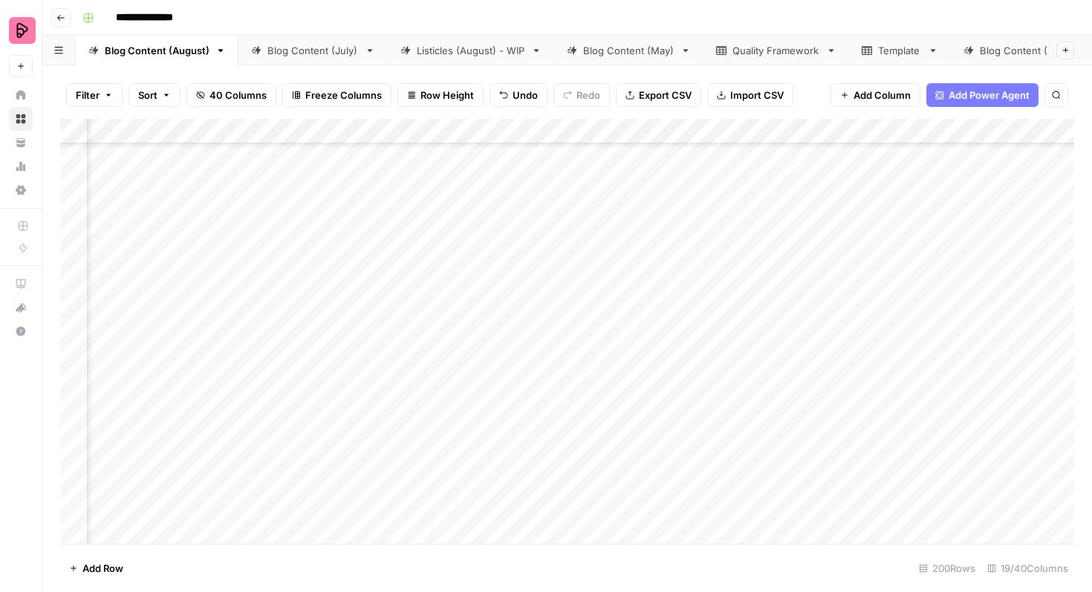
click at [472, 395] on div "Add Column" at bounding box center [567, 331] width 1014 height 425
click at [462, 398] on div "Add Column" at bounding box center [567, 331] width 1014 height 425
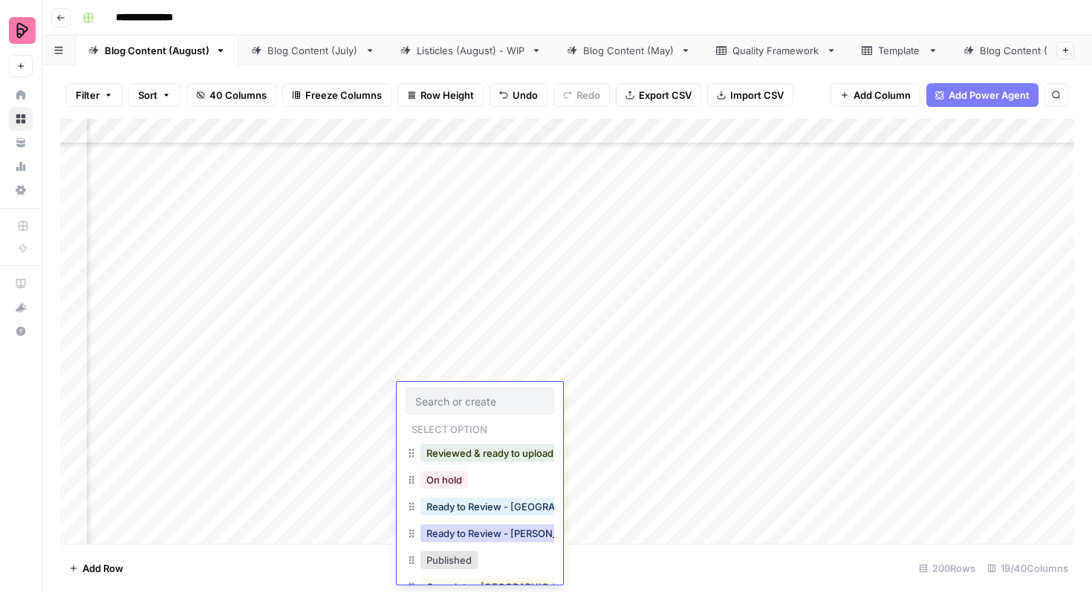
click at [476, 538] on button "Ready to Review - [PERSON_NAME]" at bounding box center [508, 534] width 175 height 18
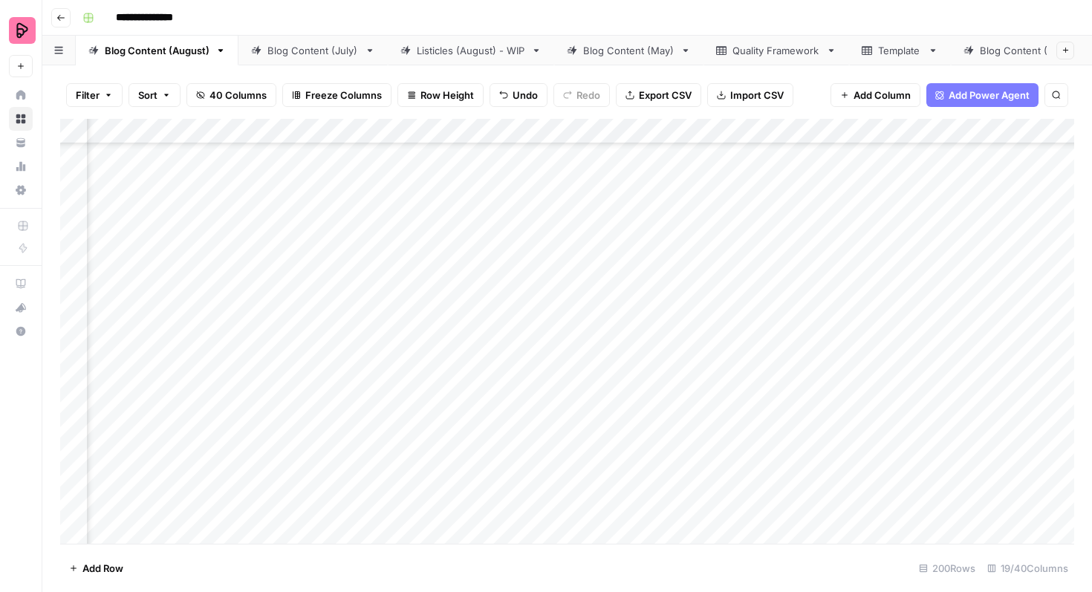
scroll to position [2739, 598]
click at [939, 236] on div "Add Column" at bounding box center [567, 331] width 1014 height 425
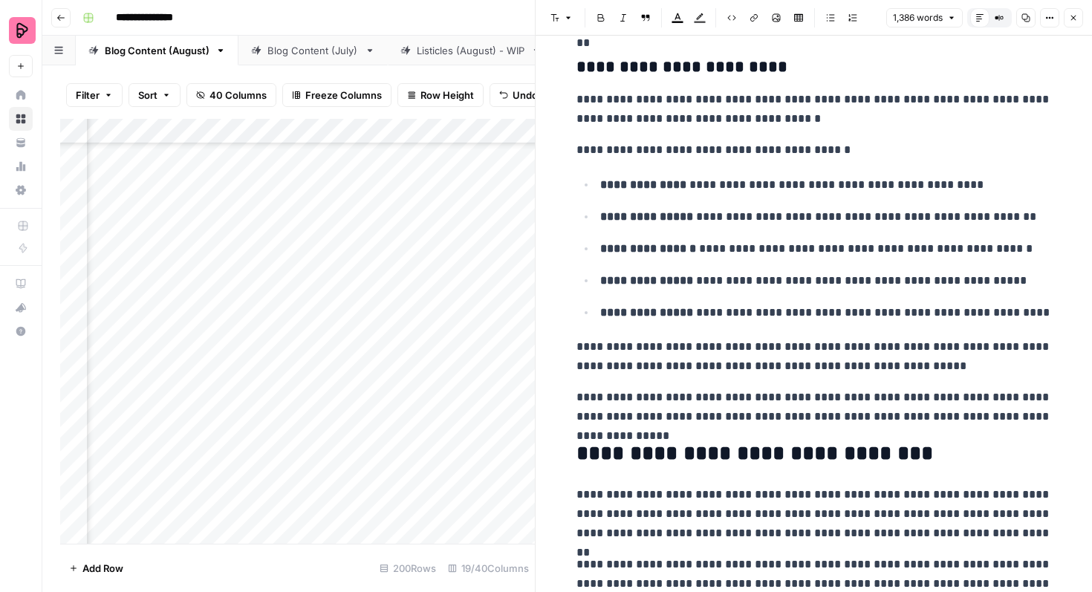
scroll to position [1910, 0]
drag, startPoint x: 1046, startPoint y: 418, endPoint x: 590, endPoint y: 88, distance: 562.0
click at [590, 88] on div "**********" at bounding box center [814, 87] width 493 height 3877
drag, startPoint x: 577, startPoint y: 64, endPoint x: 1046, endPoint y: 422, distance: 590.0
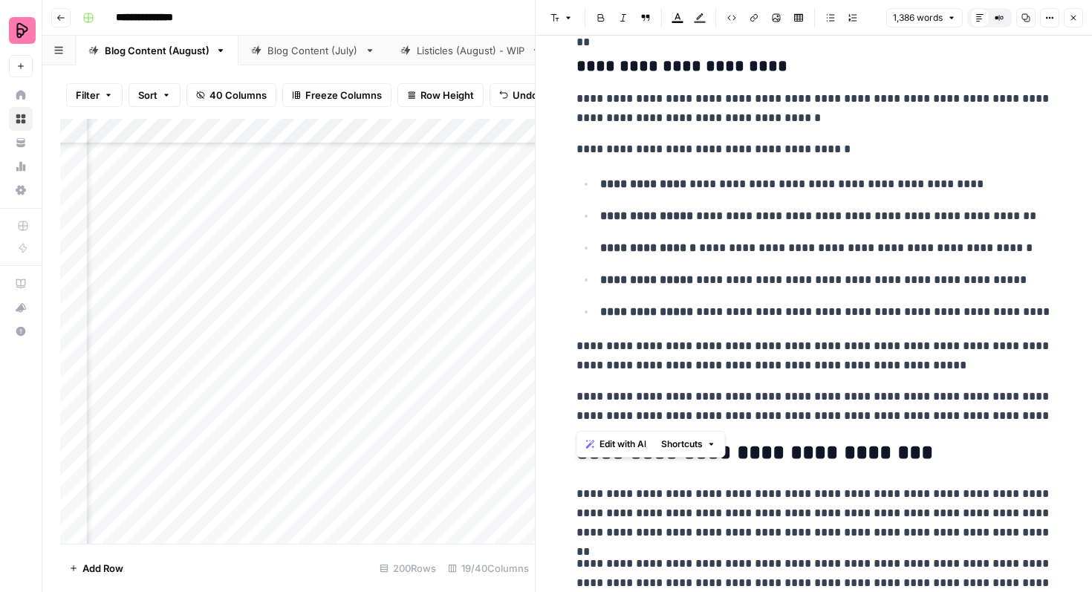
click at [1046, 422] on div "**********" at bounding box center [814, 87] width 493 height 3877
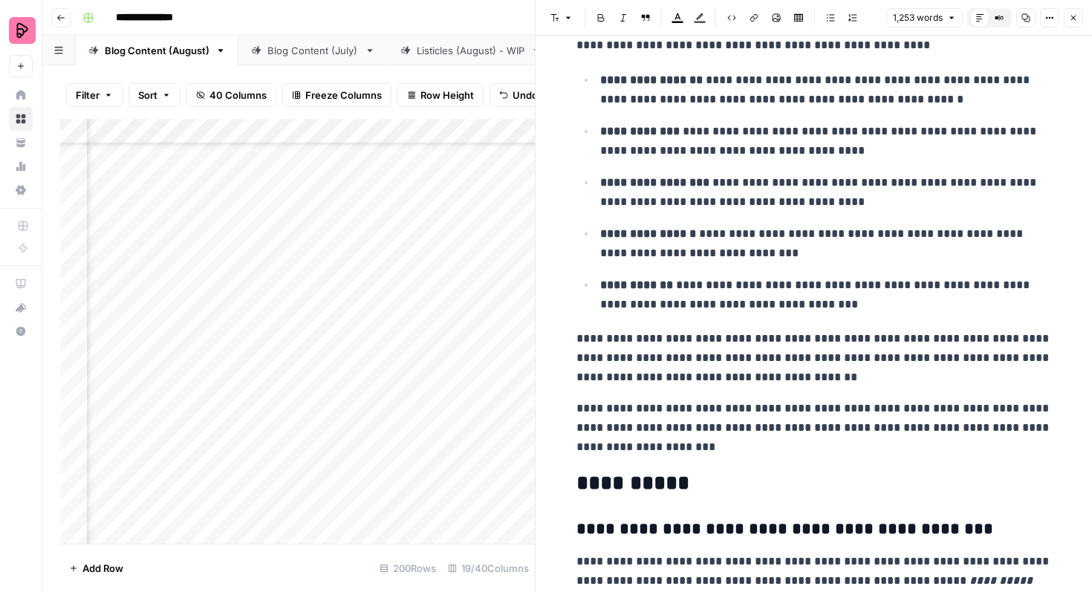
scroll to position [2999, 0]
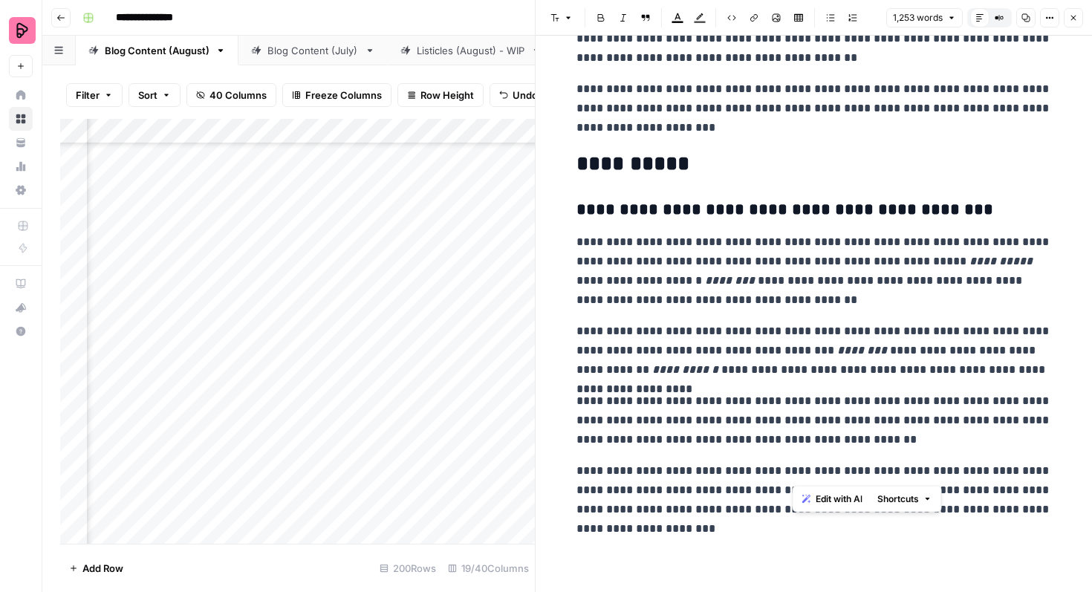
drag, startPoint x: 792, startPoint y: 470, endPoint x: 897, endPoint y: 473, distance: 104.8
click at [897, 473] on p "**********" at bounding box center [815, 499] width 476 height 77
click at [752, 18] on icon "button" at bounding box center [754, 17] width 9 height 9
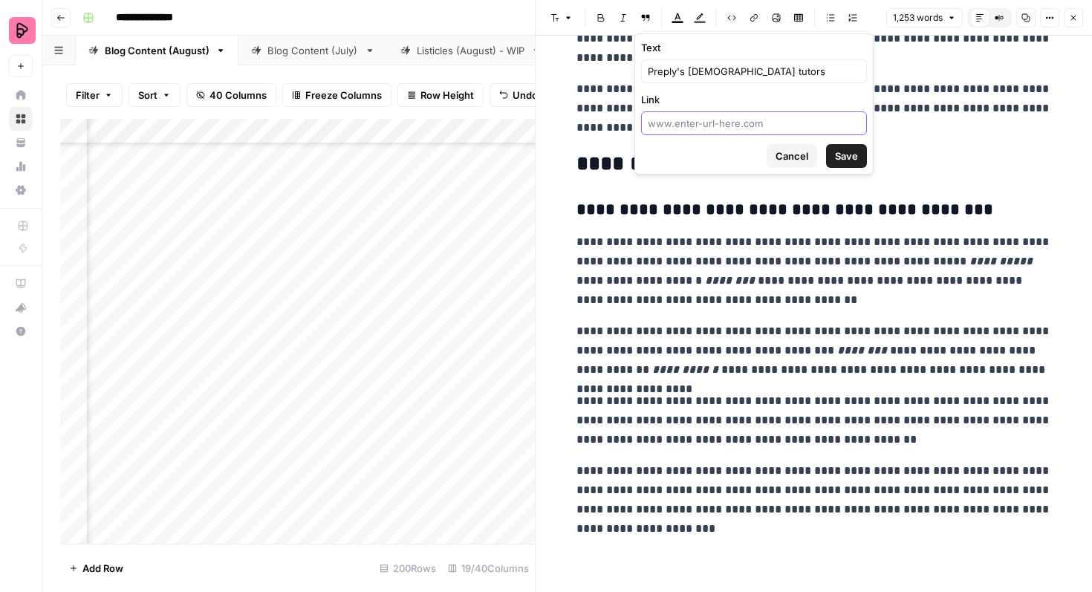
click at [730, 123] on input "Link" at bounding box center [754, 123] width 213 height 15
paste input "[URL][DOMAIN_NAME]"
type input "[URL][DOMAIN_NAME]"
click at [850, 150] on span "Save" at bounding box center [846, 156] width 23 height 15
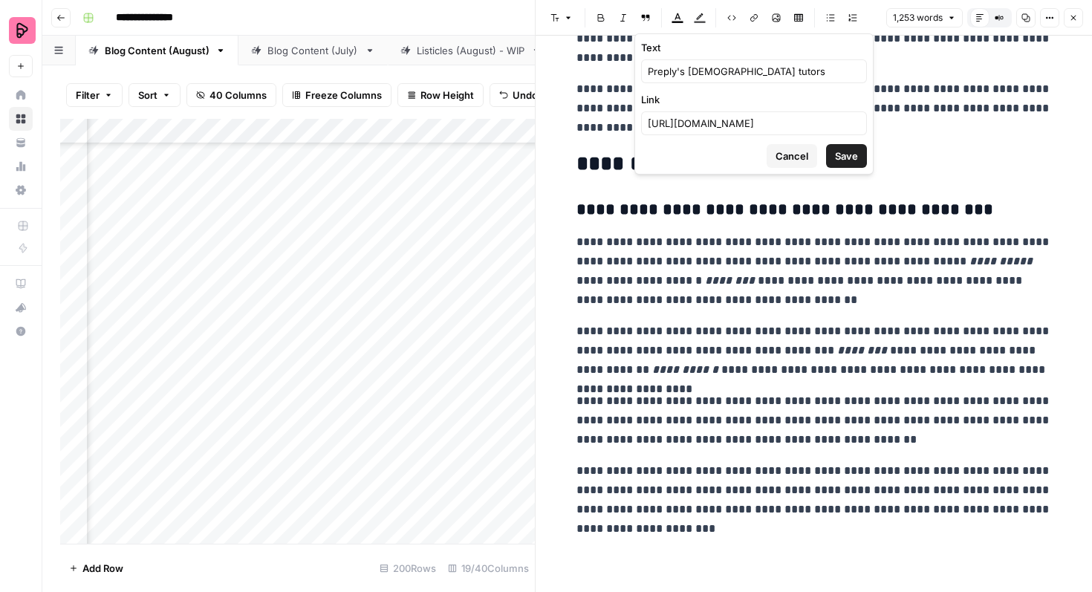
scroll to position [0, 0]
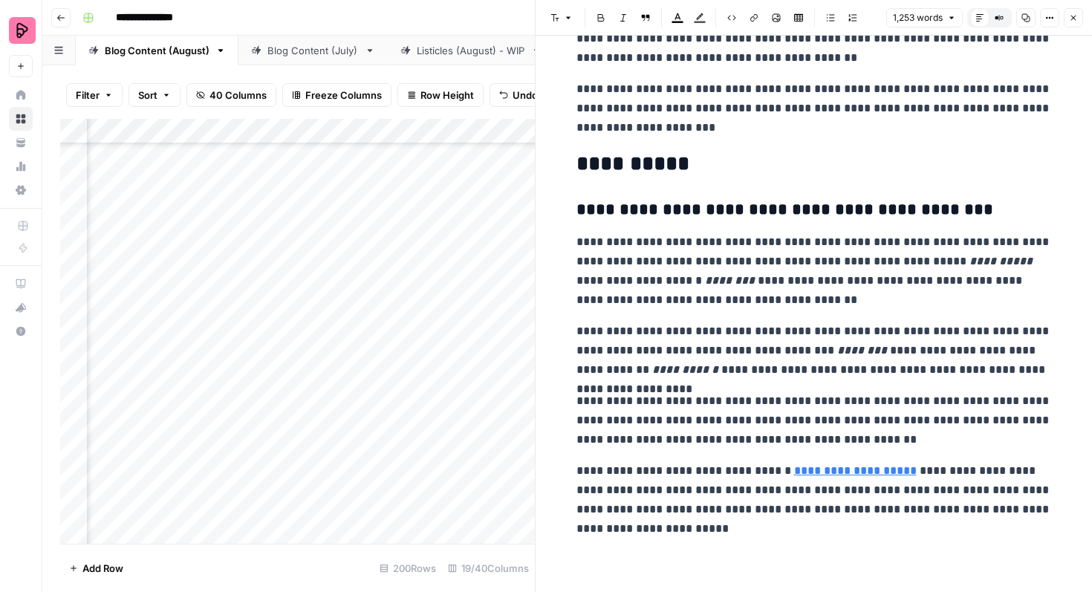
click at [1074, 18] on icon "button" at bounding box center [1074, 18] width 5 height 5
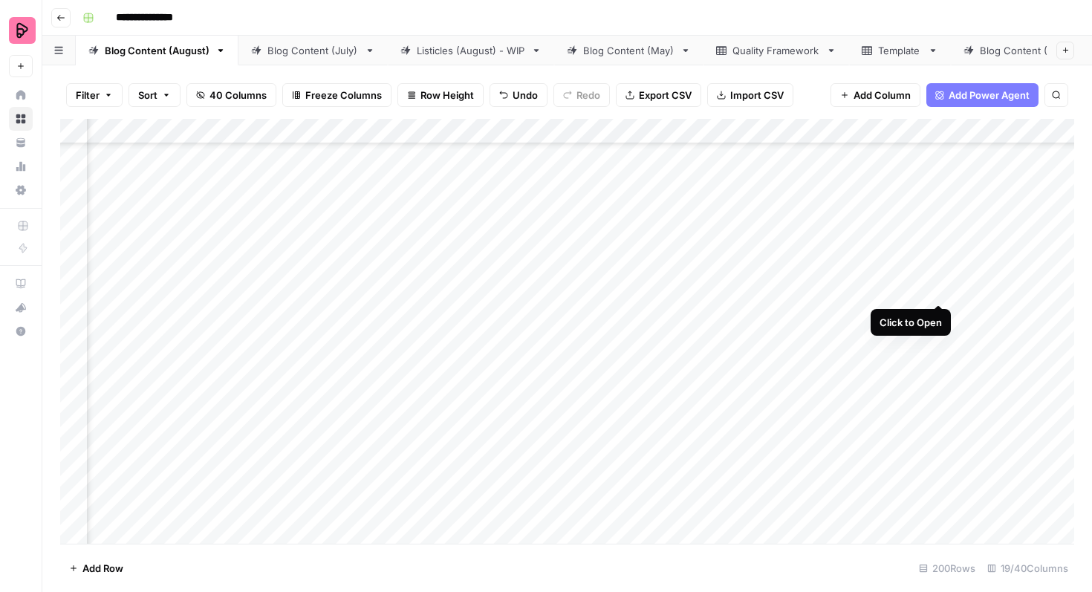
click at [936, 271] on div "Add Column" at bounding box center [567, 331] width 1014 height 425
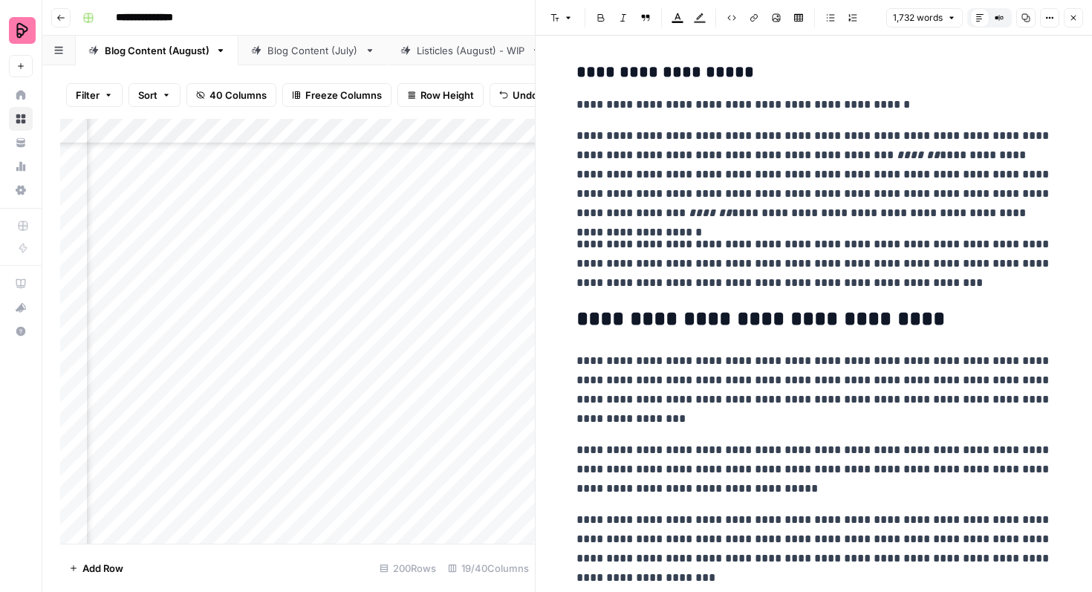
scroll to position [3547, 0]
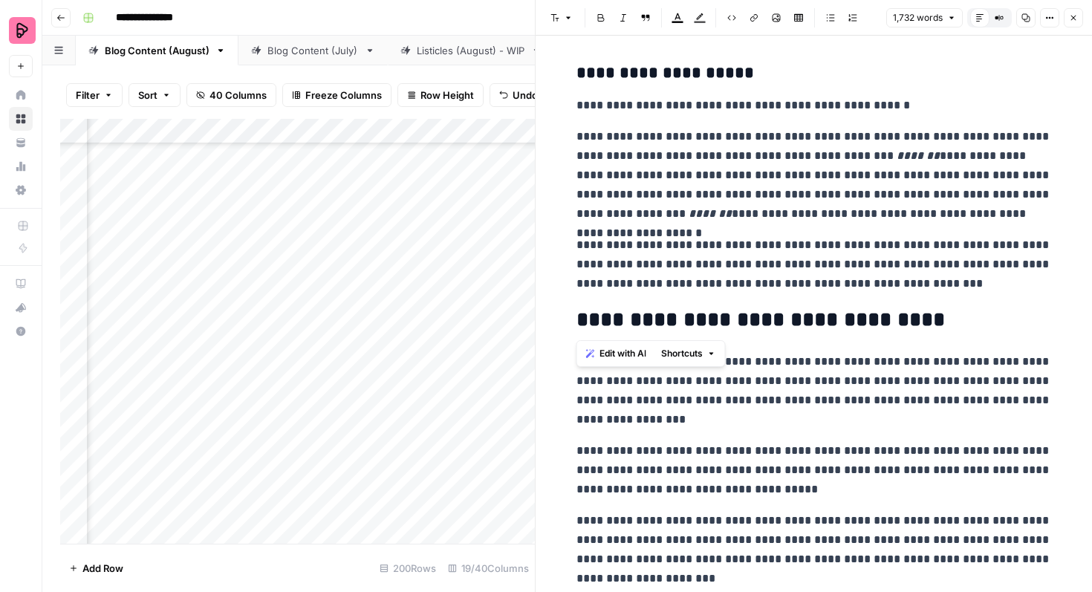
drag, startPoint x: 920, startPoint y: 320, endPoint x: 552, endPoint y: 320, distance: 367.8
copy h2 "**********"
click at [1075, 17] on icon "button" at bounding box center [1073, 17] width 9 height 9
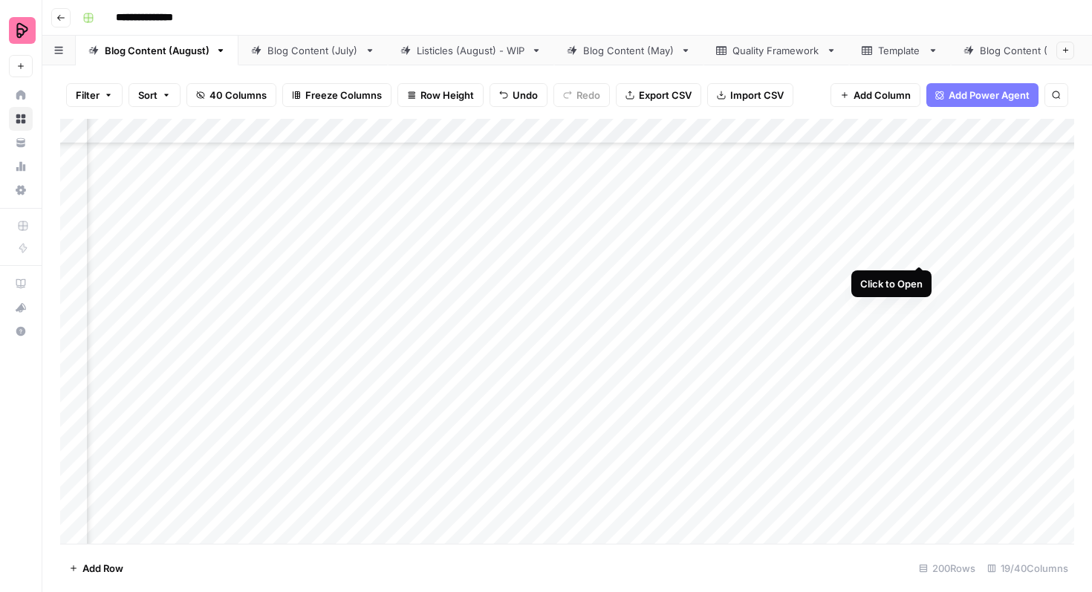
click at [918, 237] on div "Add Column" at bounding box center [567, 331] width 1014 height 425
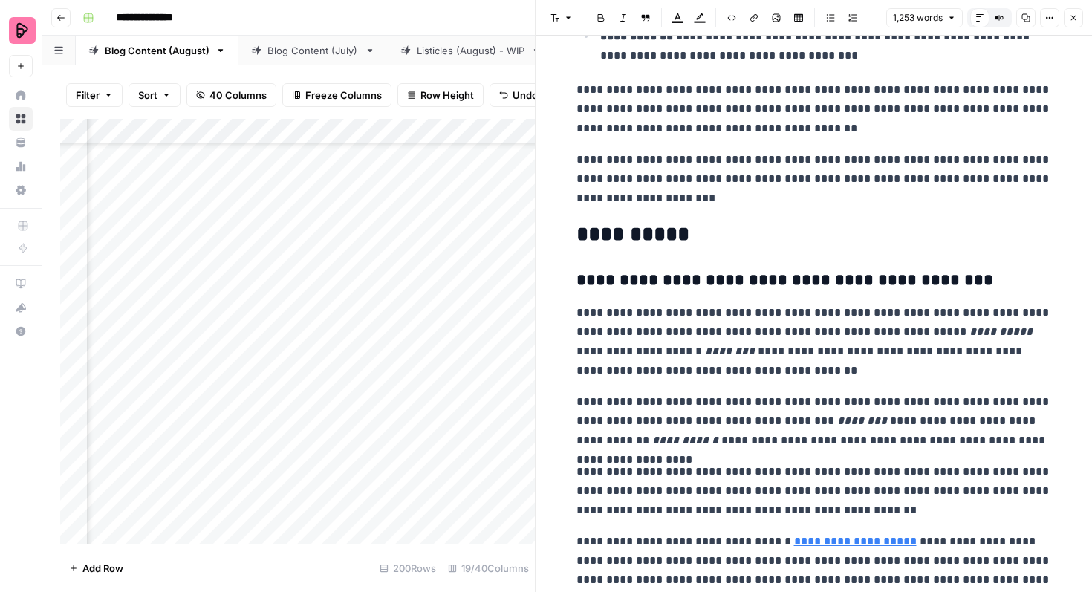
scroll to position [2998, 0]
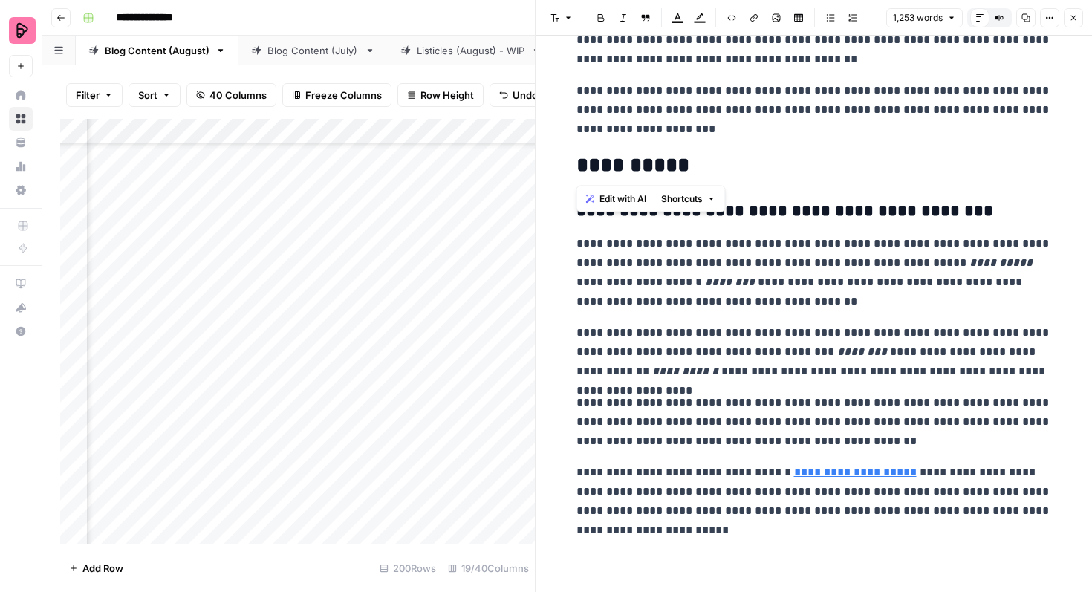
drag, startPoint x: 684, startPoint y: 166, endPoint x: 582, endPoint y: 166, distance: 101.8
click at [582, 166] on h2 "**********" at bounding box center [815, 166] width 476 height 24
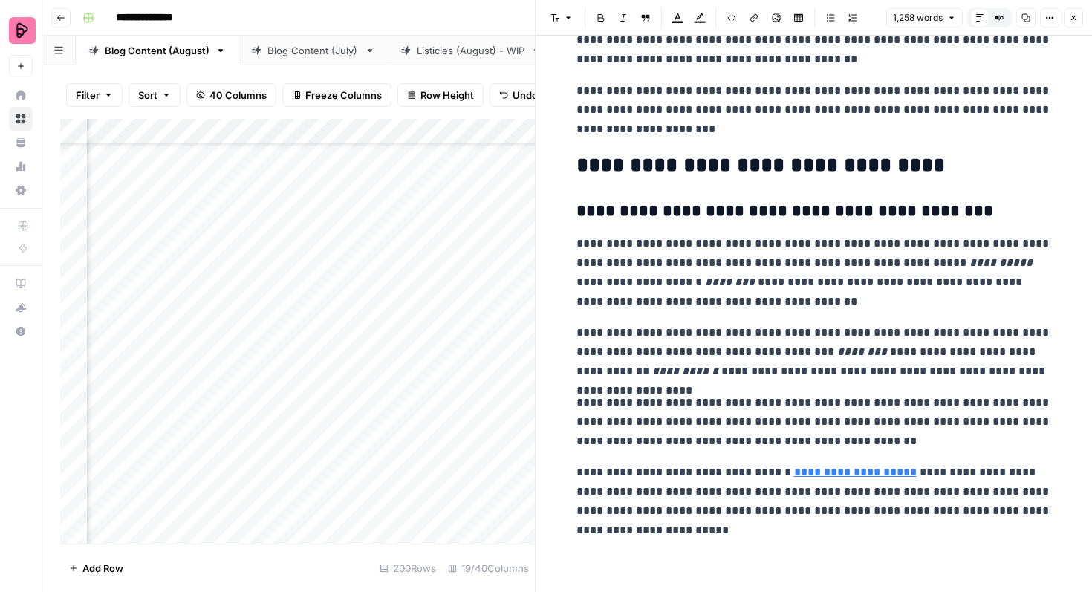
click at [1076, 21] on icon "button" at bounding box center [1073, 17] width 9 height 9
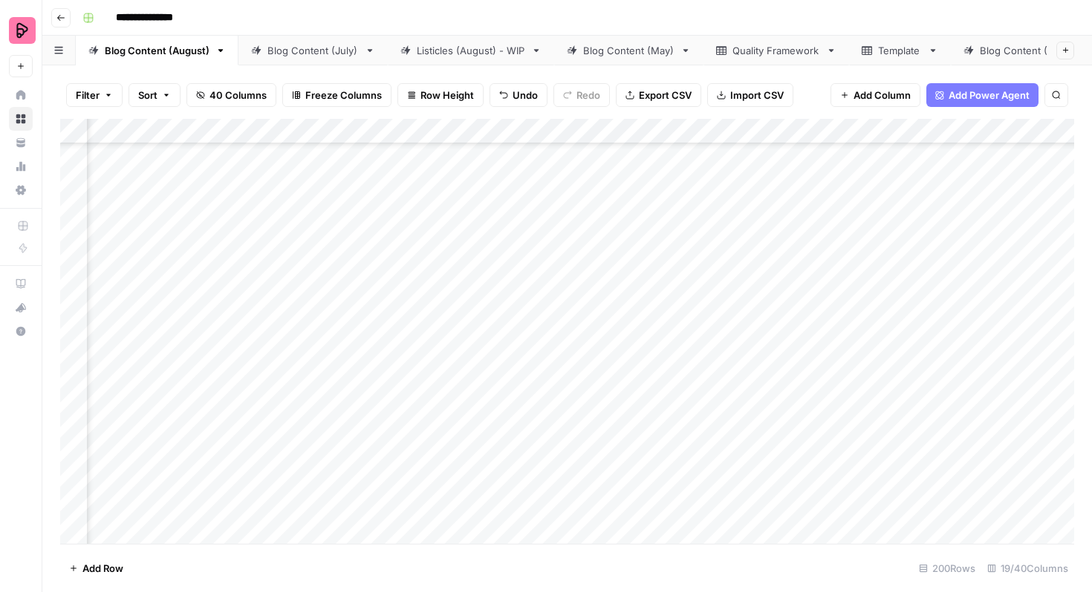
scroll to position [2739, 360]
click at [487, 241] on div "Add Column" at bounding box center [567, 331] width 1014 height 425
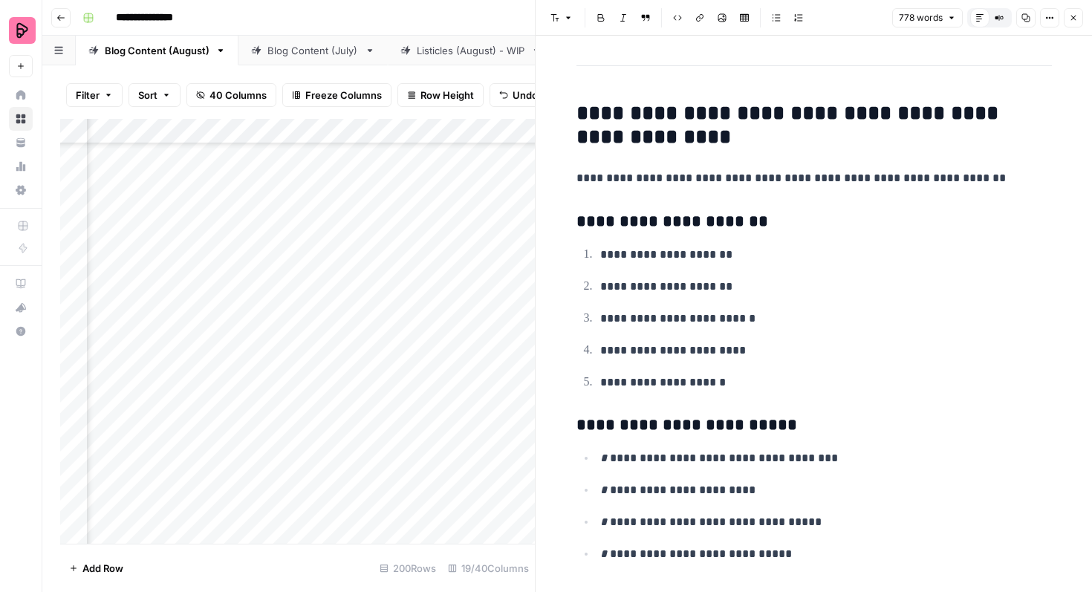
scroll to position [1727, 0]
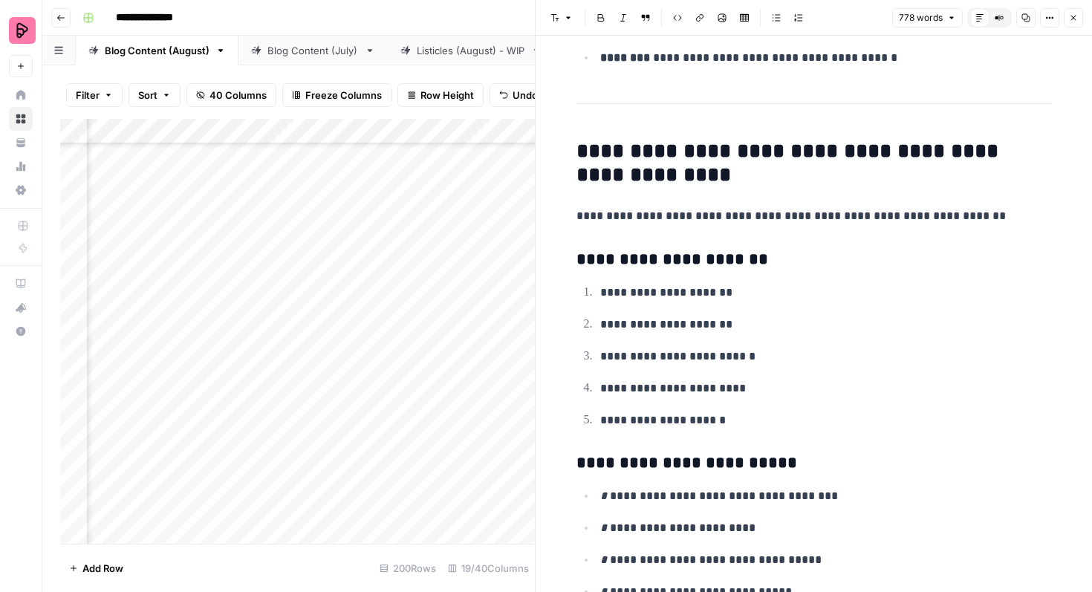
click at [1074, 22] on icon "button" at bounding box center [1073, 17] width 9 height 9
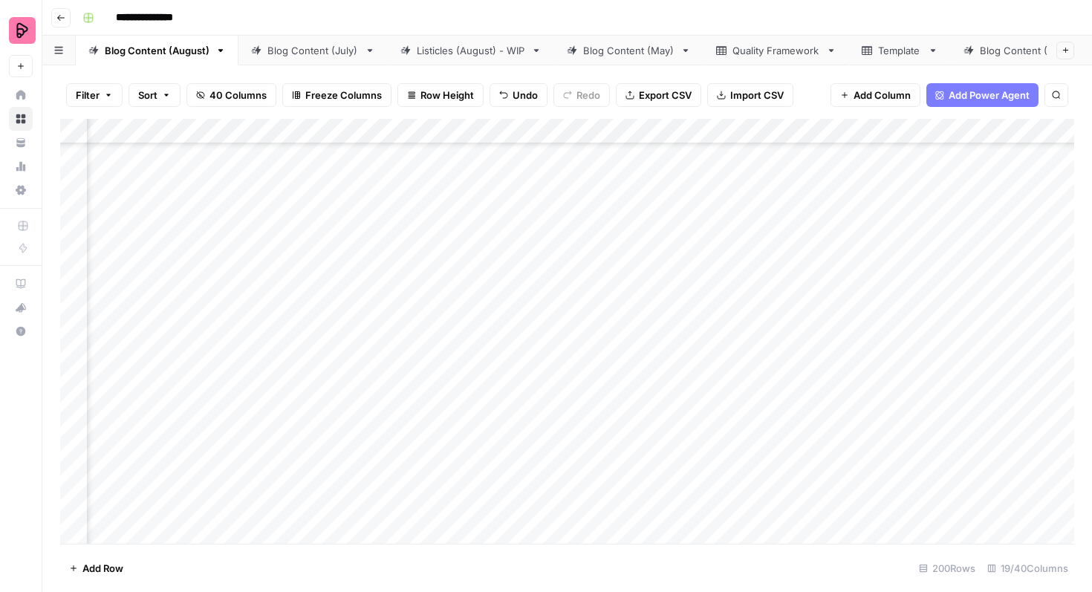
scroll to position [2739, 675]
click at [844, 236] on div "Add Column" at bounding box center [567, 331] width 1014 height 425
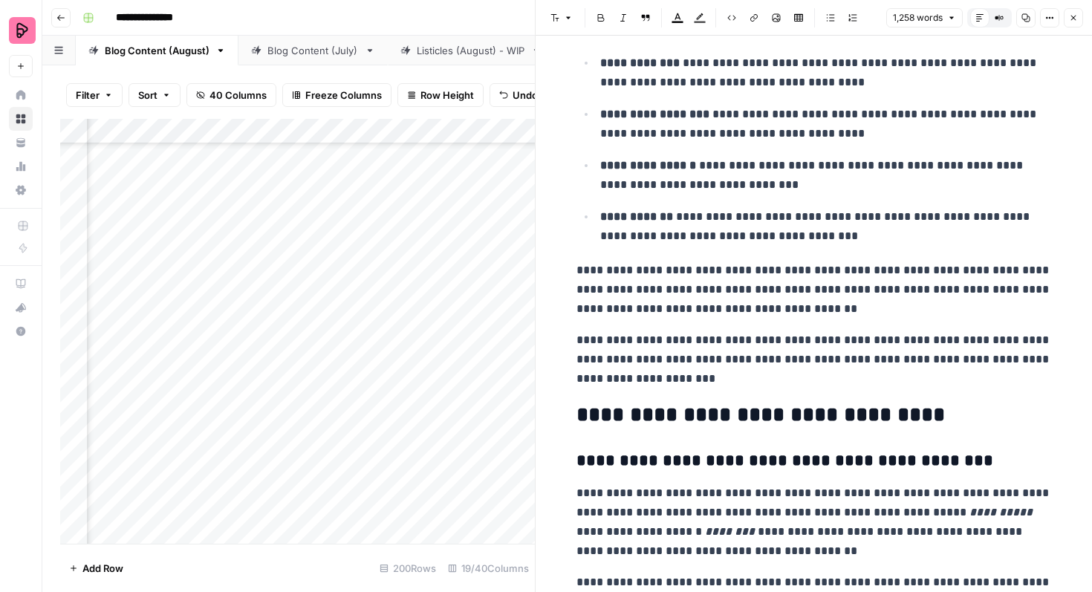
scroll to position [2603, 0]
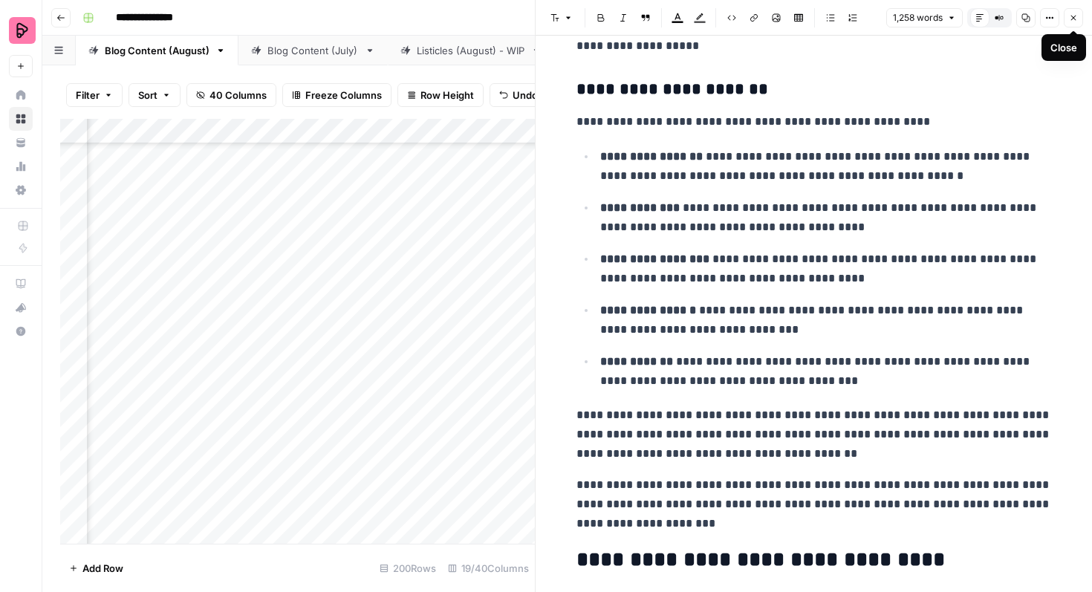
click at [1076, 18] on icon "button" at bounding box center [1073, 17] width 9 height 9
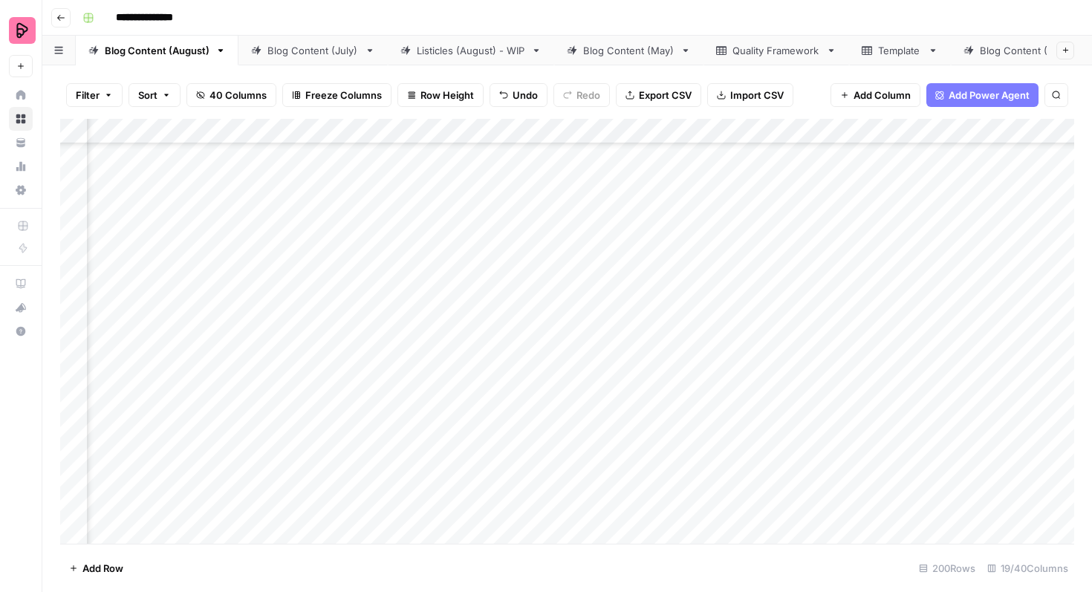
scroll to position [2739, 418]
click at [546, 236] on div "Add Column" at bounding box center [567, 331] width 1014 height 425
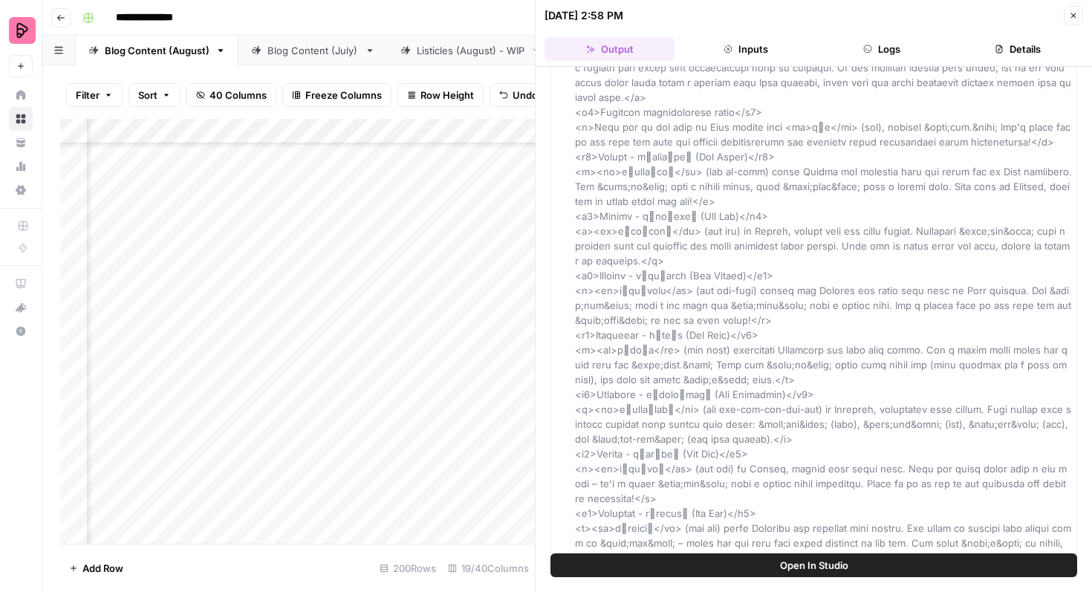
scroll to position [227, 0]
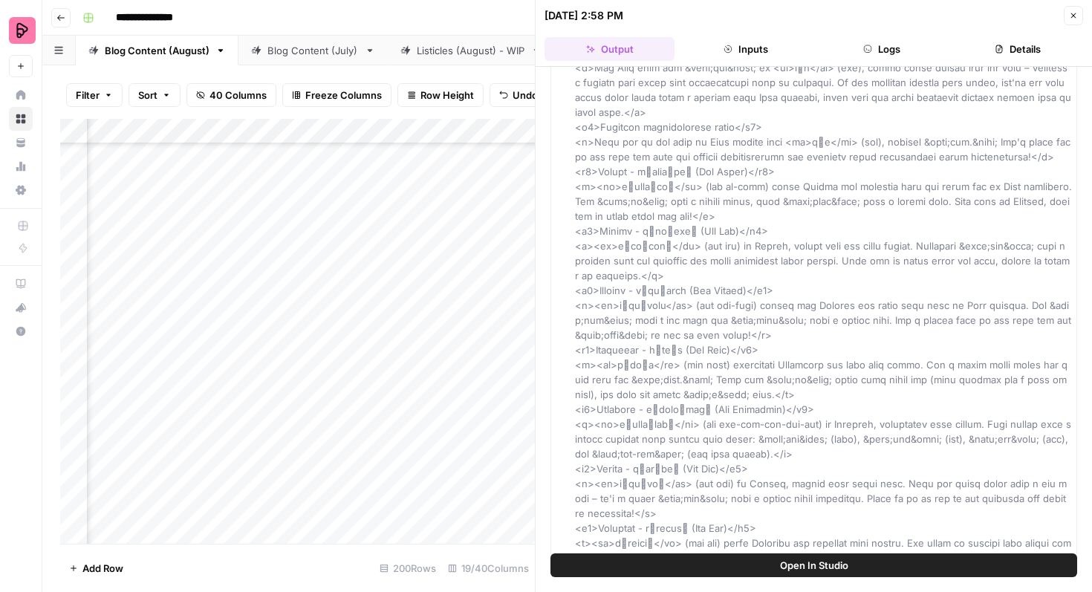
click at [1071, 11] on icon "button" at bounding box center [1073, 15] width 9 height 9
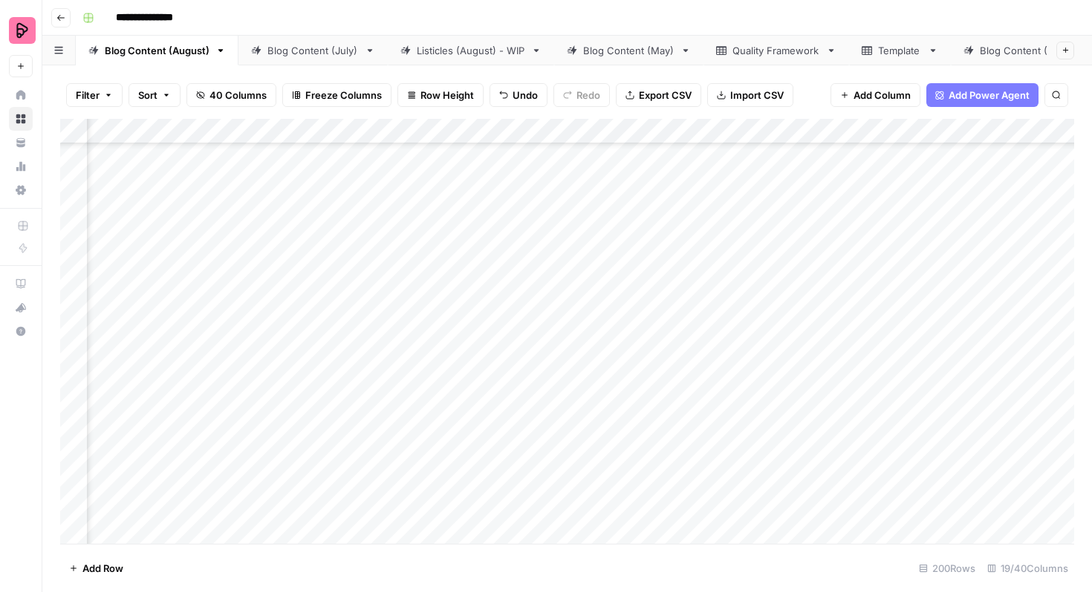
click at [433, 233] on div "Add Column" at bounding box center [567, 331] width 1014 height 425
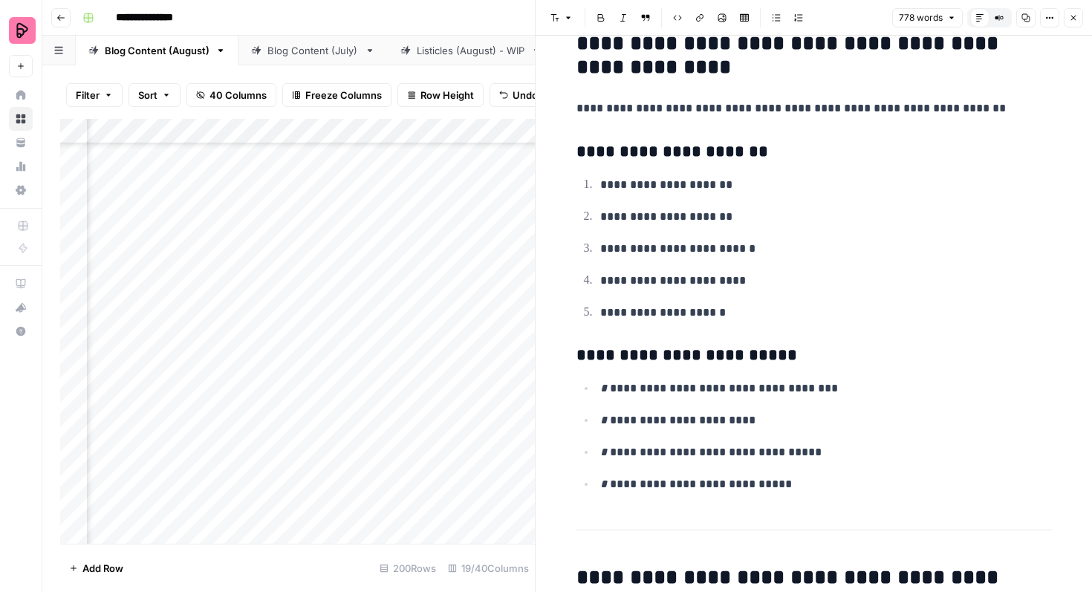
scroll to position [1837, 0]
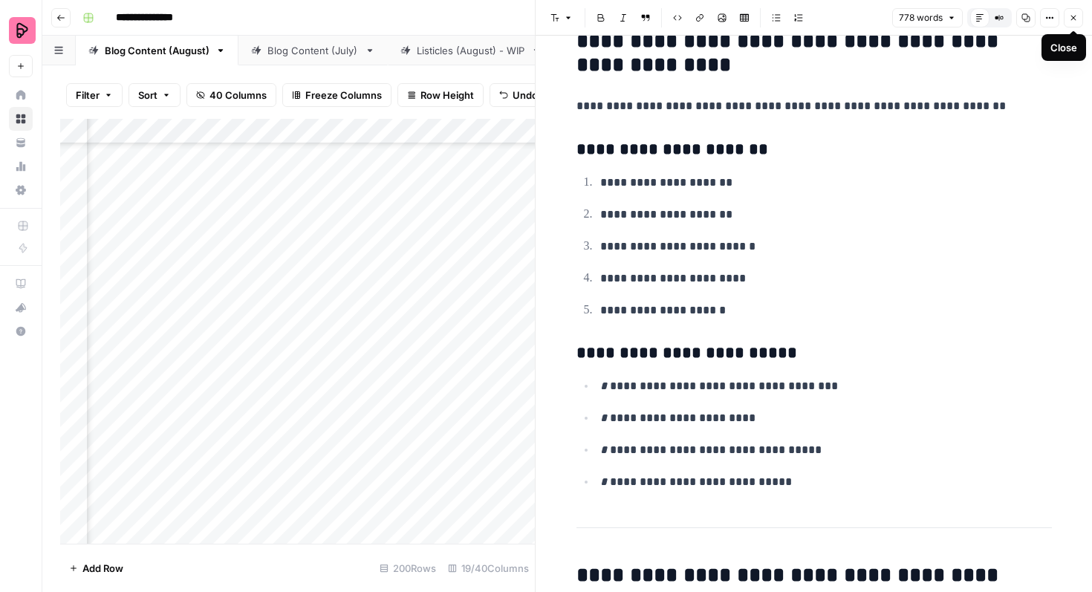
click at [1073, 18] on icon "button" at bounding box center [1074, 18] width 5 height 5
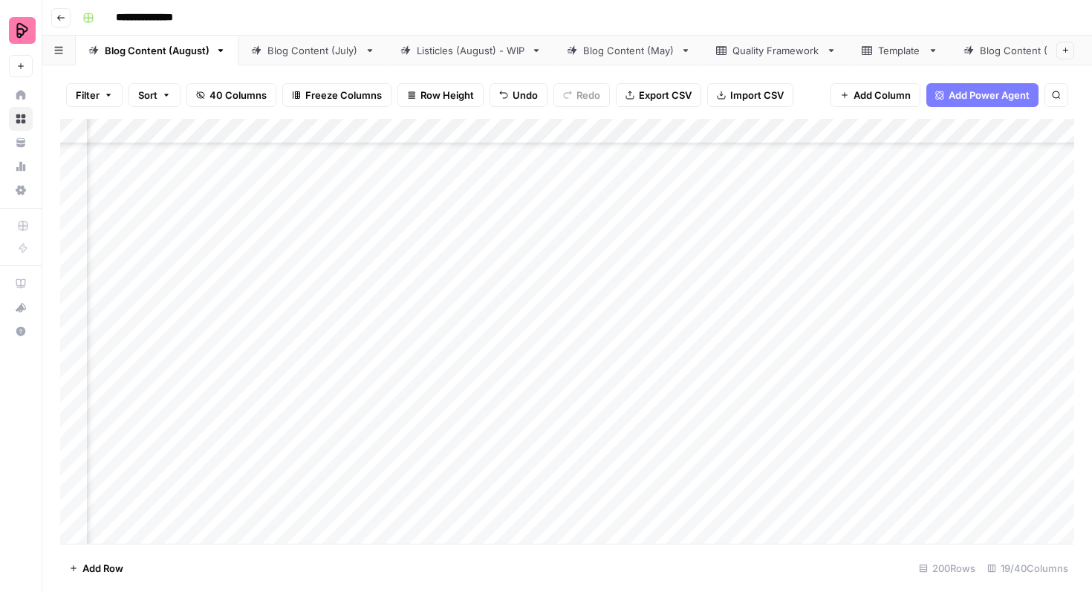
scroll to position [2736, 533]
click at [983, 238] on div "Add Column" at bounding box center [567, 331] width 1014 height 425
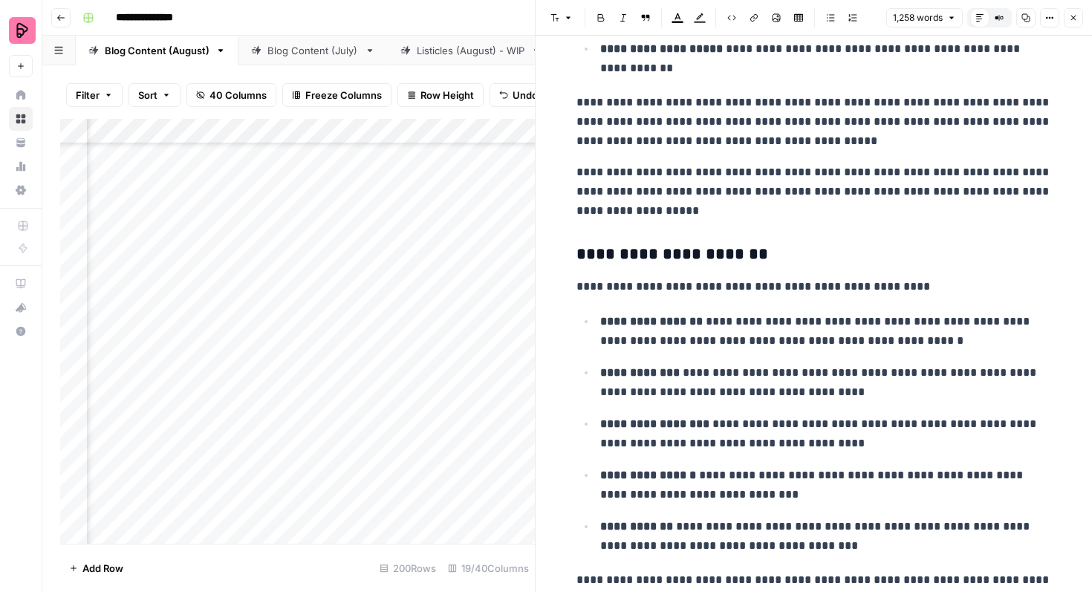
scroll to position [2440, 0]
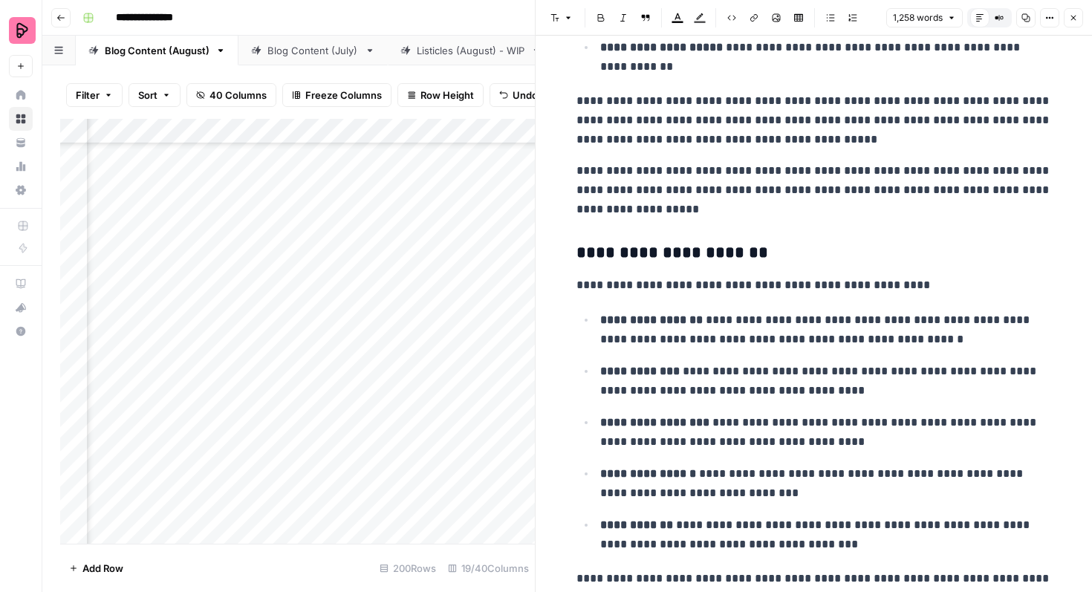
click at [1069, 21] on icon "button" at bounding box center [1073, 17] width 9 height 9
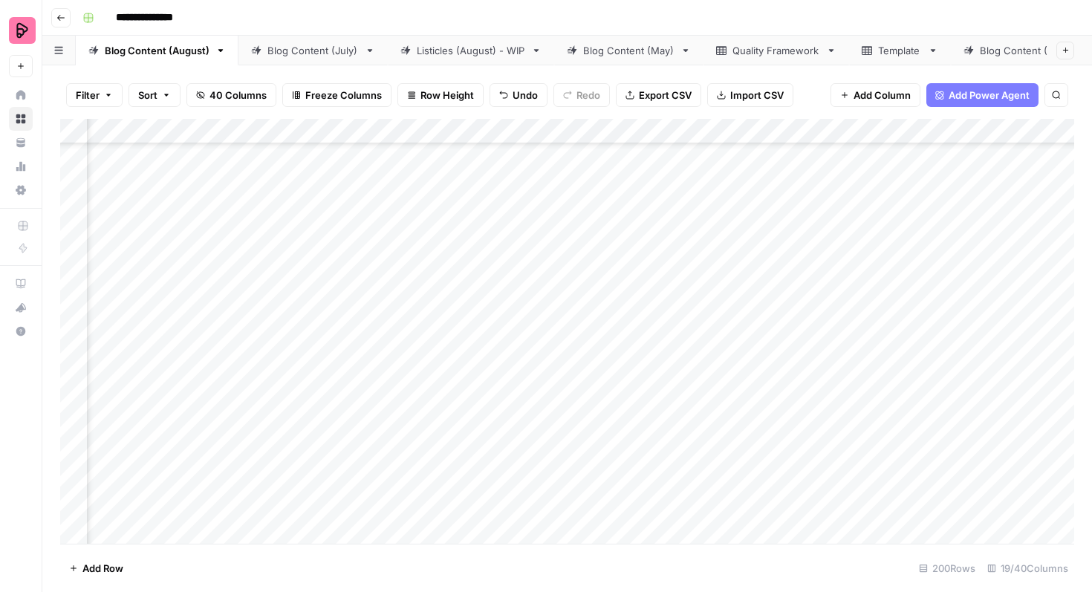
scroll to position [2736, 374]
click at [589, 239] on div "Add Column" at bounding box center [567, 331] width 1014 height 425
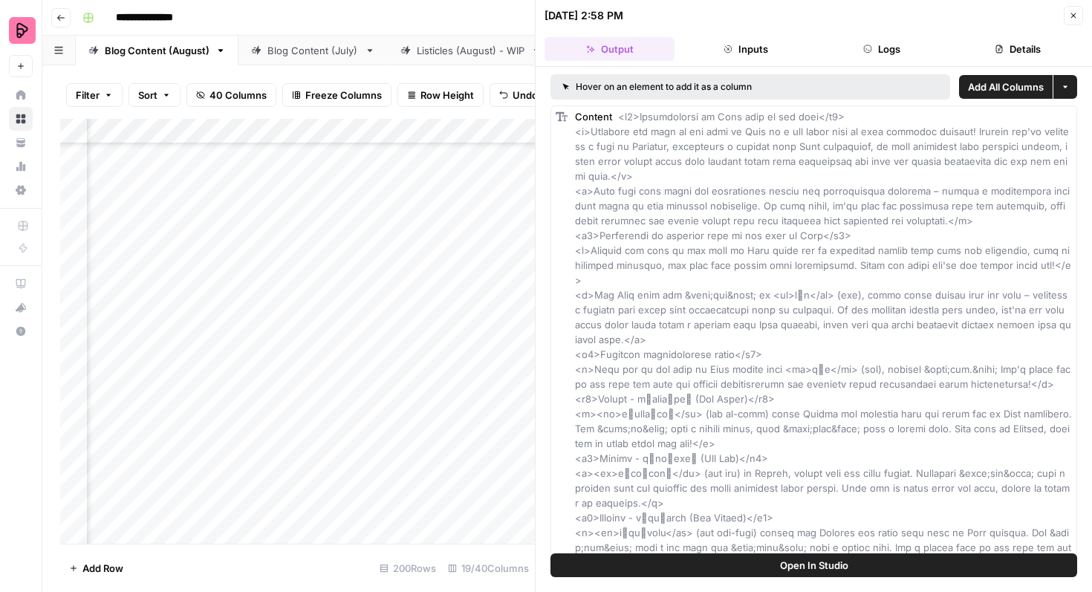
click at [762, 564] on button "Open In Studio" at bounding box center [814, 566] width 527 height 24
click at [806, 563] on span "Open In Studio" at bounding box center [814, 565] width 68 height 15
click at [1080, 13] on button "Close" at bounding box center [1073, 15] width 19 height 19
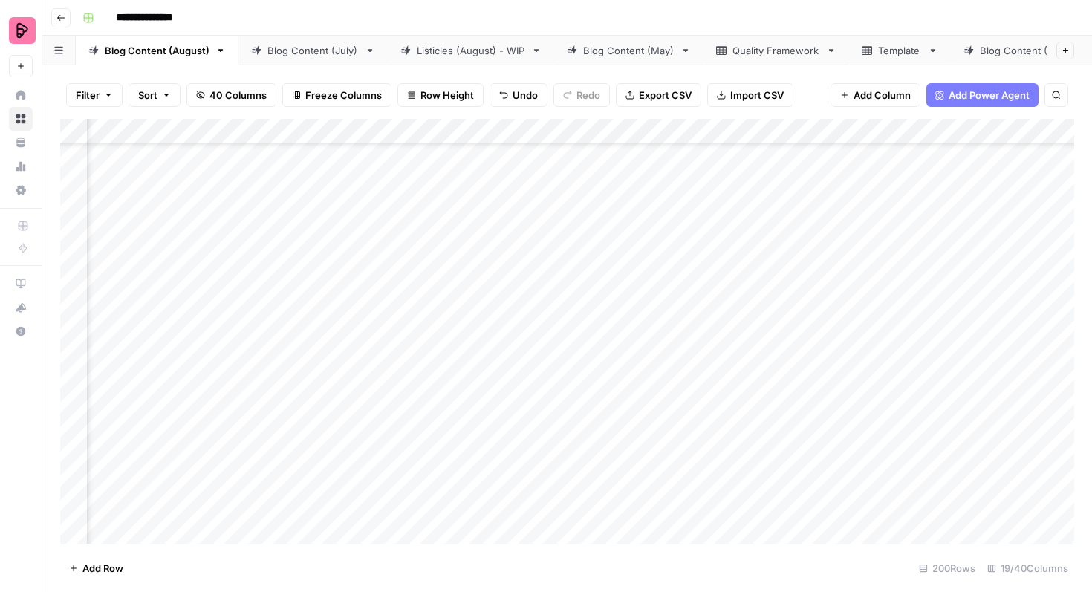
click at [739, 246] on div "Add Column" at bounding box center [567, 331] width 1014 height 425
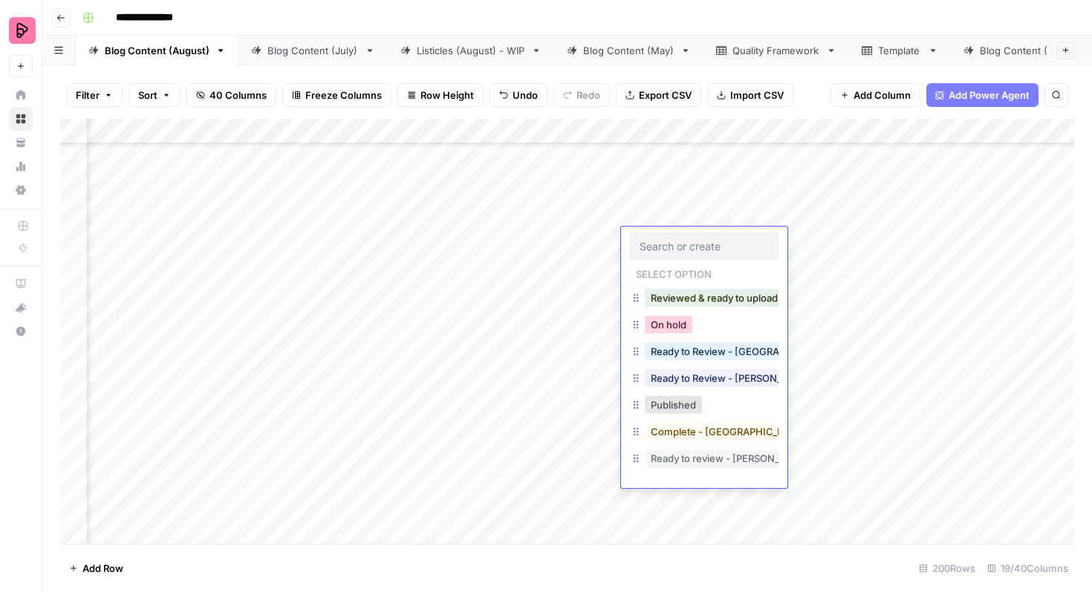
click at [689, 323] on button "On hold" at bounding box center [669, 325] width 48 height 18
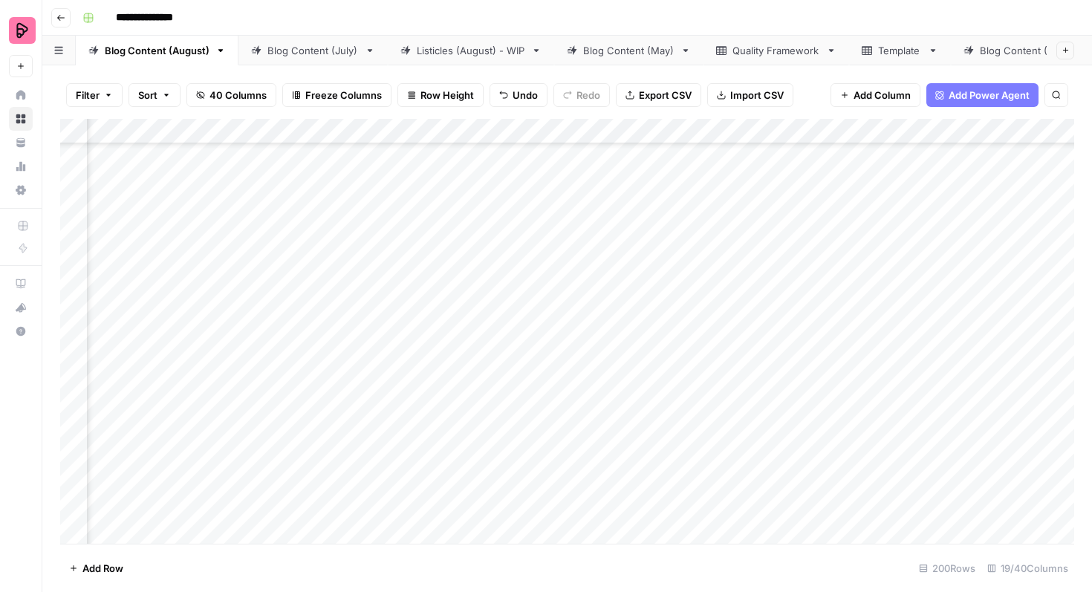
scroll to position [2801, 152]
click at [512, 328] on div "Add Column" at bounding box center [567, 331] width 1014 height 425
click at [508, 366] on div "Add Column" at bounding box center [567, 331] width 1014 height 425
click at [508, 408] on div "Add Column" at bounding box center [567, 331] width 1014 height 425
click at [412, 302] on div "Add Column" at bounding box center [567, 331] width 1014 height 425
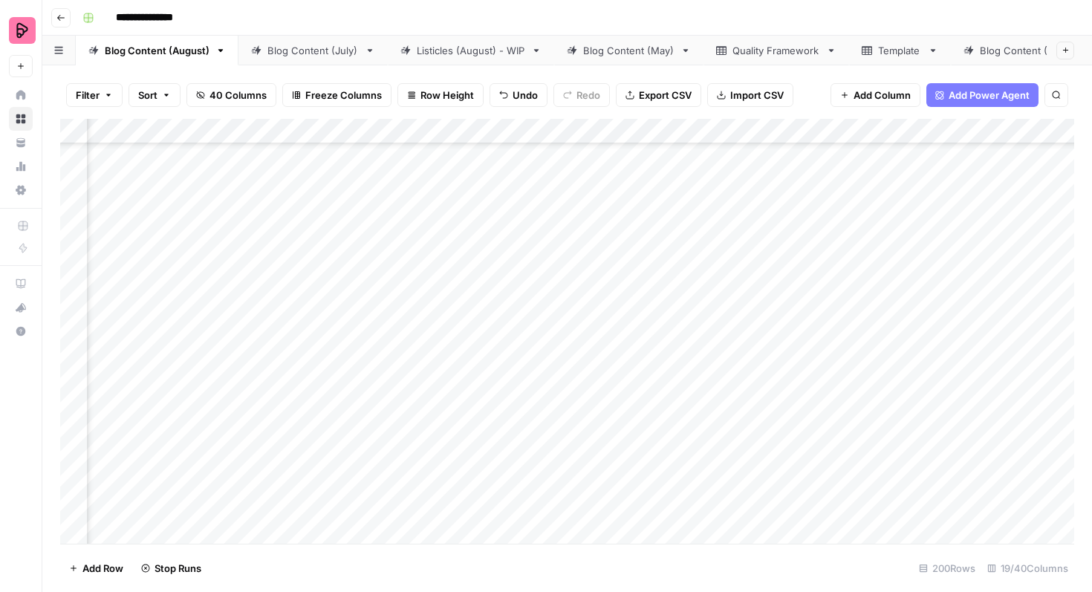
drag, startPoint x: 442, startPoint y: 314, endPoint x: 442, endPoint y: 411, distance: 96.6
click at [442, 411] on div "Add Column" at bounding box center [567, 331] width 1014 height 425
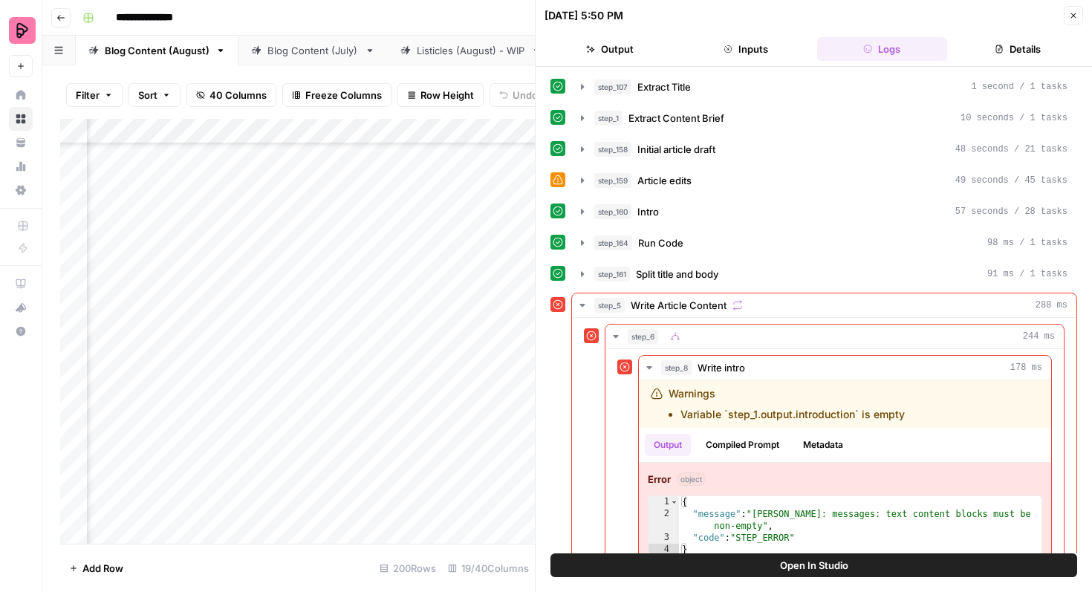
scroll to position [32, 0]
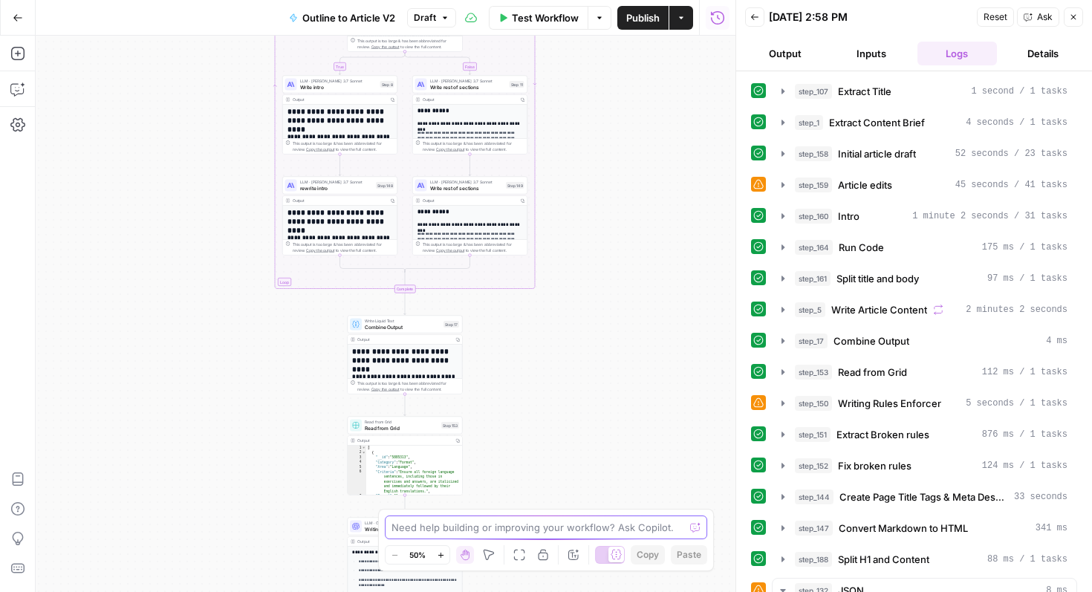
click at [443, 529] on textarea at bounding box center [538, 527] width 293 height 15
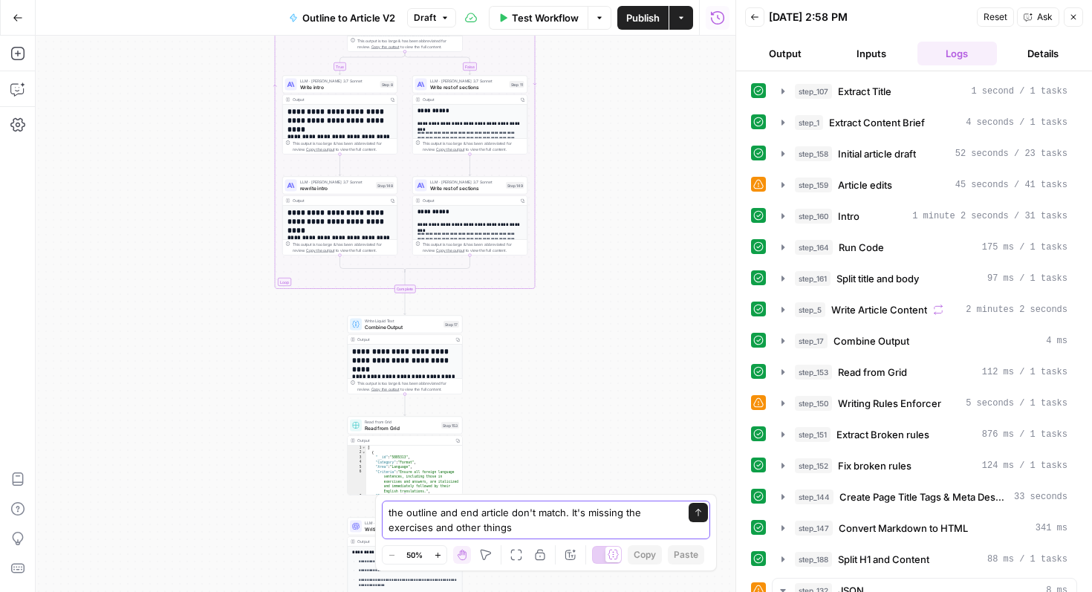
type textarea "the outline and end article don't match. It's missing the exercises and other t…"
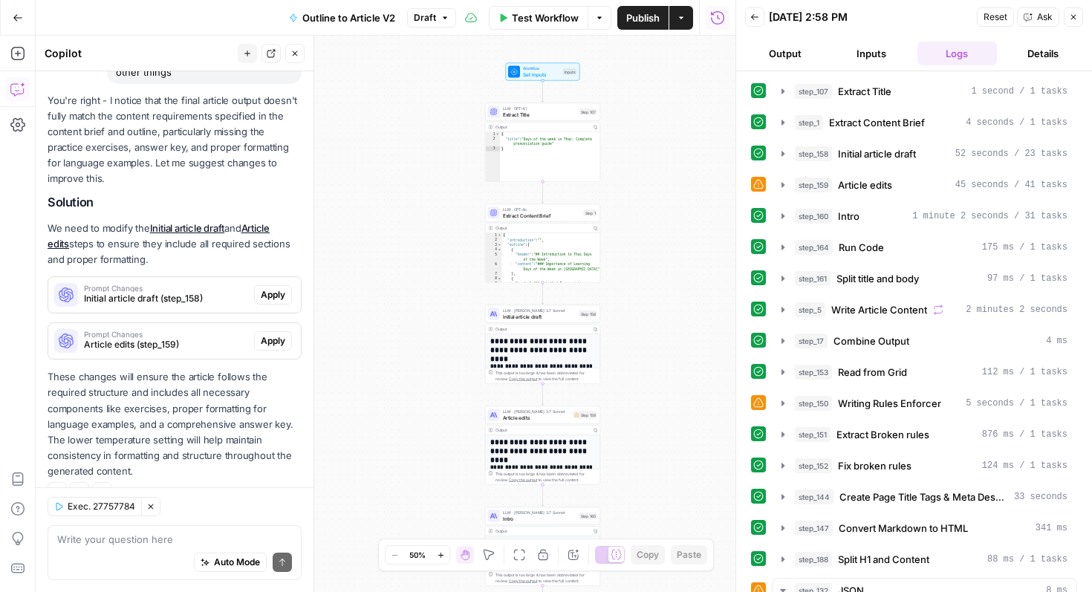
scroll to position [172, 0]
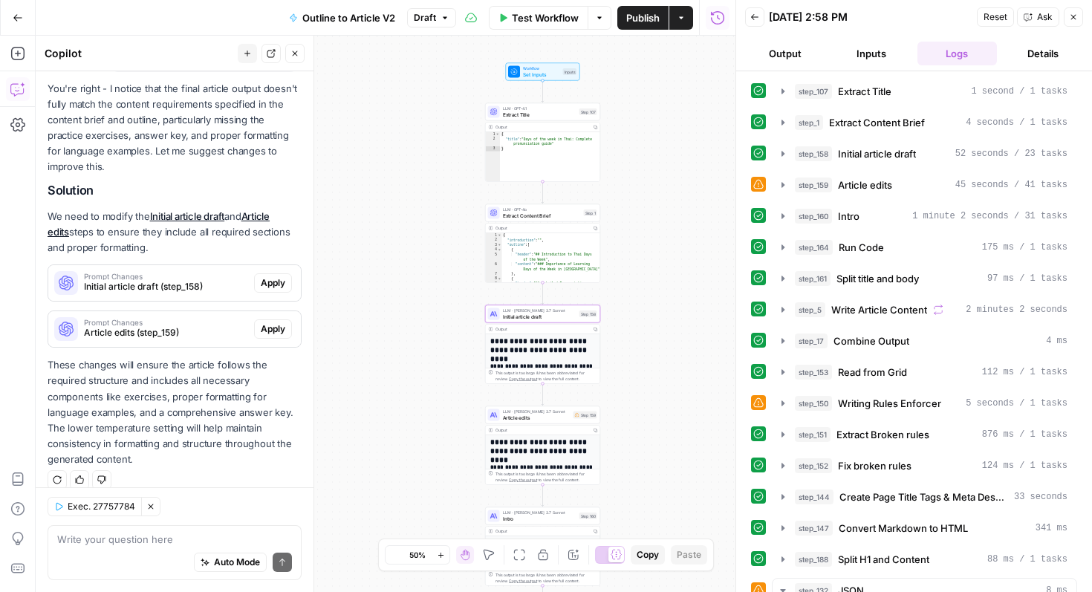
click at [198, 278] on span "Prompt Changes" at bounding box center [166, 276] width 164 height 7
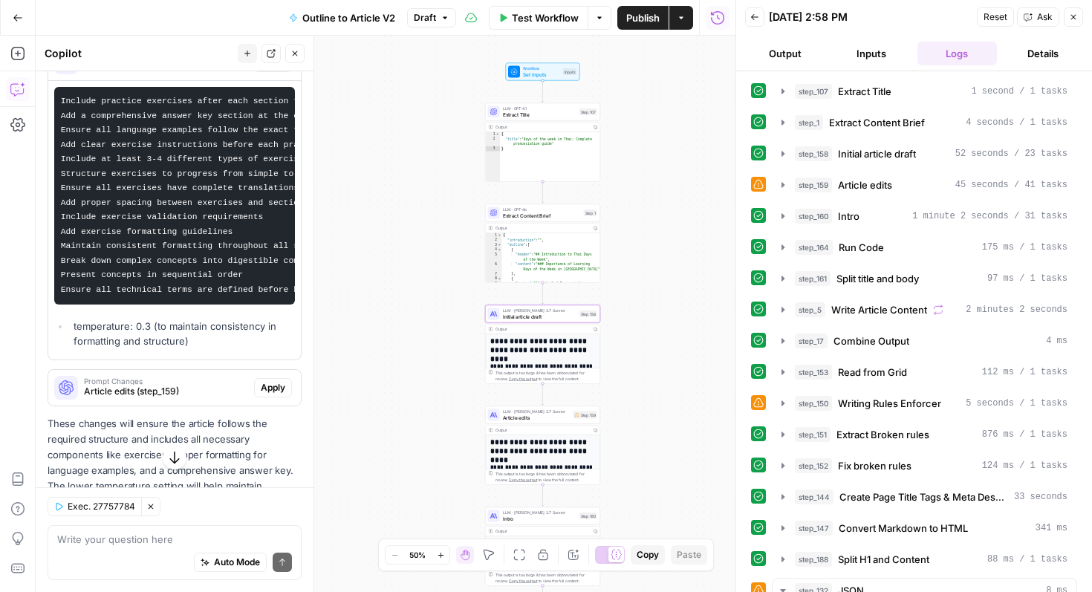
scroll to position [394, 0]
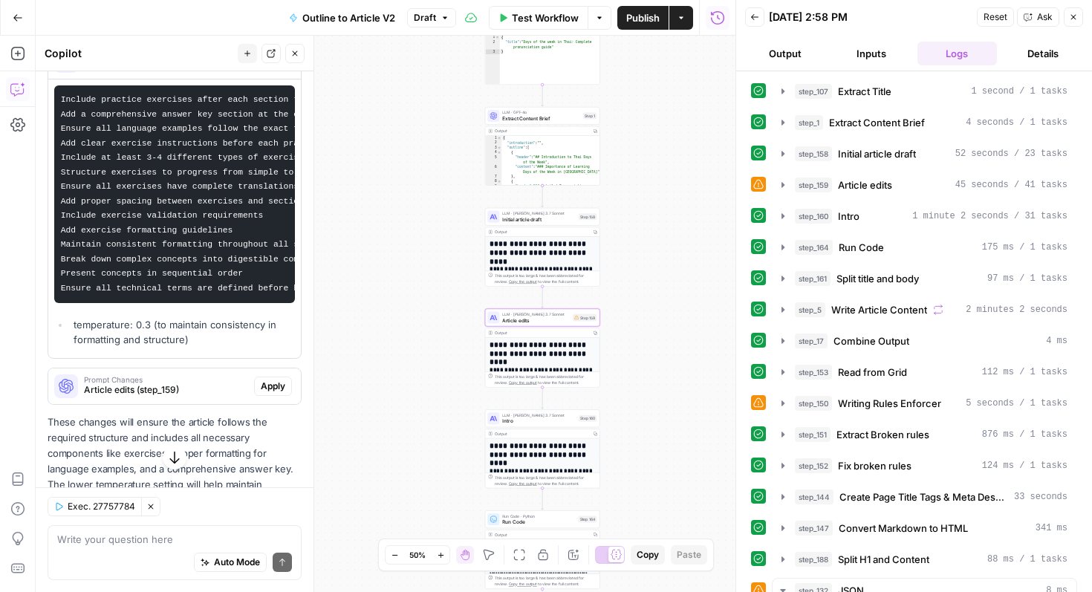
click at [201, 393] on span "Article edits (step_159)" at bounding box center [166, 389] width 164 height 13
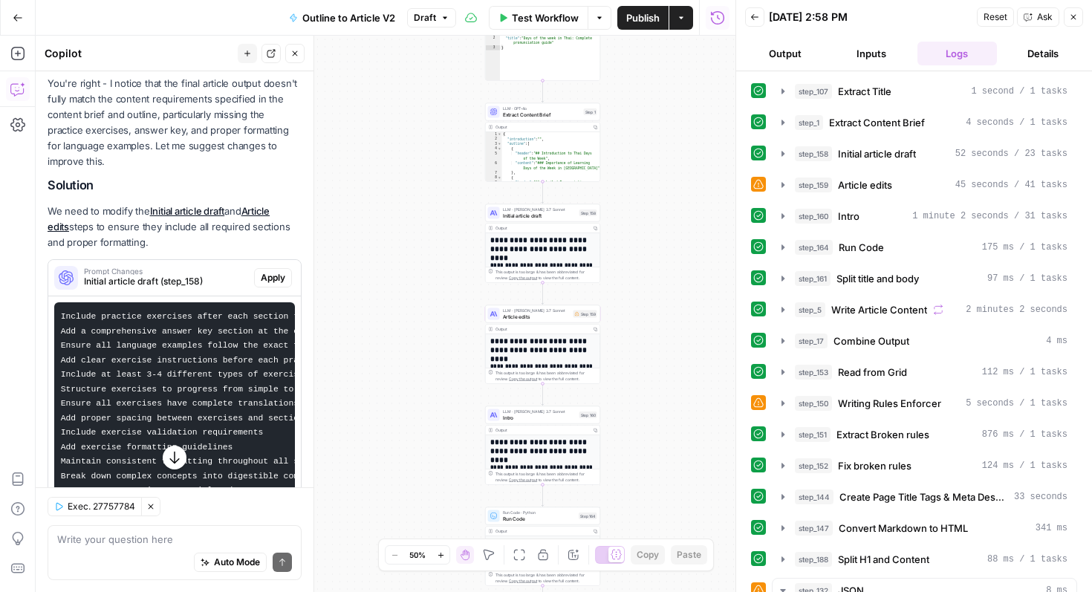
scroll to position [175, 0]
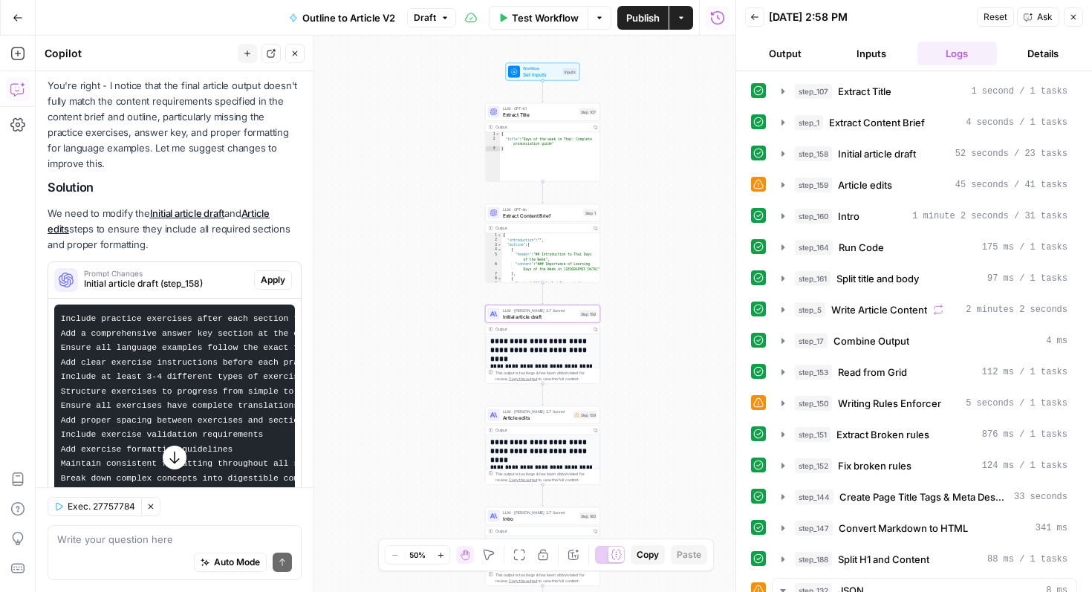
click at [278, 279] on span "Apply" at bounding box center [273, 279] width 25 height 13
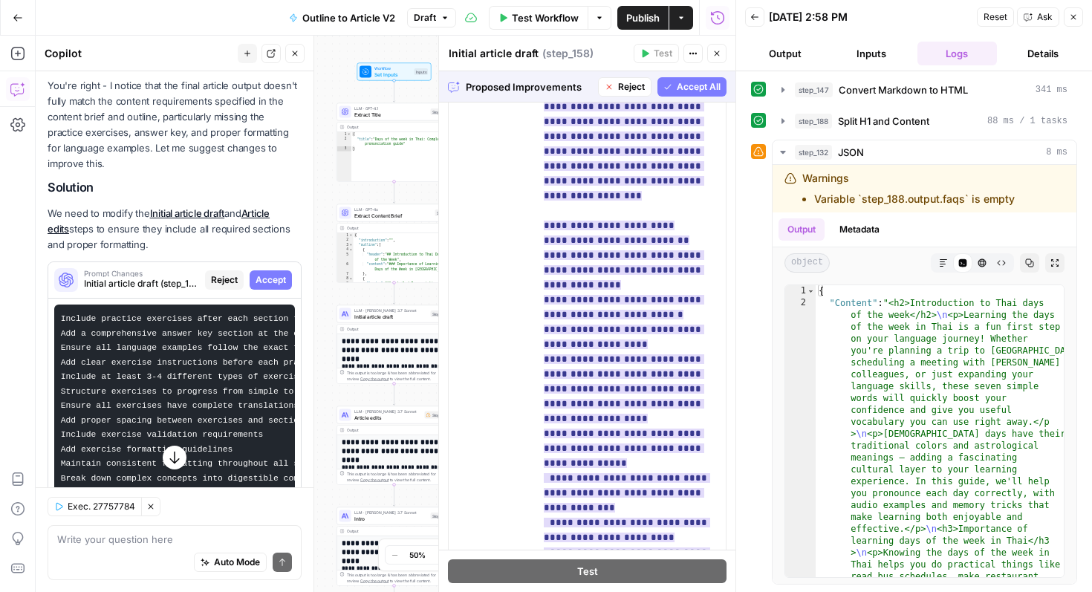
scroll to position [803, 0]
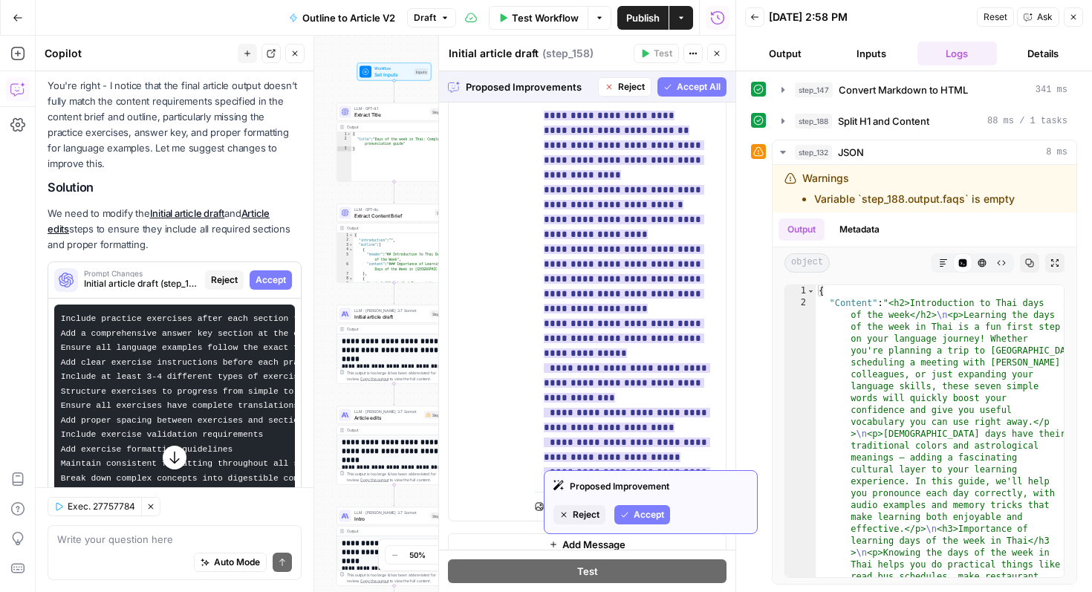
click at [661, 513] on span "Accept" at bounding box center [649, 514] width 30 height 13
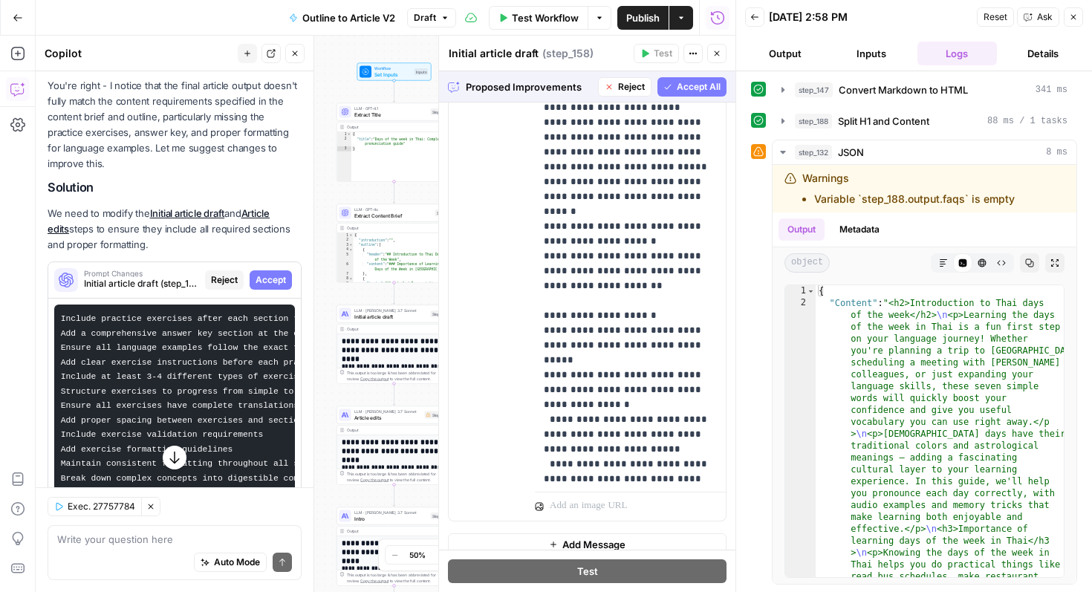
scroll to position [1870, 0]
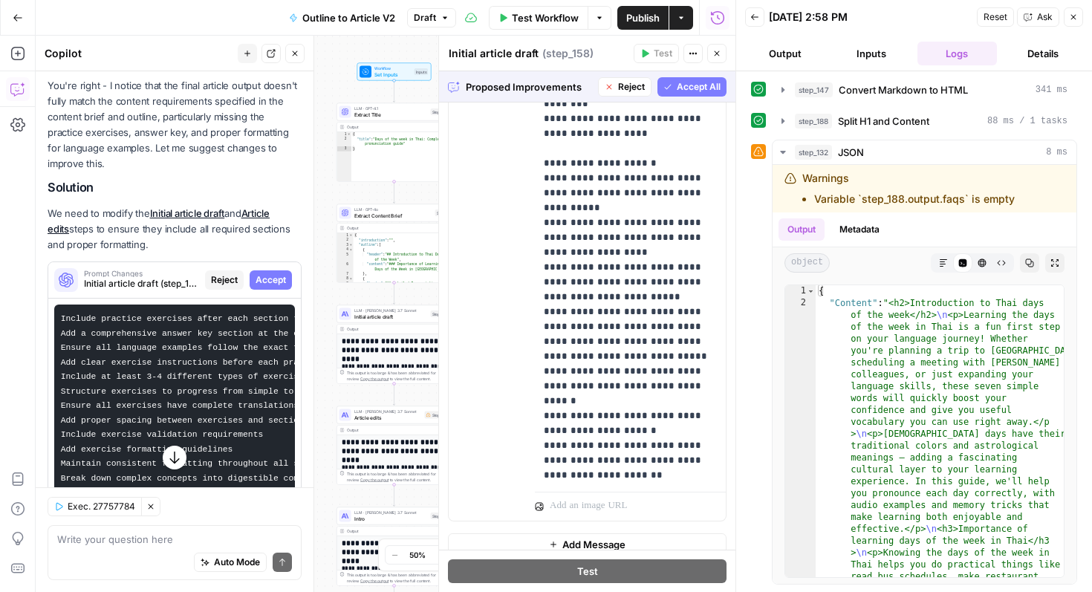
click at [700, 88] on span "Accept All" at bounding box center [699, 86] width 44 height 13
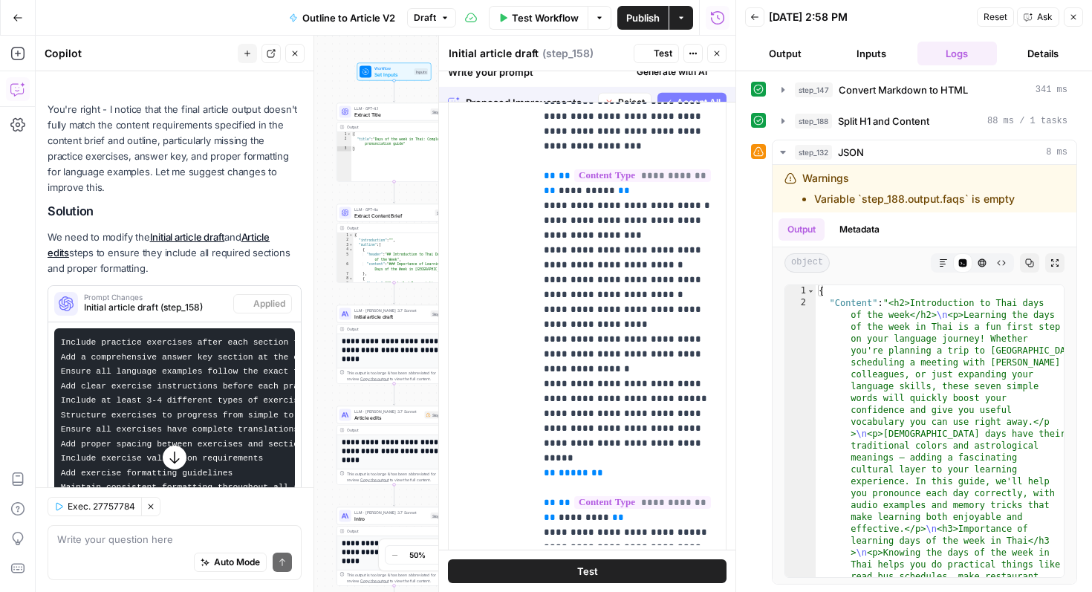
scroll to position [0, 0]
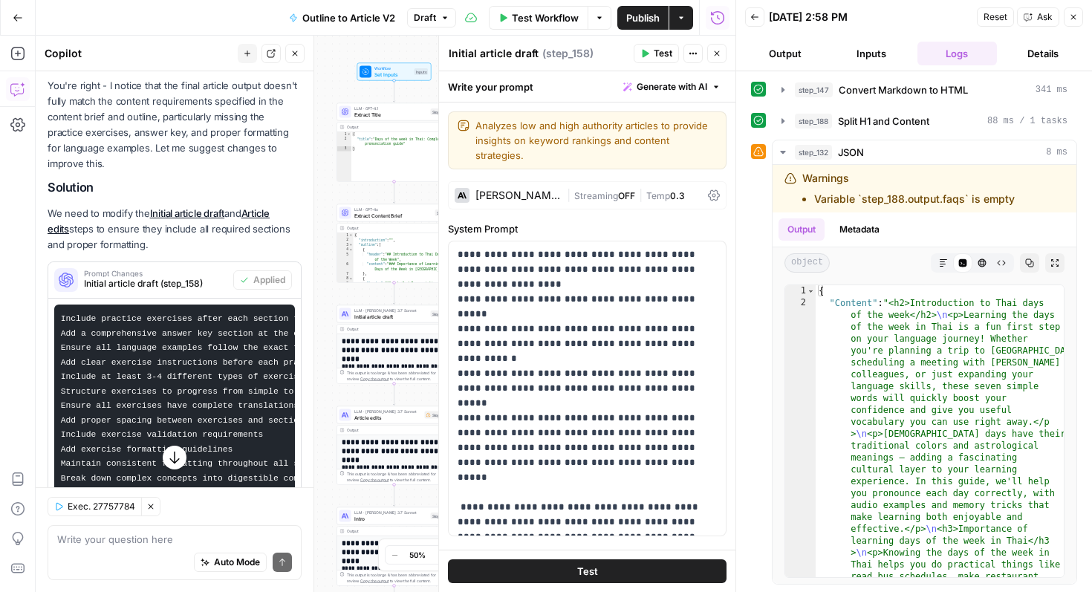
click at [627, 568] on button "Test" at bounding box center [587, 572] width 279 height 24
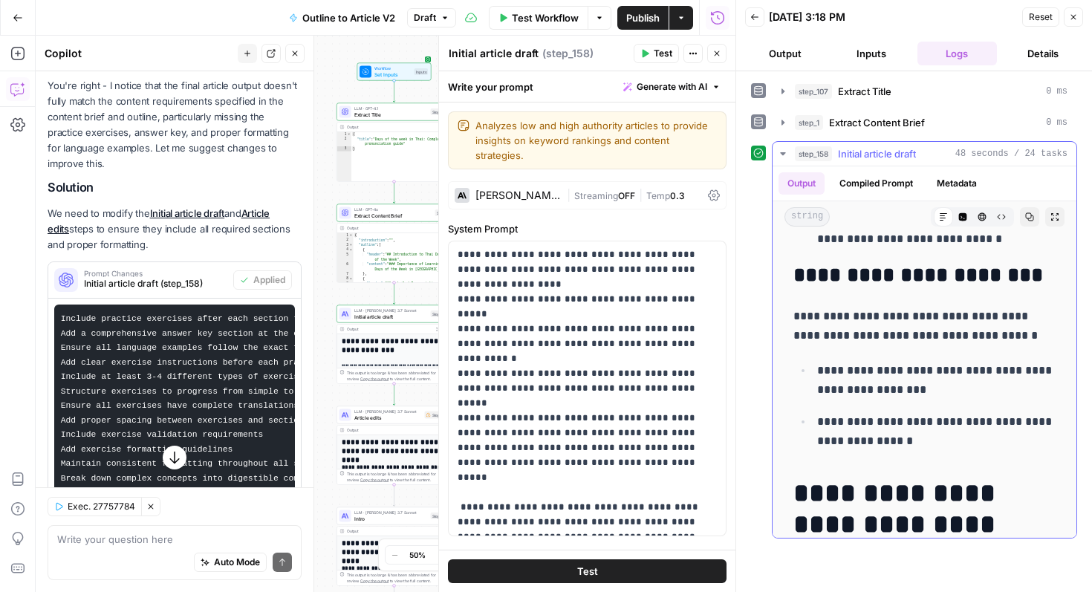
scroll to position [5104, 0]
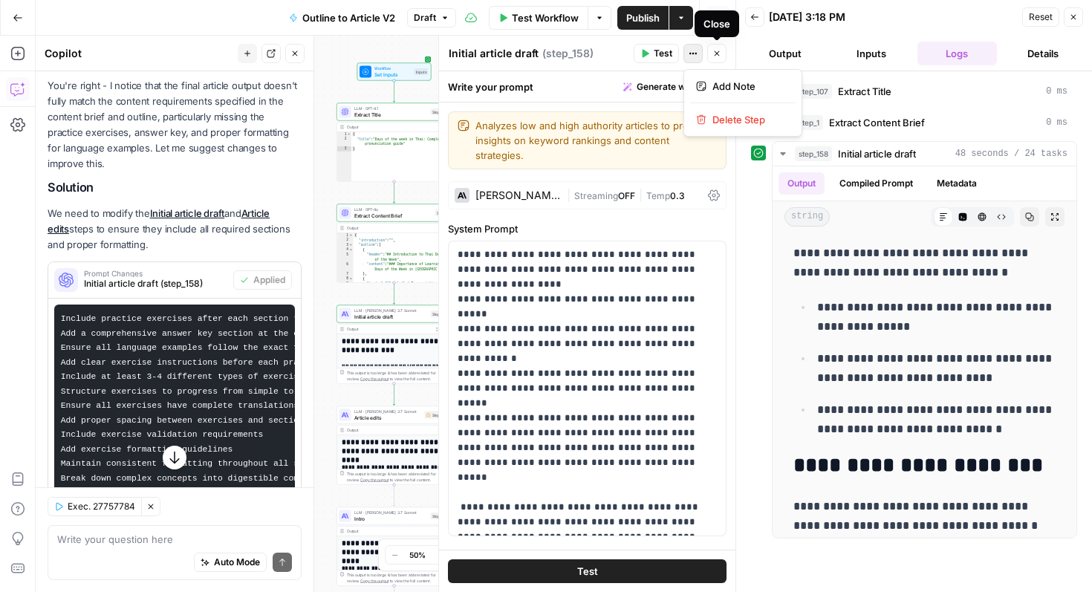
click at [697, 54] on span "Actions" at bounding box center [697, 54] width 1 height 1
click at [696, 53] on icon "button" at bounding box center [697, 54] width 2 height 2
click at [1071, 13] on icon "button" at bounding box center [1073, 17] width 9 height 9
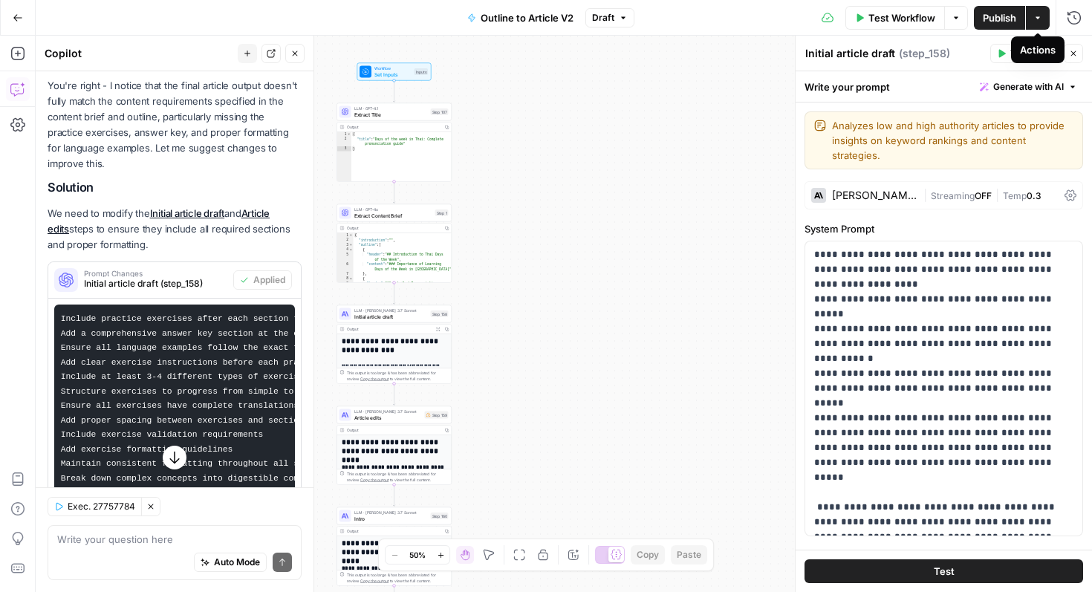
click at [1044, 16] on button "Actions" at bounding box center [1038, 18] width 24 height 24
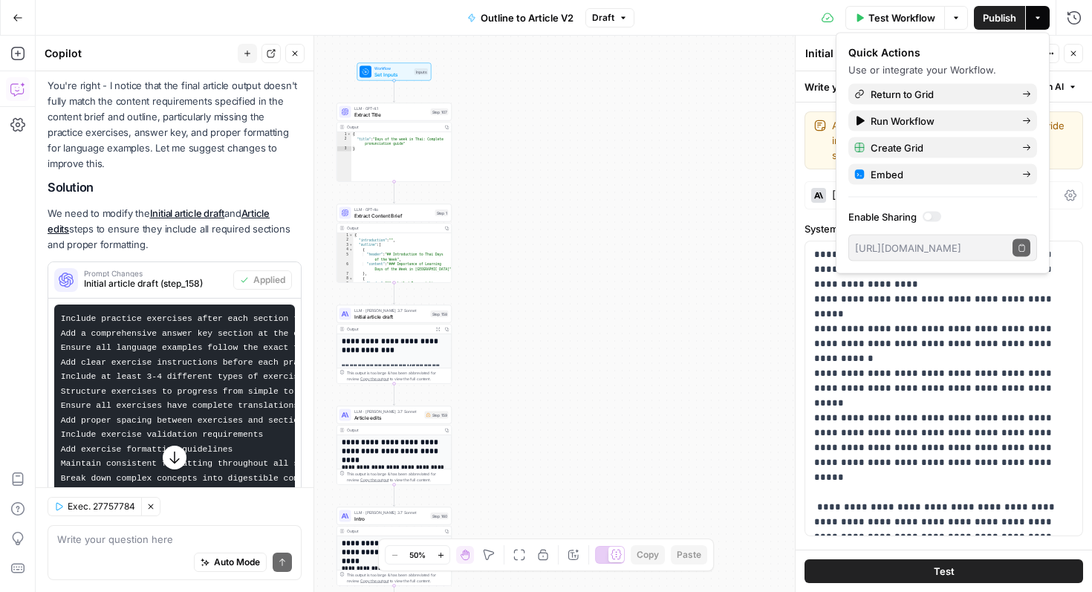
click at [714, 238] on div "true false Workflow Set Inputs Inputs LLM · GPT-4.1 Extract Title Step 107 Outp…" at bounding box center [564, 314] width 1057 height 557
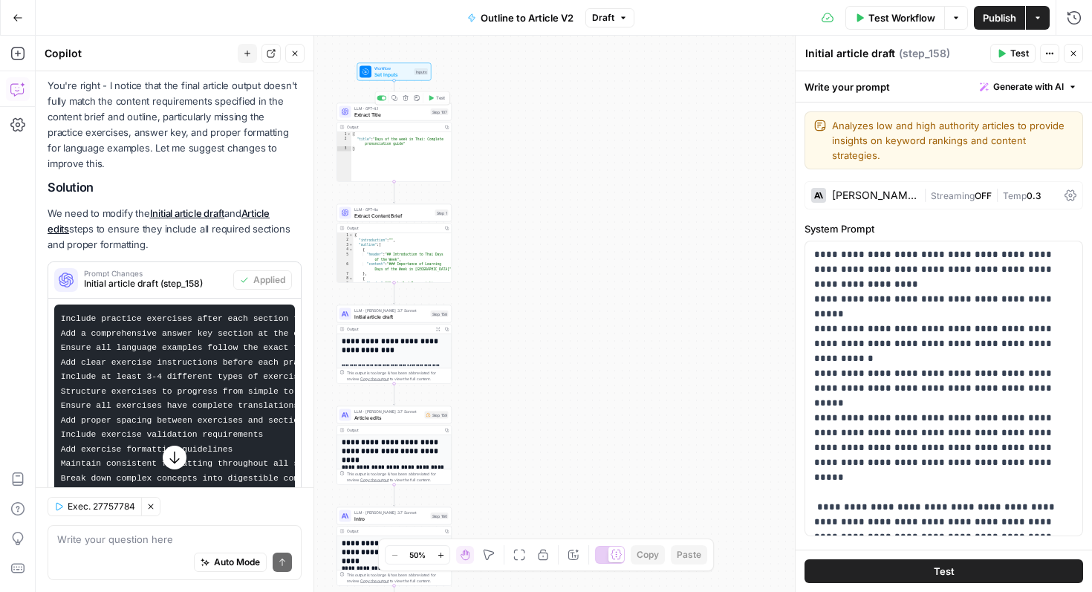
click at [13, 25] on button "Go Back" at bounding box center [17, 17] width 27 height 27
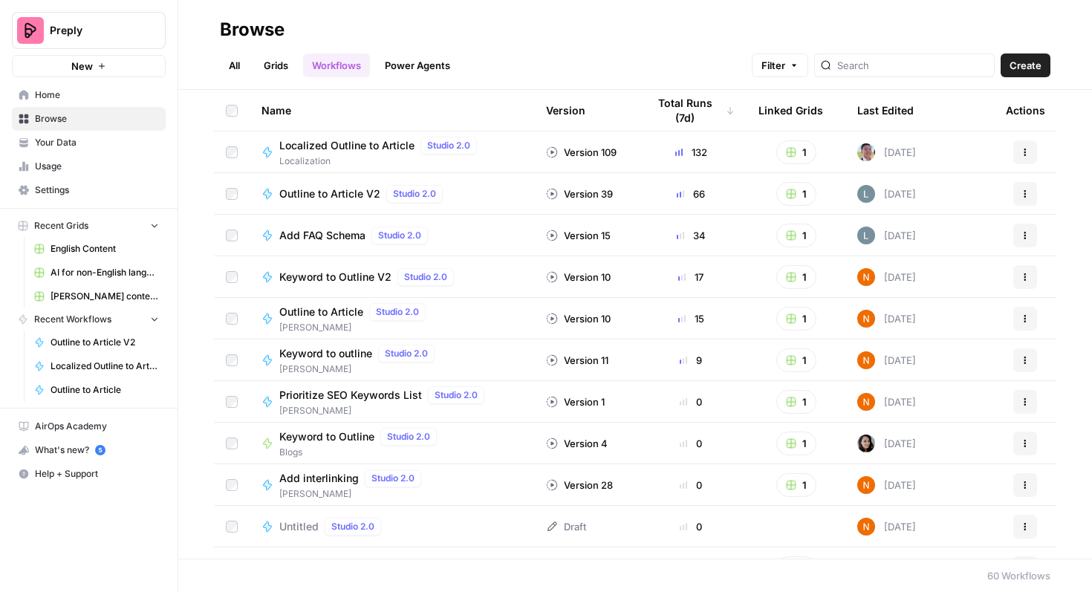
click at [98, 247] on span "English Content" at bounding box center [105, 248] width 108 height 13
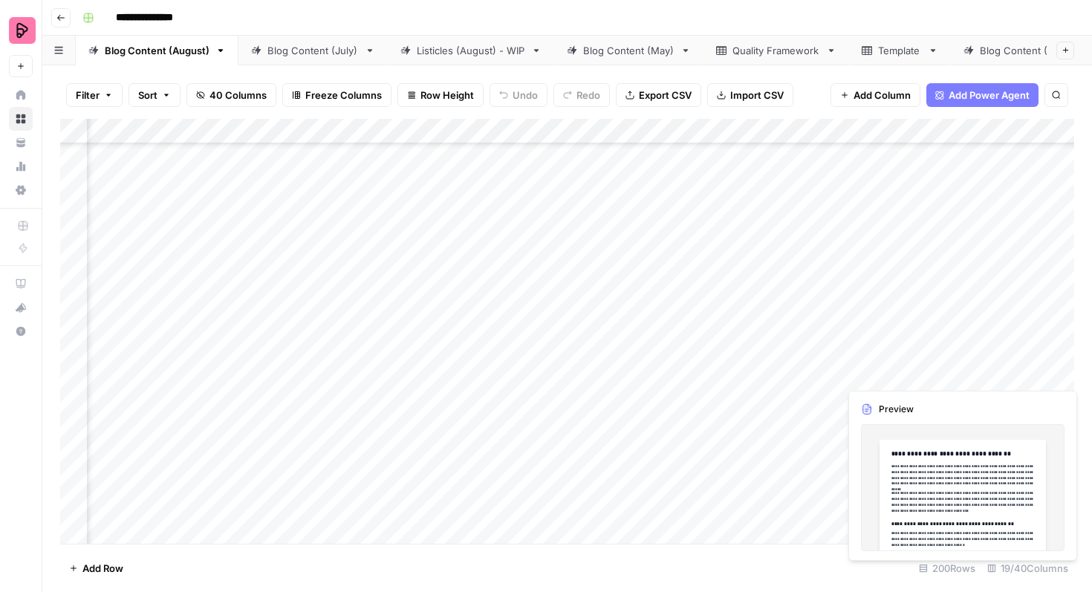
scroll to position [2616, 470]
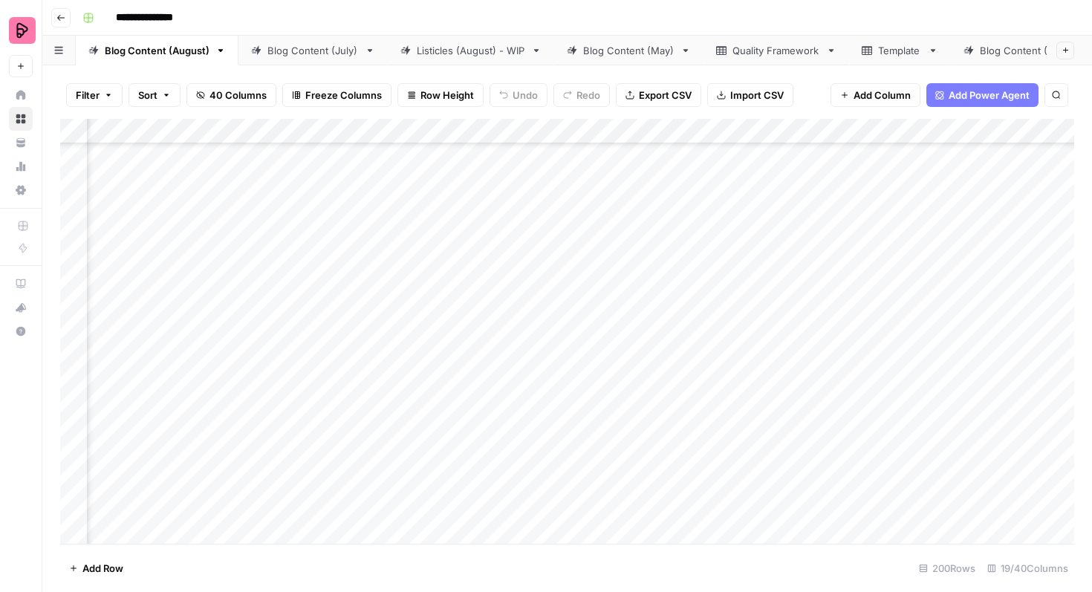
click at [1044, 359] on div "Add Column" at bounding box center [567, 331] width 1014 height 425
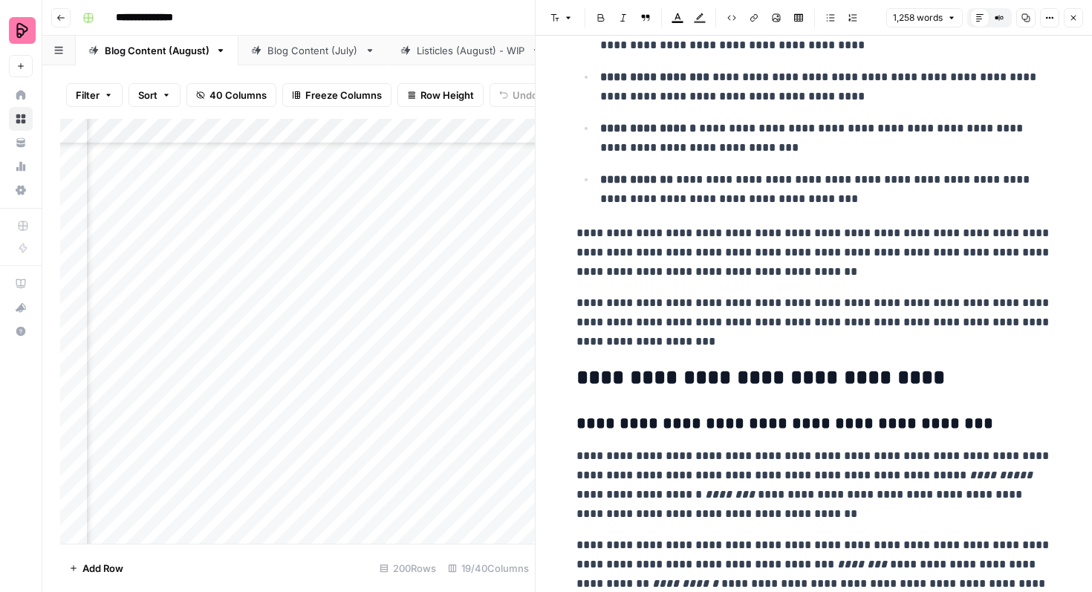
scroll to position [2801, 0]
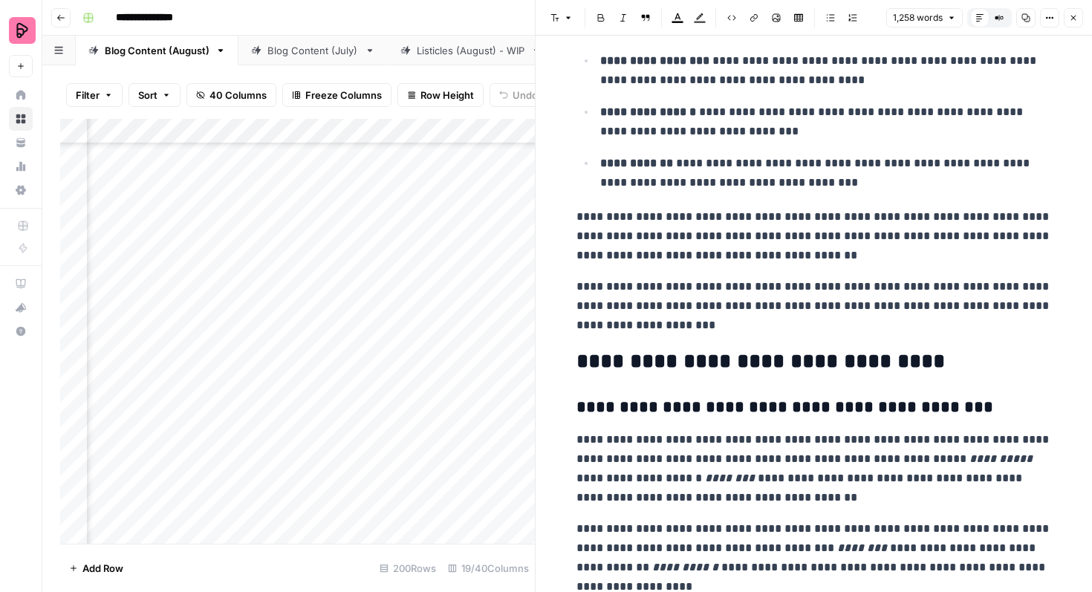
click at [1068, 18] on button "Close" at bounding box center [1073, 17] width 19 height 19
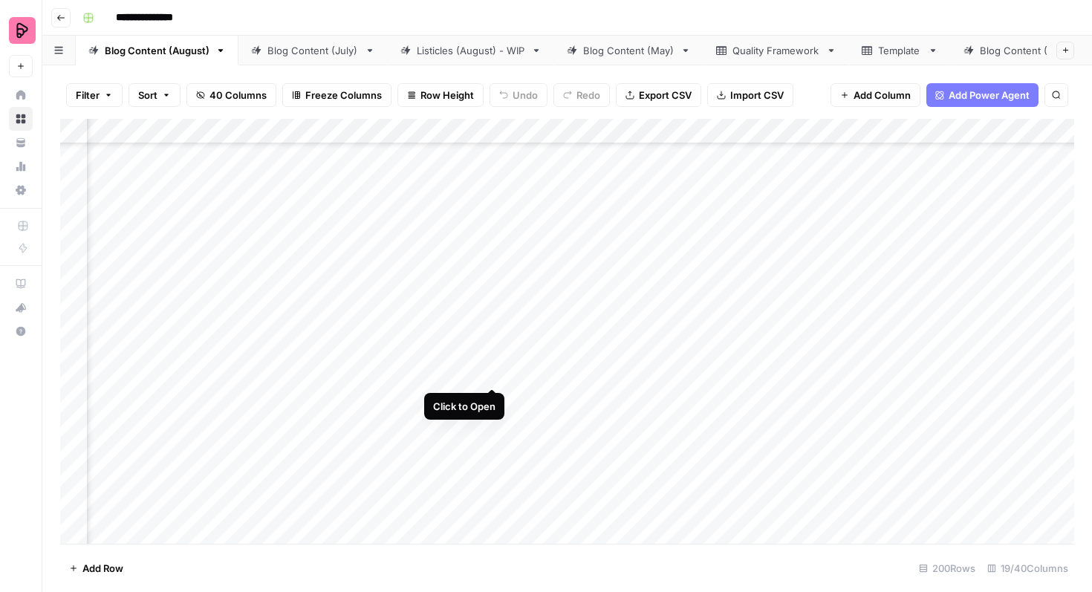
click at [492, 360] on div "Add Column" at bounding box center [567, 331] width 1014 height 425
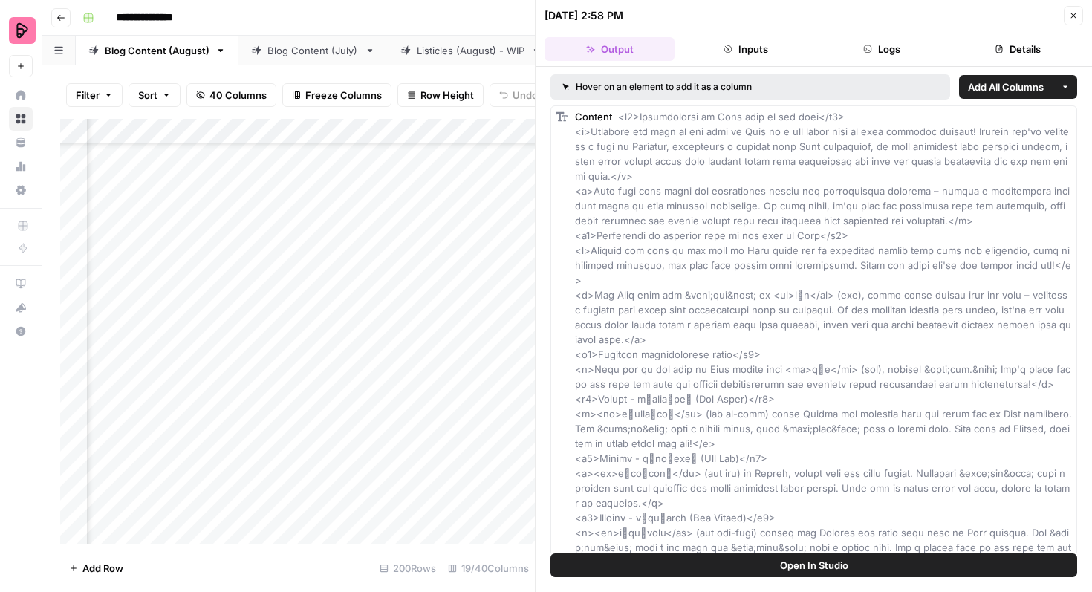
click at [793, 569] on span "Open In Studio" at bounding box center [814, 565] width 68 height 15
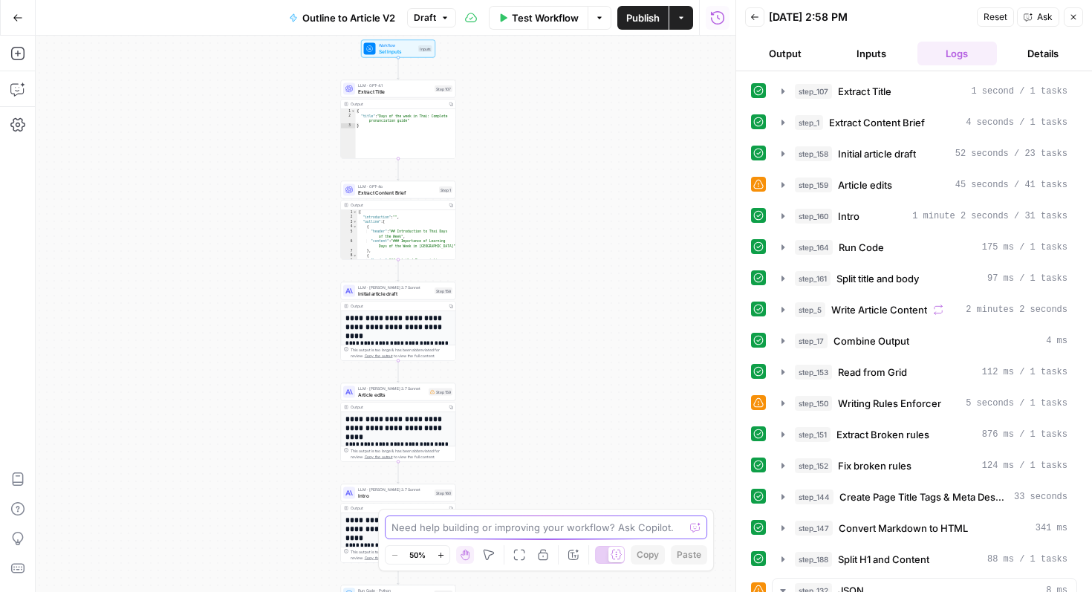
click at [498, 531] on textarea at bounding box center [538, 527] width 293 height 15
type textarea "j"
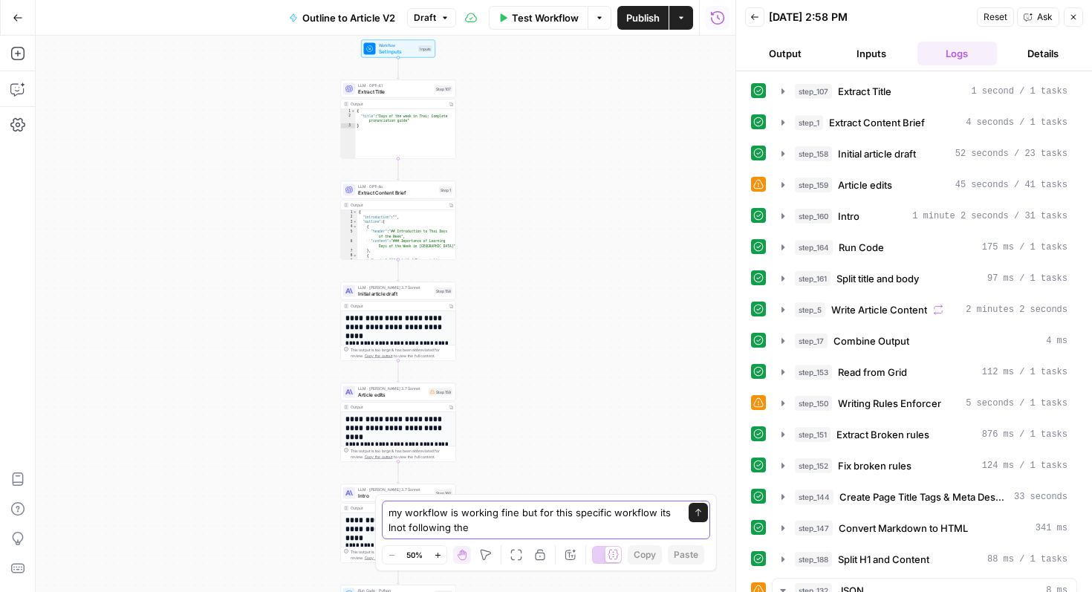
click at [392, 528] on textarea "my workflow is working fine but for this specific workflow its lnot following t…" at bounding box center [531, 520] width 285 height 30
click at [518, 528] on textarea "my workflow is working fine but for this specific workflow its not following the" at bounding box center [531, 520] width 285 height 30
type textarea "my workflow is working fine but for this specific workflow its not following th…"
click at [706, 497] on button "Send" at bounding box center [698, 497] width 19 height 19
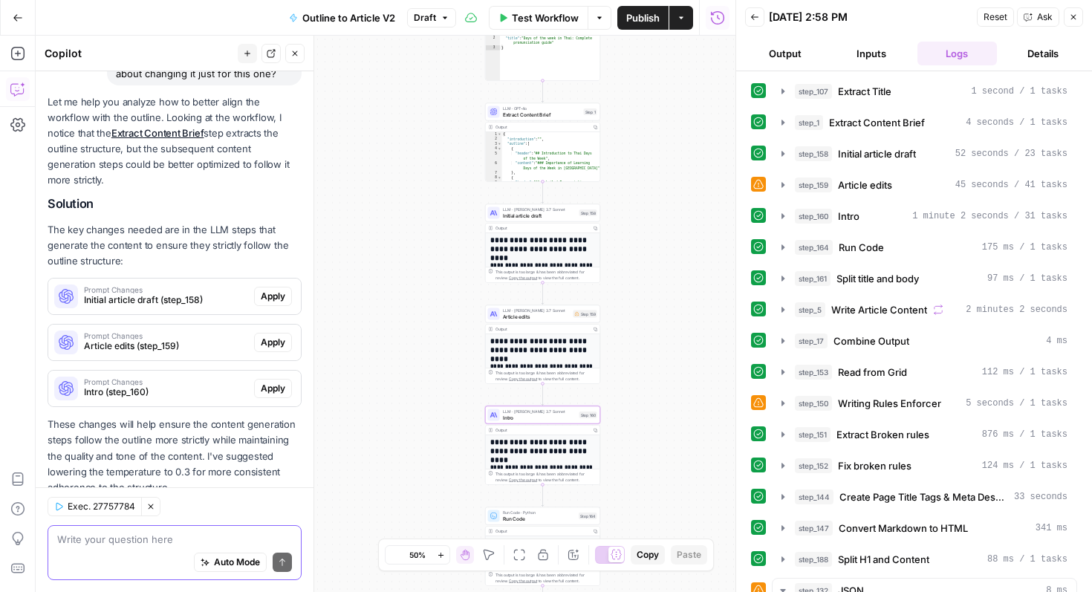
scroll to position [201, 0]
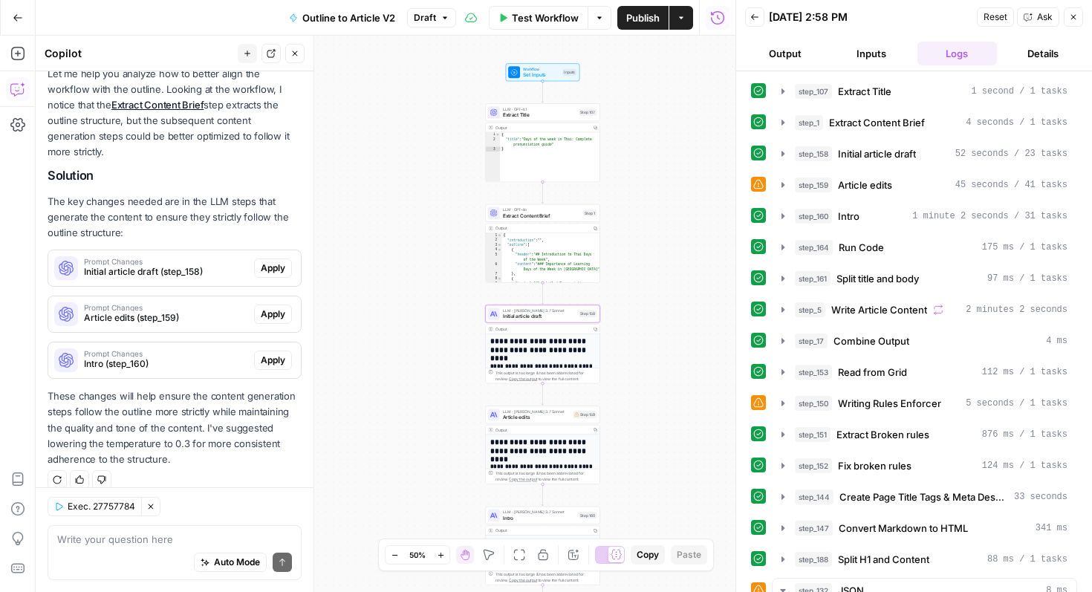
click at [161, 258] on span "Prompt Changes" at bounding box center [166, 261] width 164 height 7
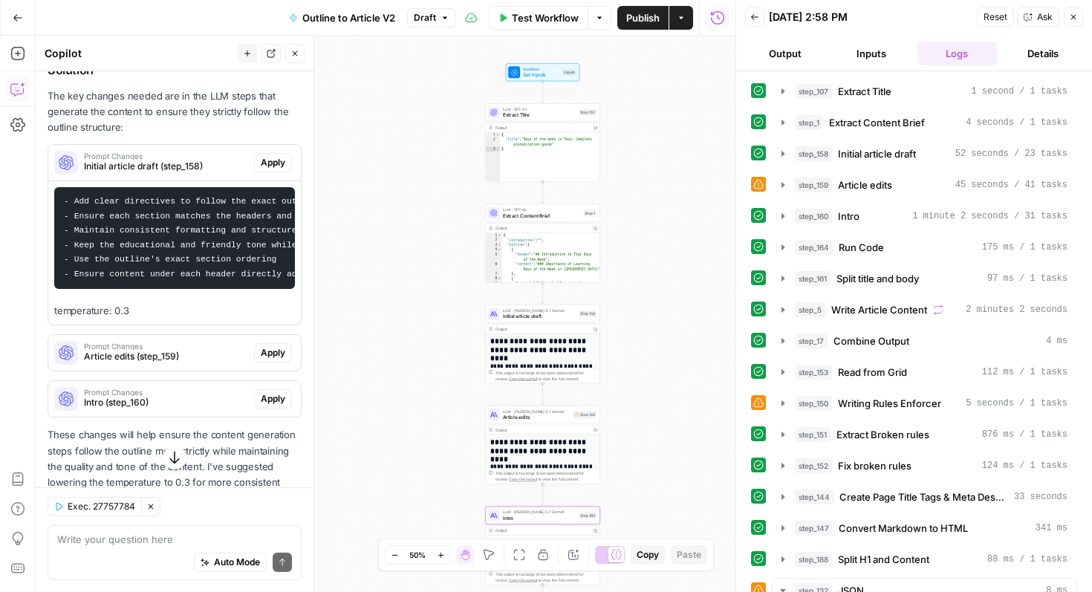
scroll to position [319, 0]
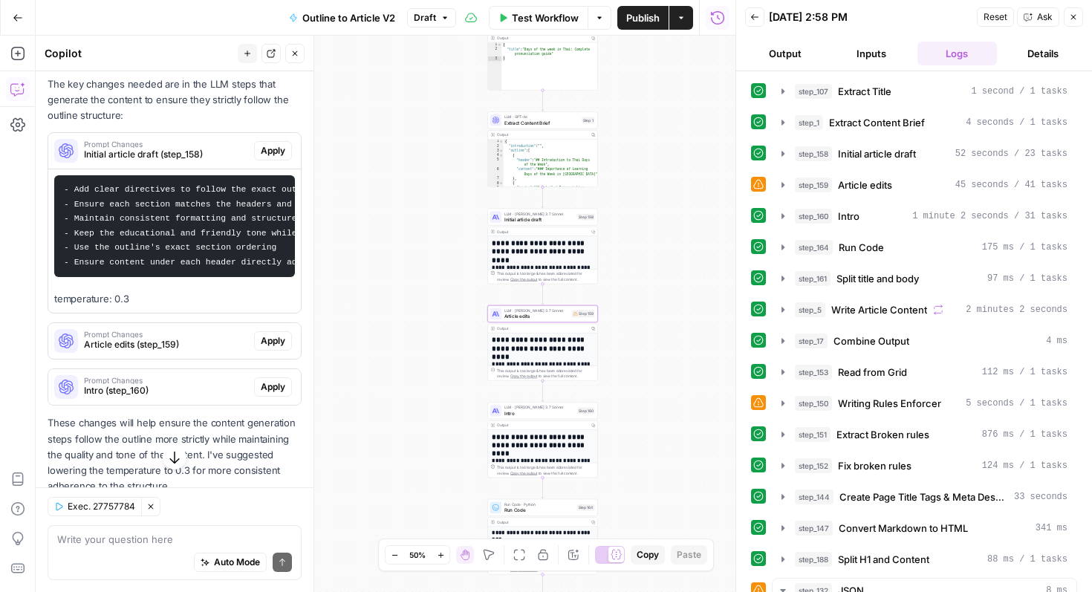
click at [201, 338] on span "Article edits (step_159)" at bounding box center [166, 344] width 164 height 13
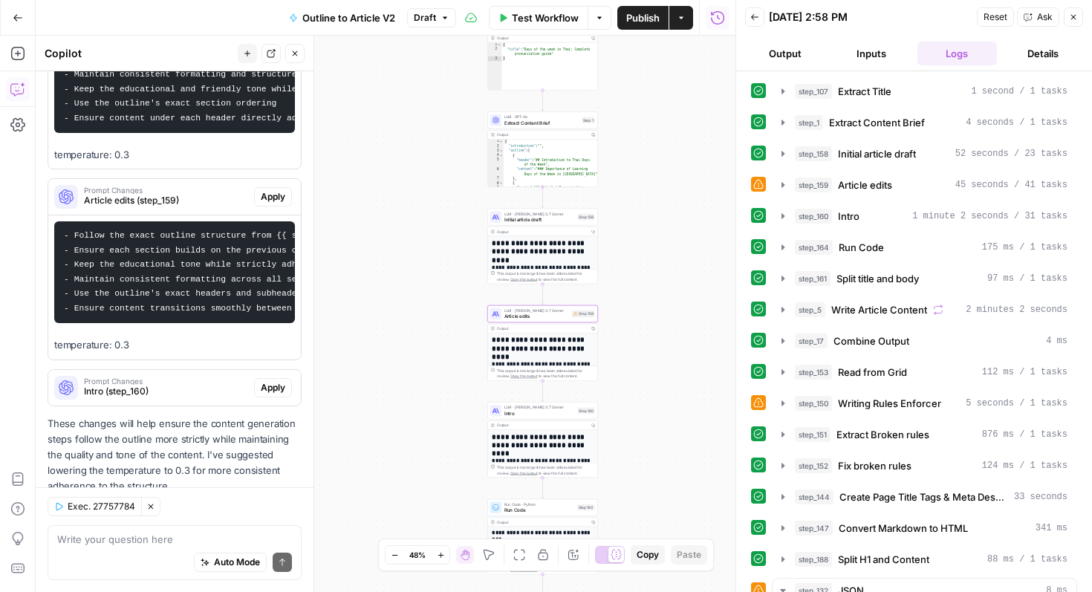
scroll to position [490, 0]
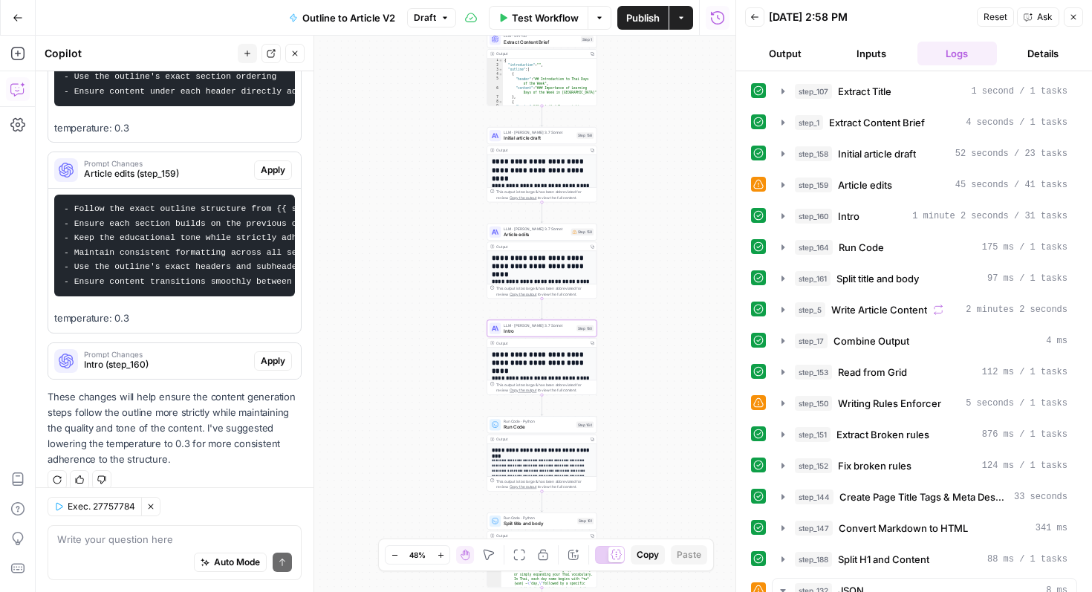
click at [186, 358] on span "Intro (step_160)" at bounding box center [166, 364] width 164 height 13
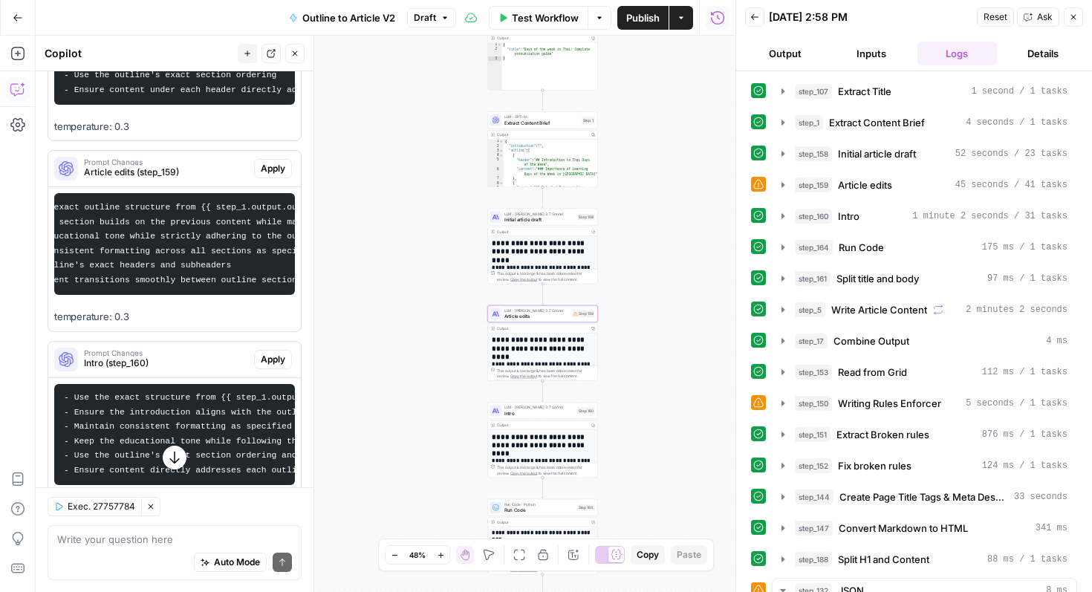
scroll to position [0, 0]
